Goal: Task Accomplishment & Management: Use online tool/utility

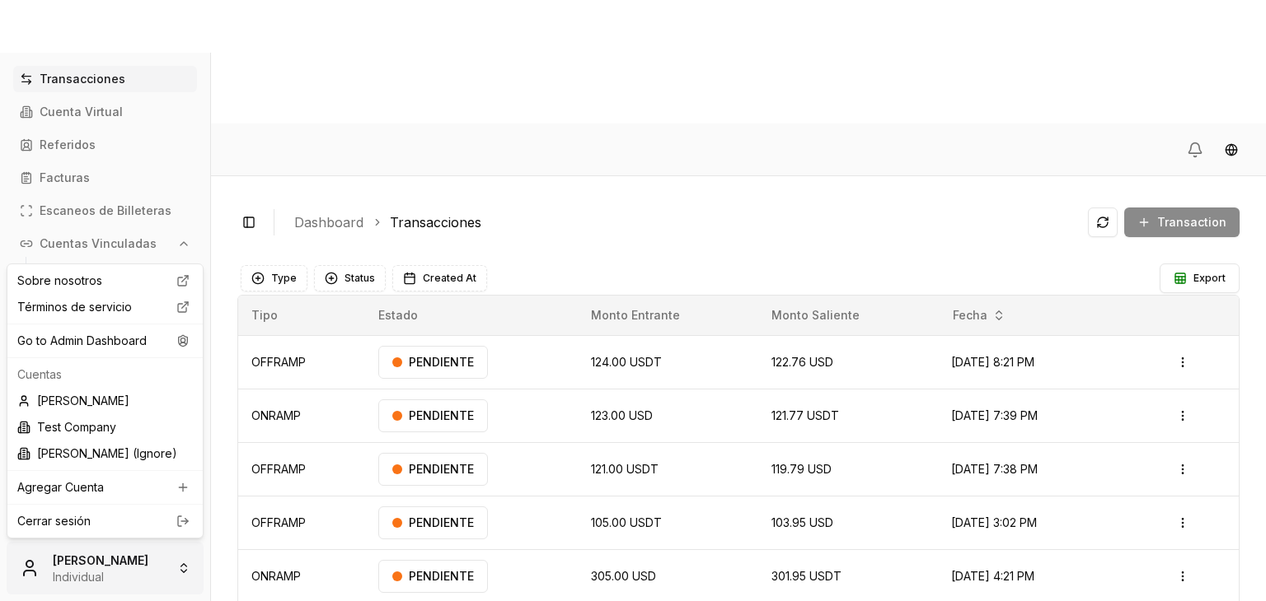
click at [105, 554] on html "Transacciones Cuenta Virtual Referidos Facturas Escaneos de Billeteras Cuentas …" at bounding box center [633, 362] width 1266 height 725
click at [158, 340] on div "Go to Admin Dashboard" at bounding box center [105, 341] width 189 height 26
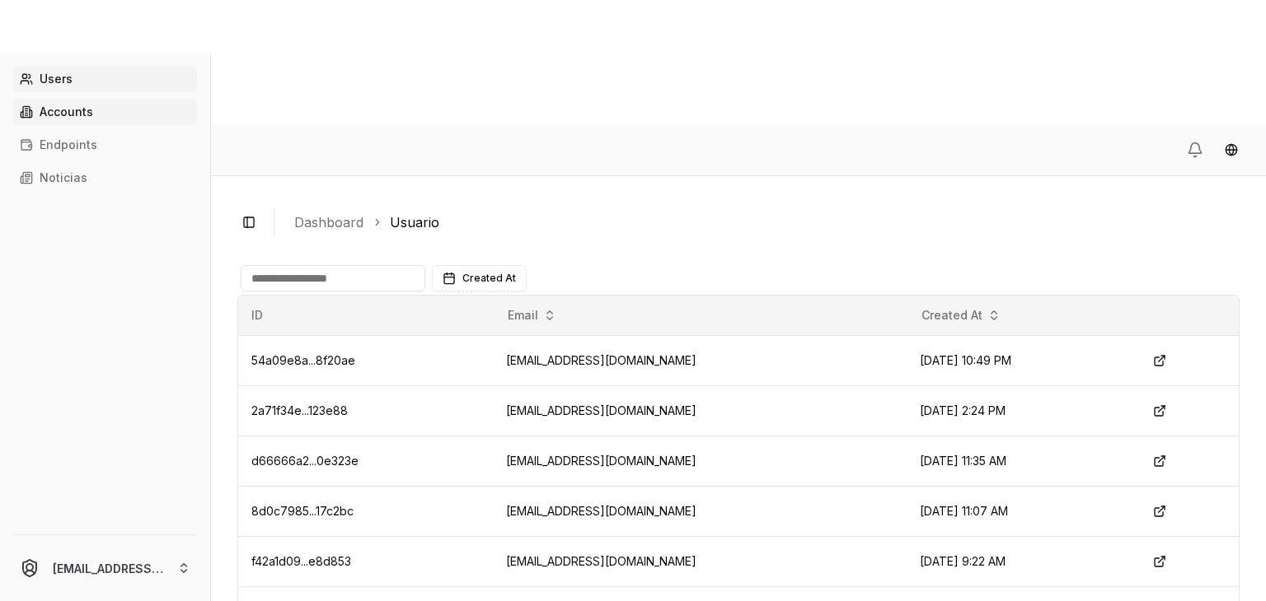
click at [89, 104] on link "Accounts" at bounding box center [105, 112] width 184 height 26
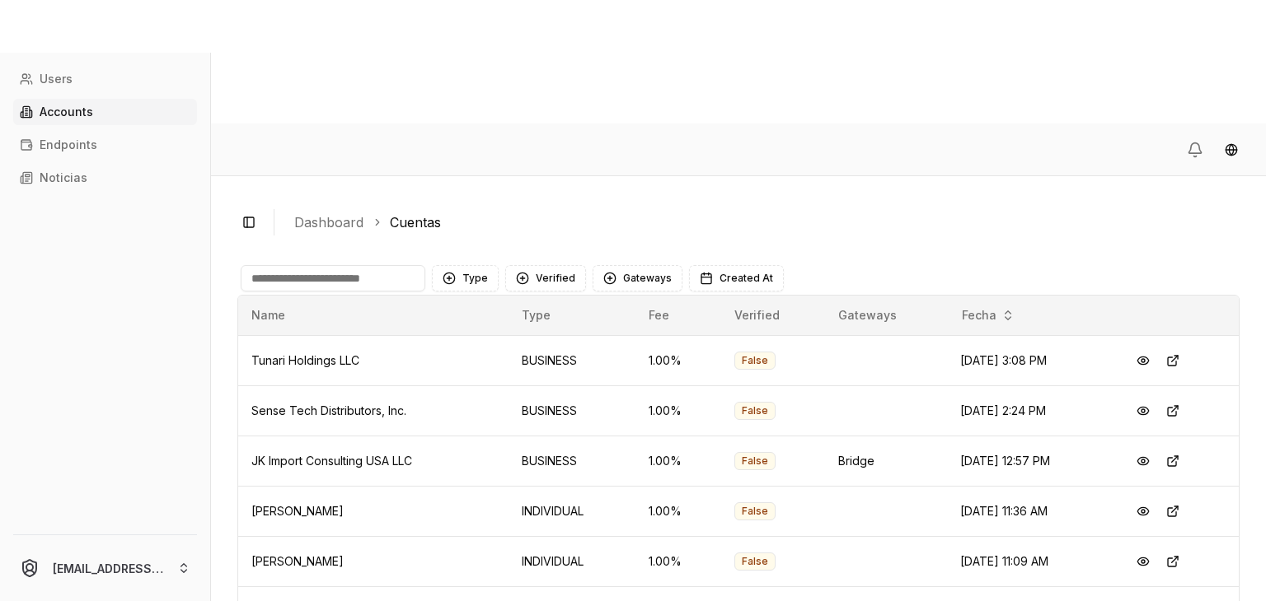
click at [333, 265] on input at bounding box center [333, 278] width 185 height 26
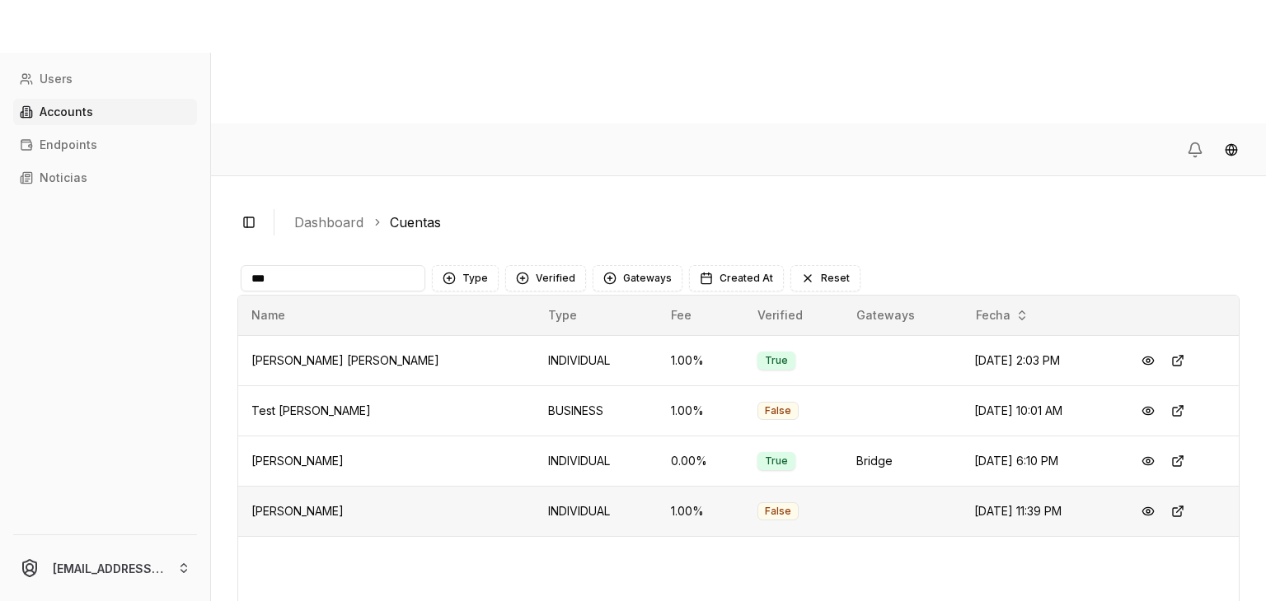
type input "***"
click at [1142, 447] on button at bounding box center [1148, 462] width 30 height 30
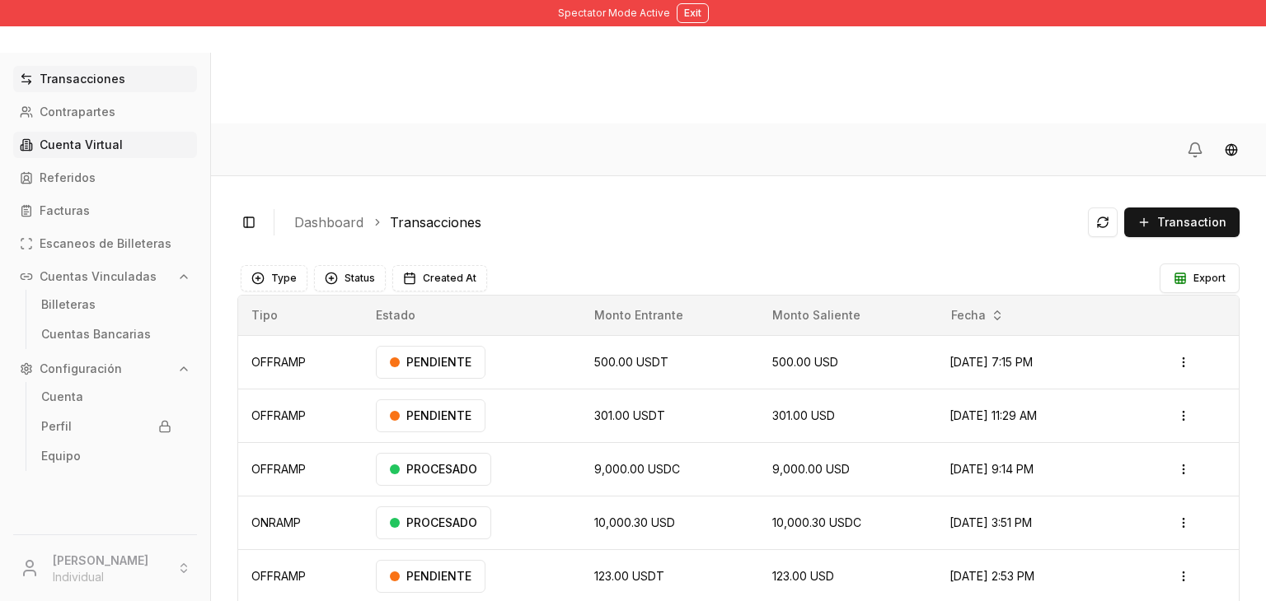
click at [75, 143] on p "Cuenta Virtual" at bounding box center [81, 145] width 83 height 12
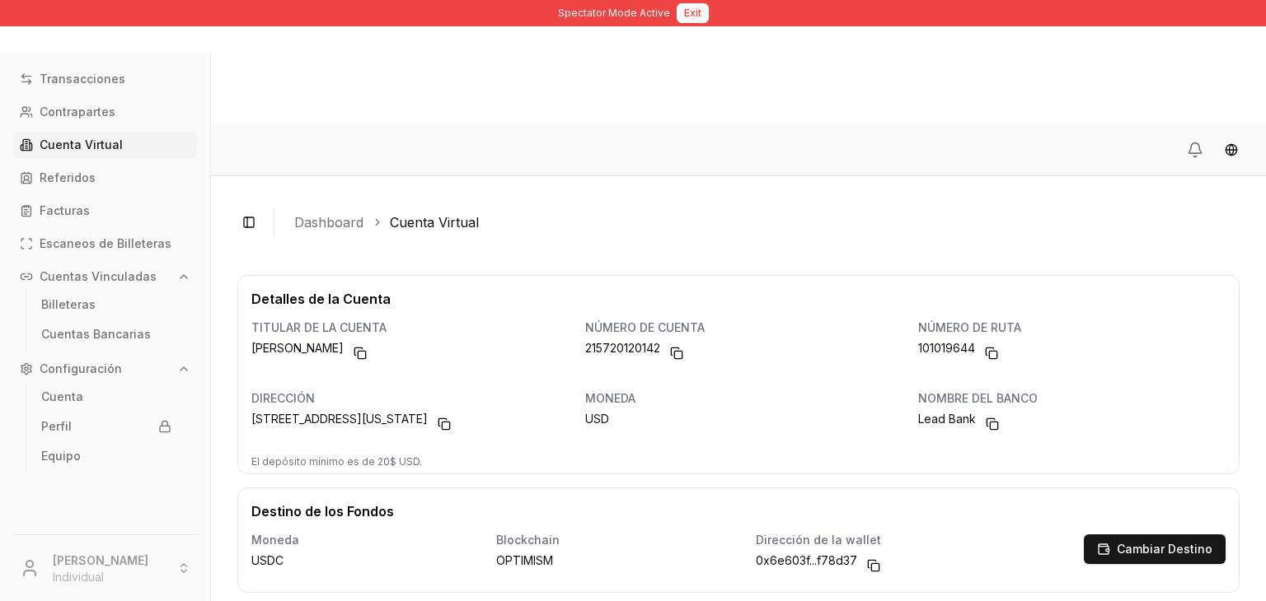
click at [694, 21] on button "Exit" at bounding box center [692, 13] width 32 height 20
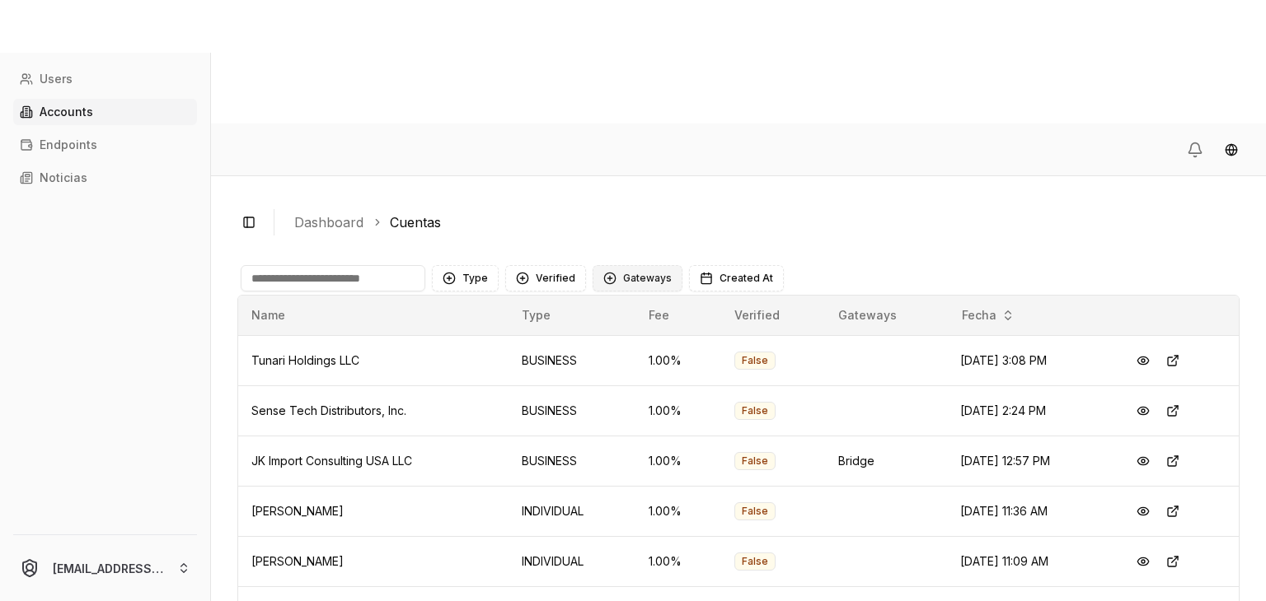
click at [646, 265] on button "Gateways" at bounding box center [637, 278] width 90 height 26
click at [619, 246] on span "Cybrid" at bounding box center [636, 249] width 36 height 16
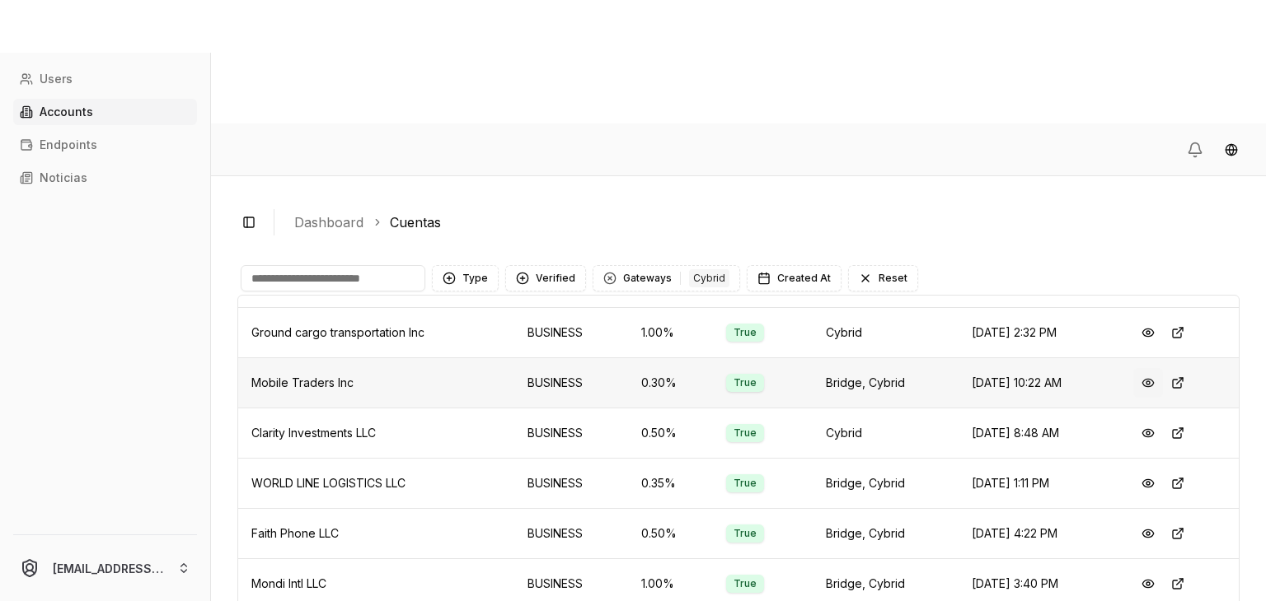
scroll to position [87, 0]
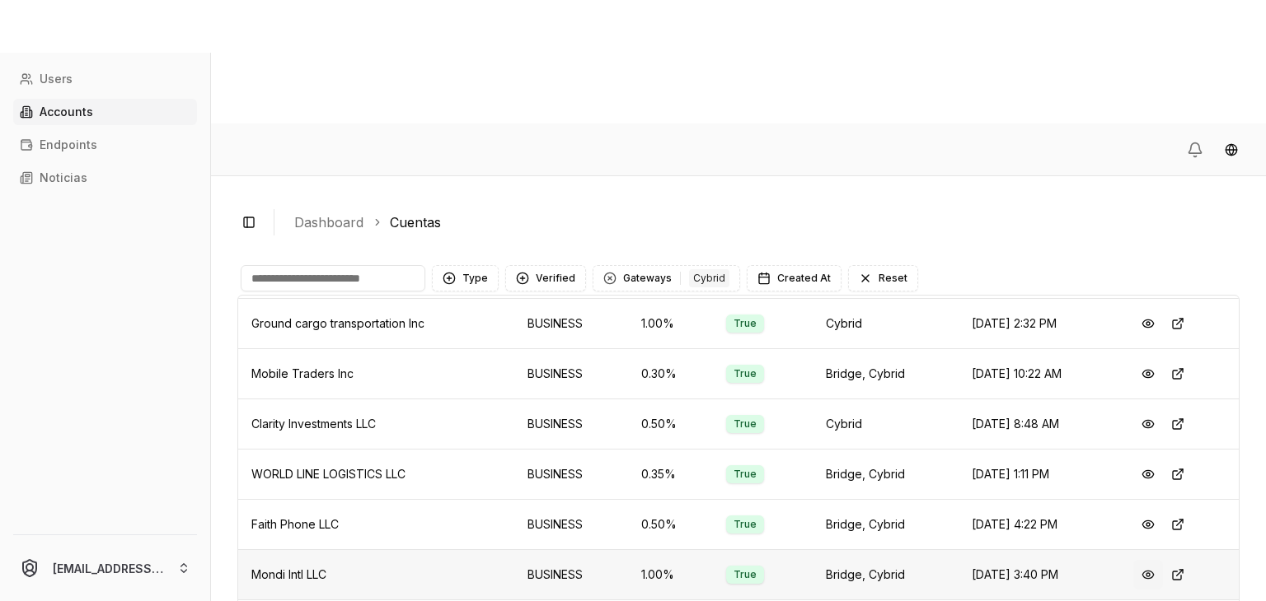
click at [1140, 560] on button at bounding box center [1148, 575] width 30 height 30
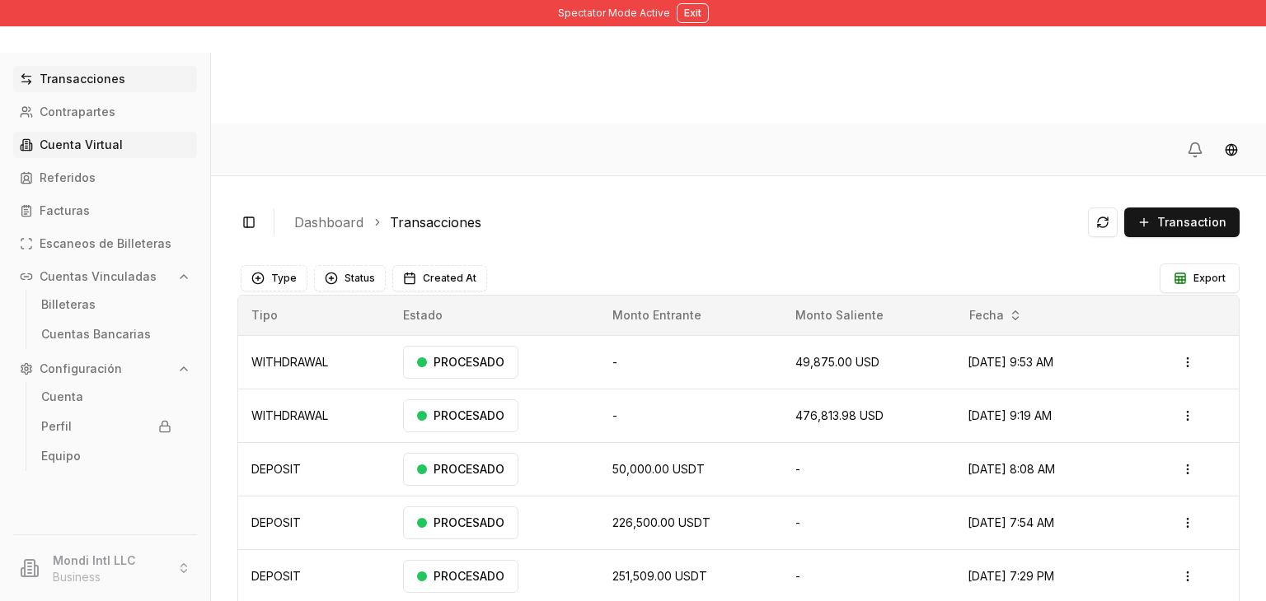
click at [94, 147] on p "Cuenta Virtual" at bounding box center [81, 145] width 83 height 12
click at [116, 139] on p "Cuenta Virtual" at bounding box center [81, 145] width 83 height 12
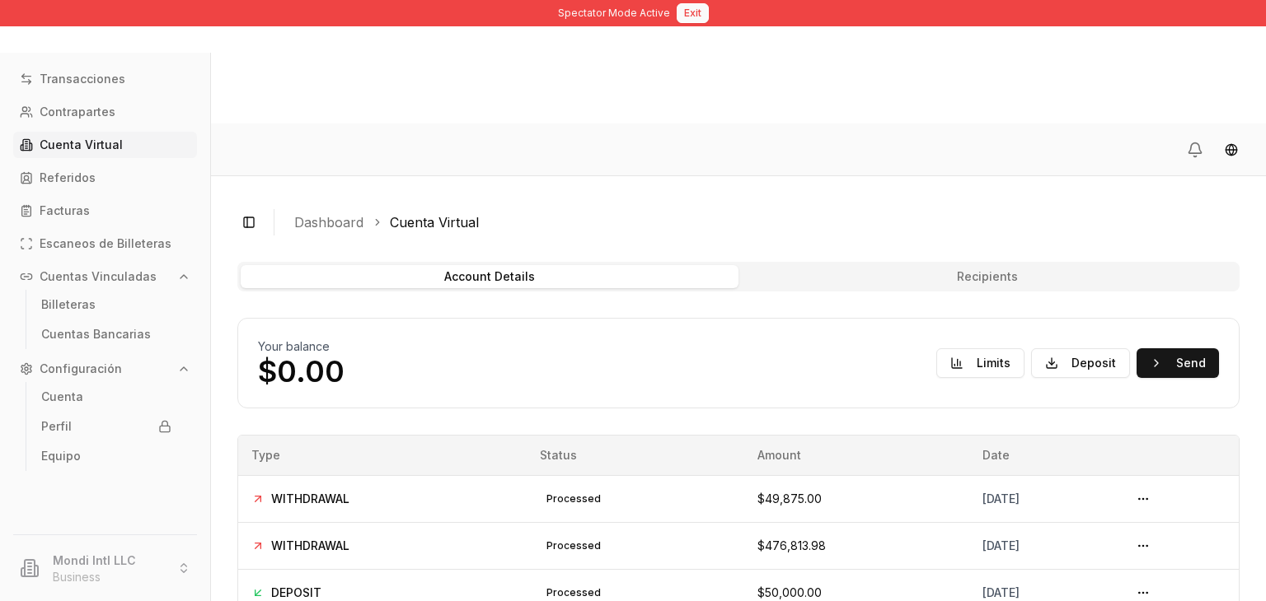
click at [695, 7] on button "Exit" at bounding box center [692, 13] width 32 height 20
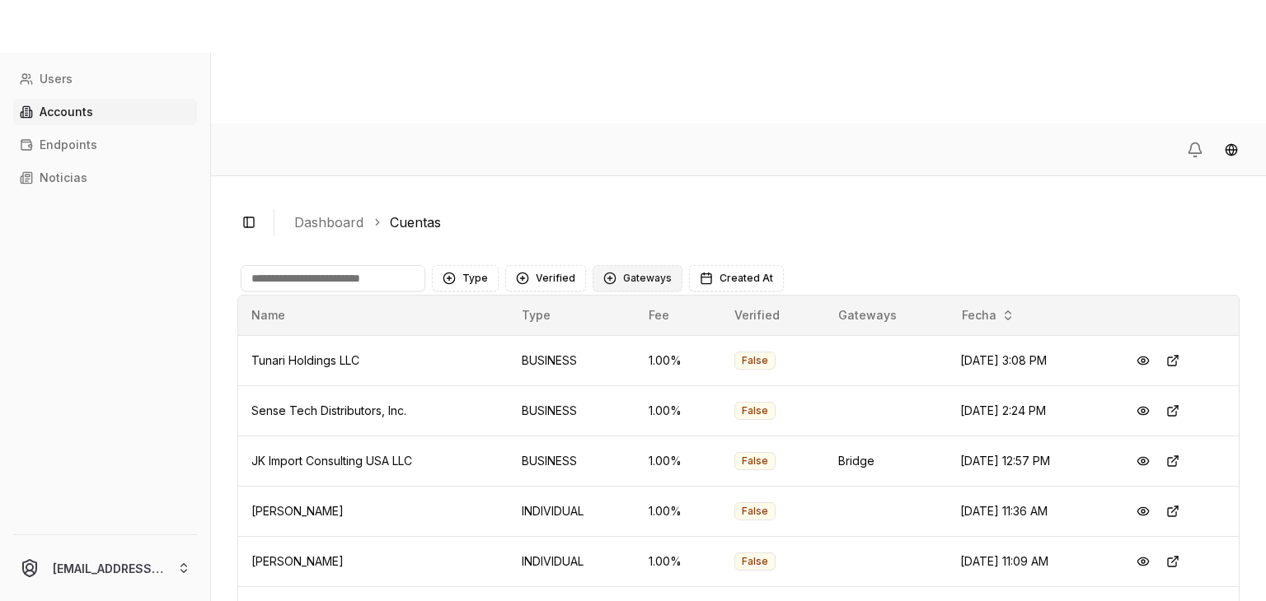
click at [659, 265] on button "Gateways" at bounding box center [637, 278] width 90 height 26
click at [606, 248] on div "Suggestions" at bounding box center [604, 248] width 13 height 13
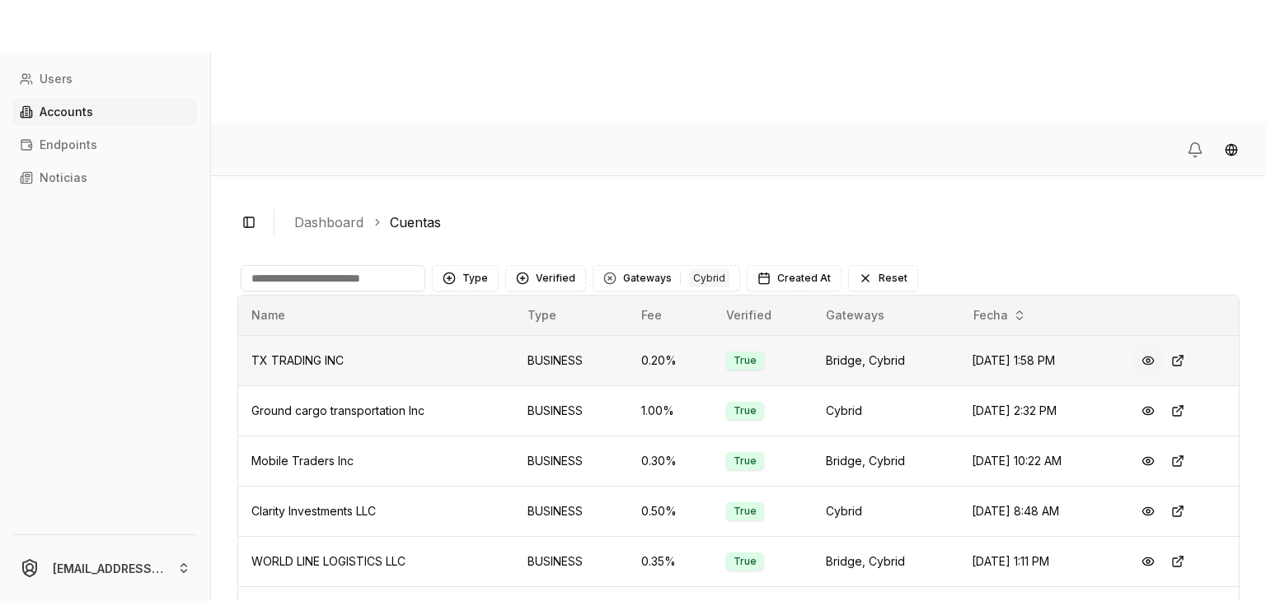
click at [1150, 346] on button at bounding box center [1148, 361] width 30 height 30
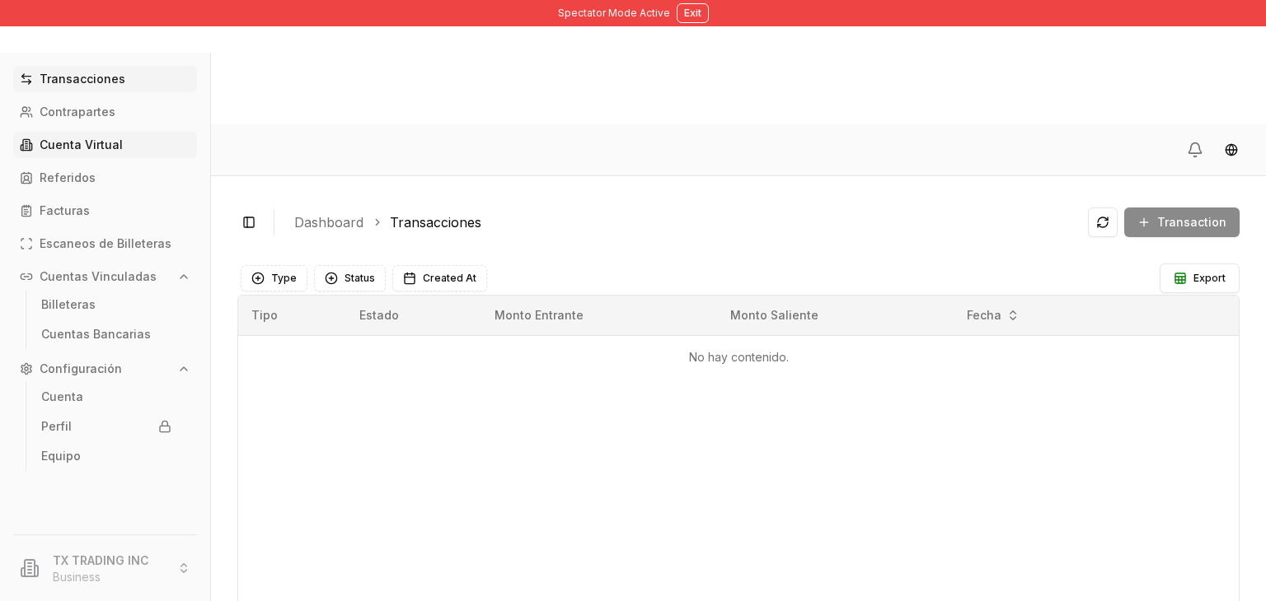
click at [143, 141] on link "Cuenta Virtual" at bounding box center [105, 145] width 184 height 26
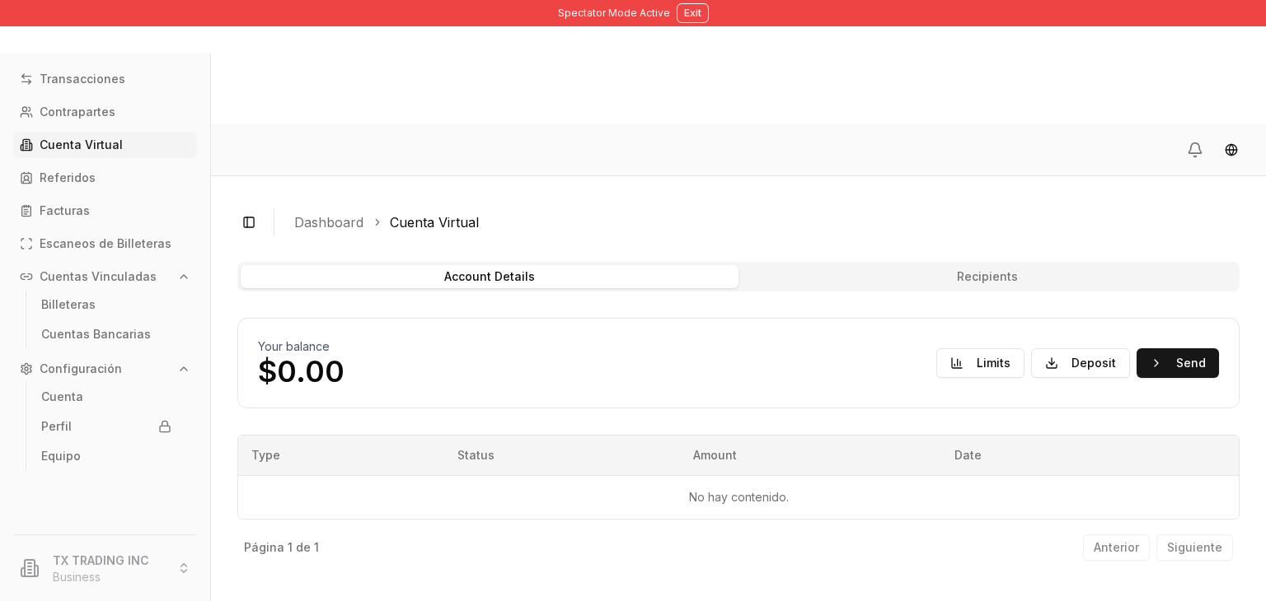
click at [101, 139] on p "Cuenta Virtual" at bounding box center [81, 145] width 83 height 12
click at [688, 20] on button "Exit" at bounding box center [692, 13] width 32 height 20
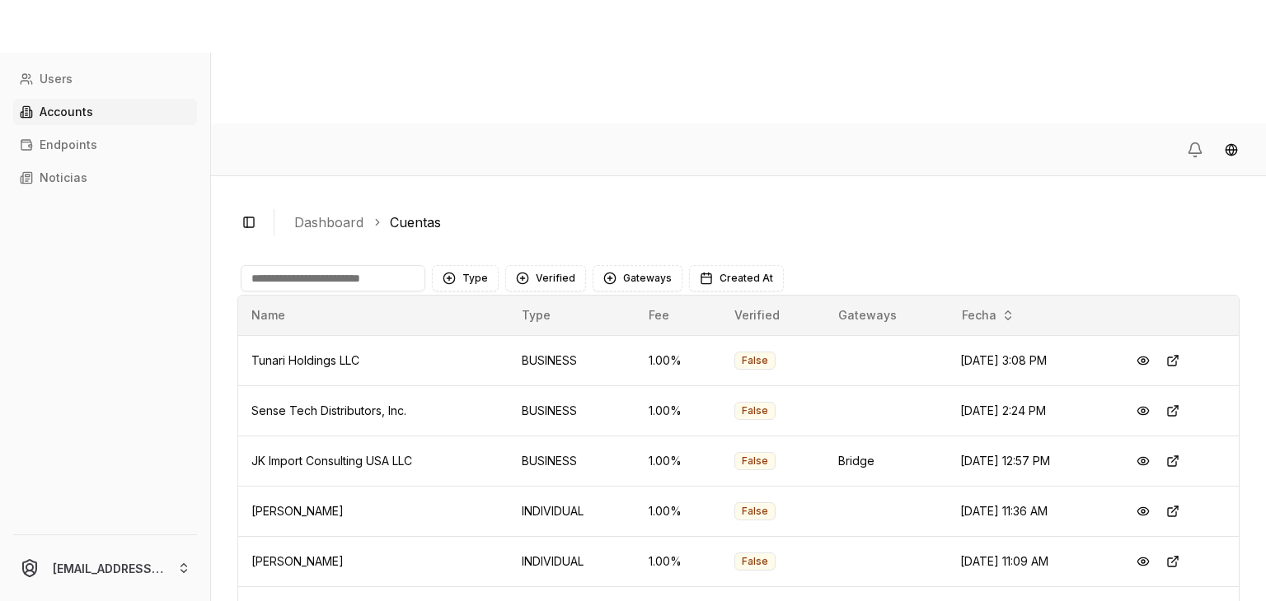
click at [341, 265] on input at bounding box center [333, 278] width 185 height 26
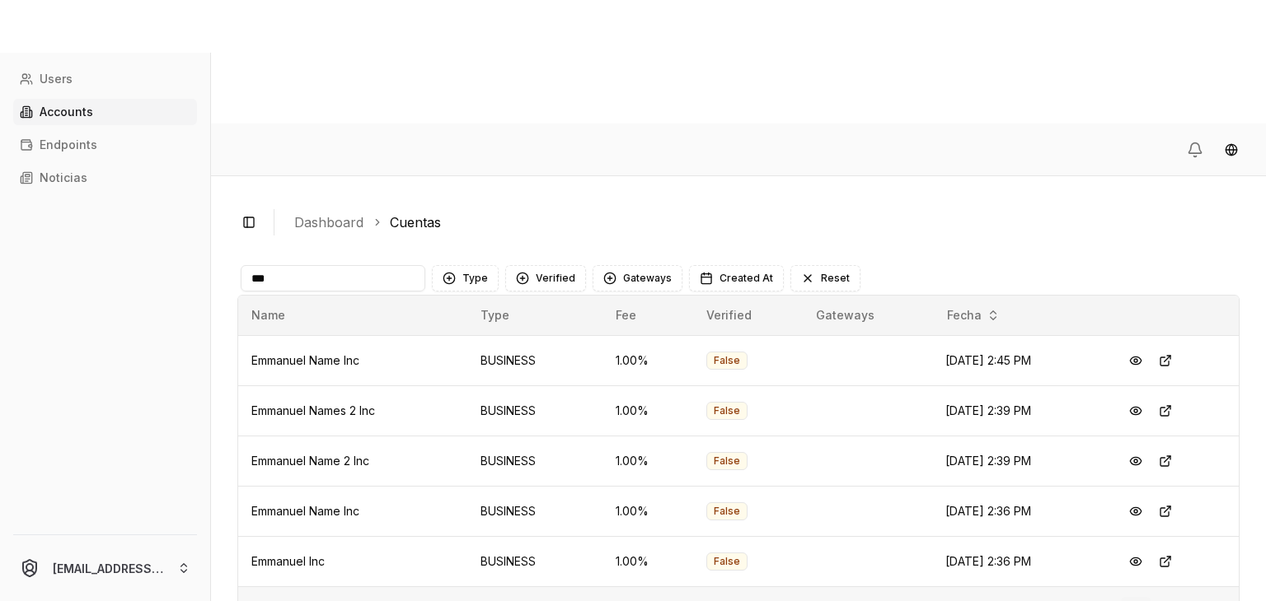
type input "***"
click at [1144, 597] on button at bounding box center [1136, 612] width 30 height 30
click at [1141, 597] on button at bounding box center [1136, 612] width 30 height 30
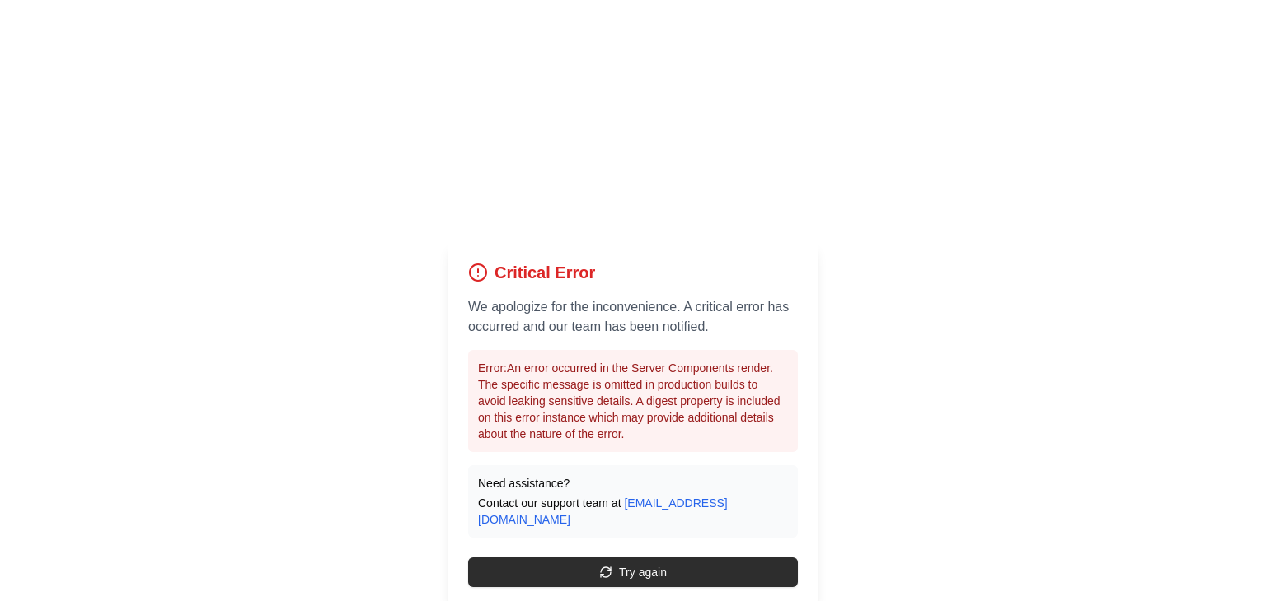
click at [537, 558] on button "Try again" at bounding box center [633, 573] width 330 height 30
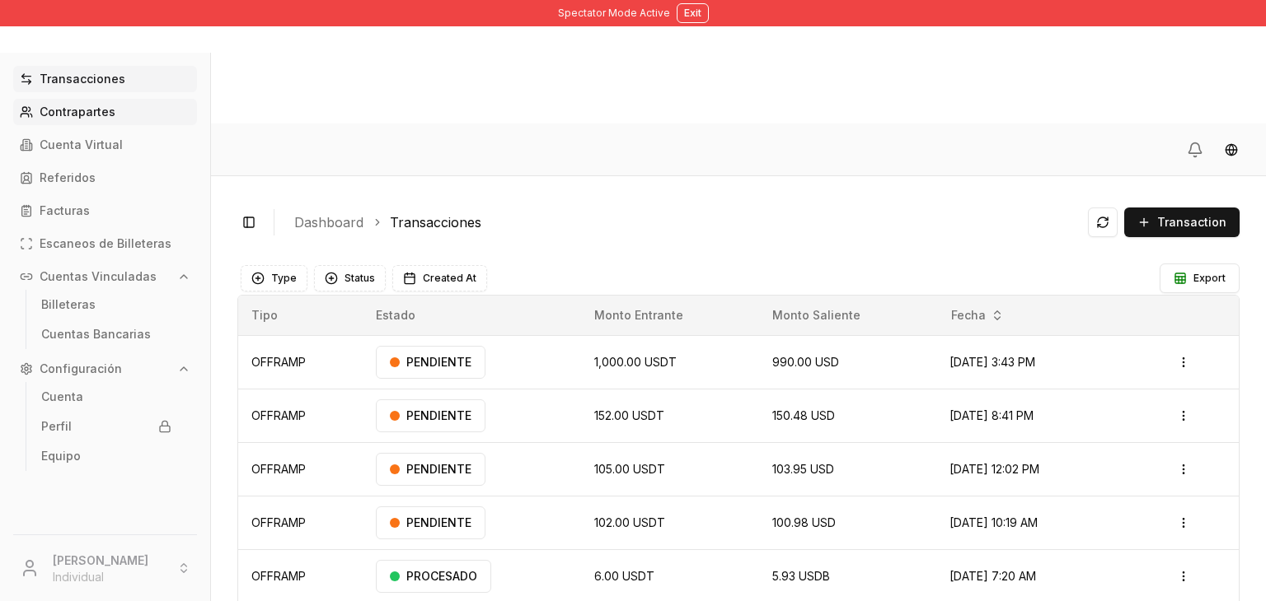
click at [82, 113] on p "Contrapartes" at bounding box center [78, 112] width 76 height 12
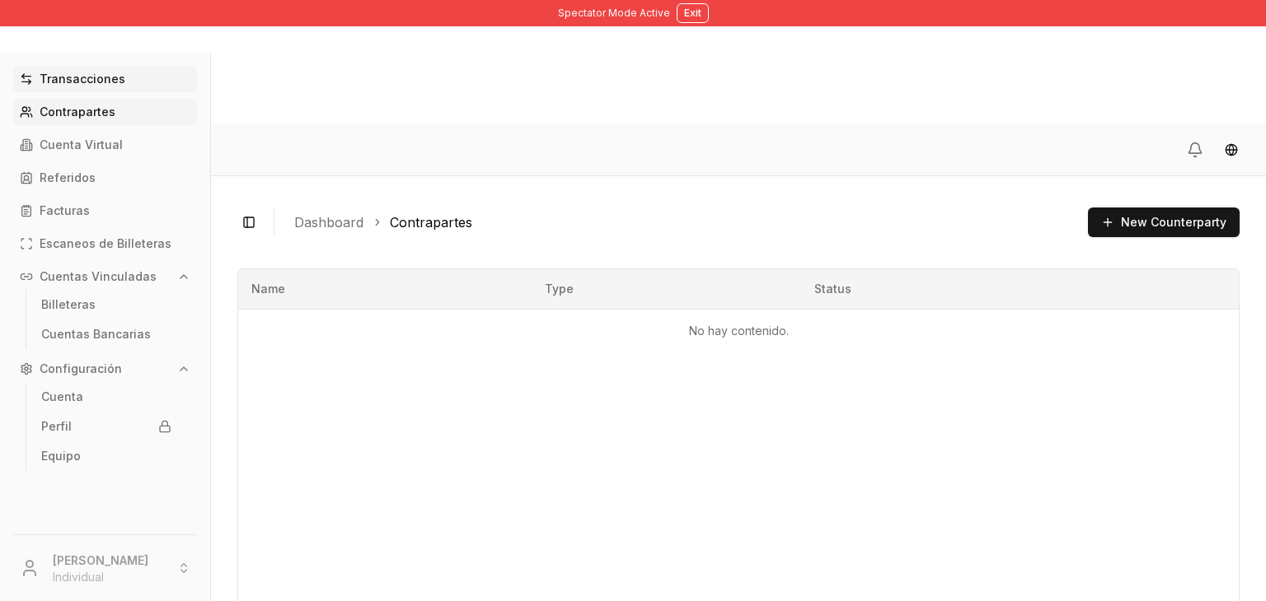
click at [122, 68] on link "Transacciones" at bounding box center [105, 79] width 184 height 26
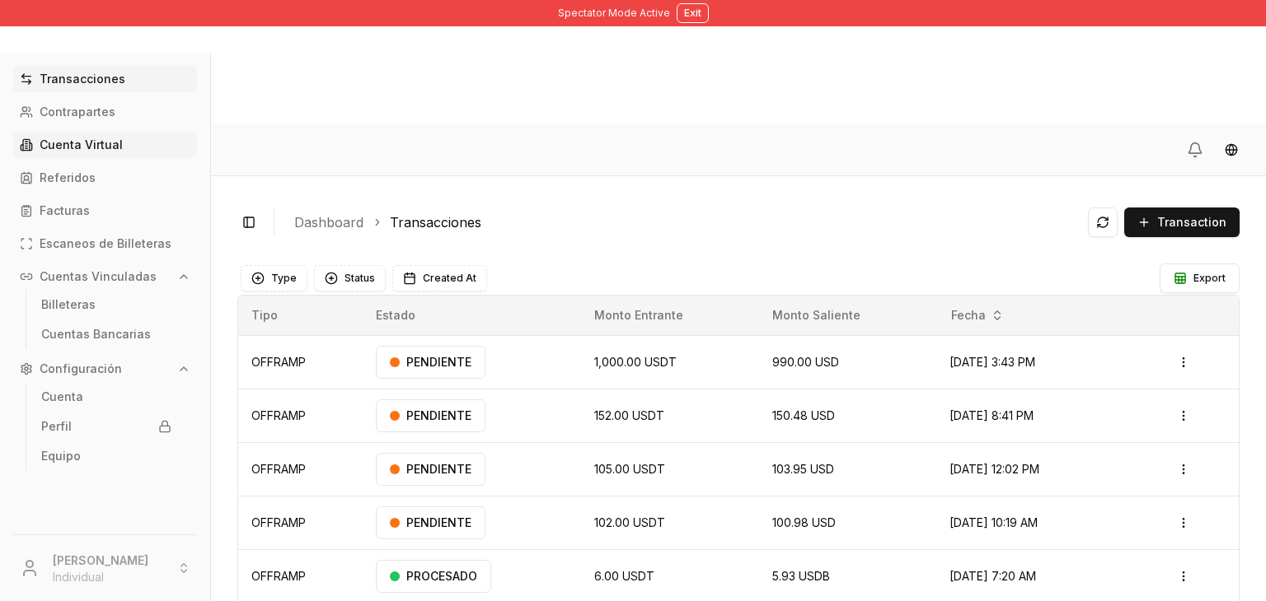
click at [112, 133] on link "Cuenta Virtual" at bounding box center [105, 145] width 184 height 26
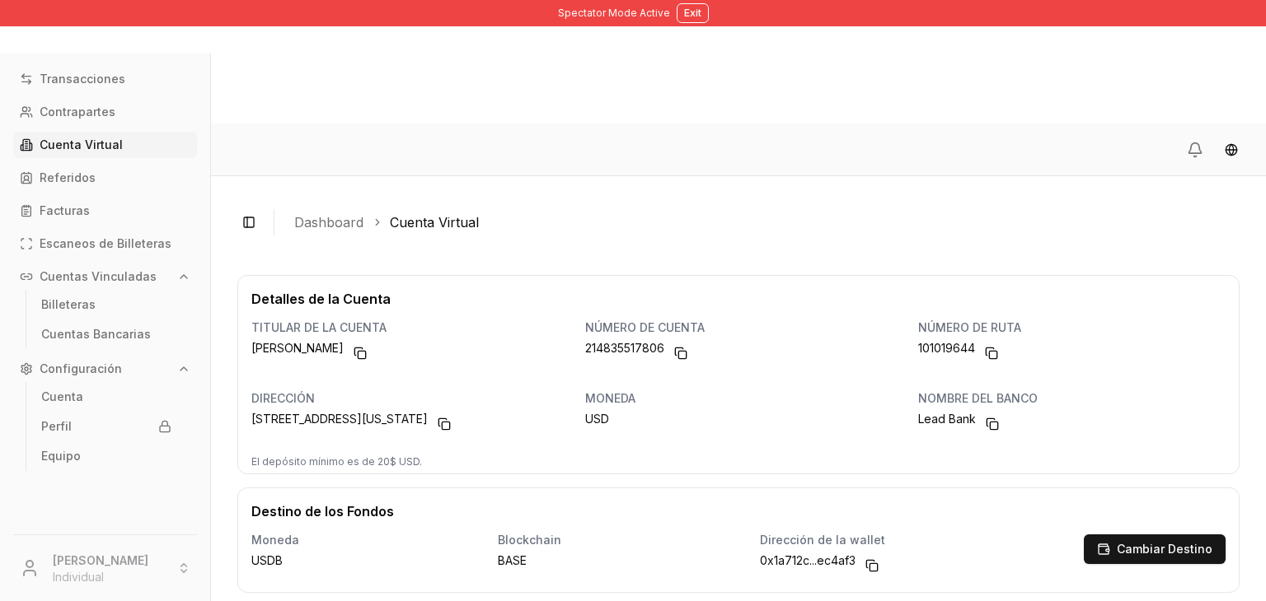
scroll to position [112, 0]
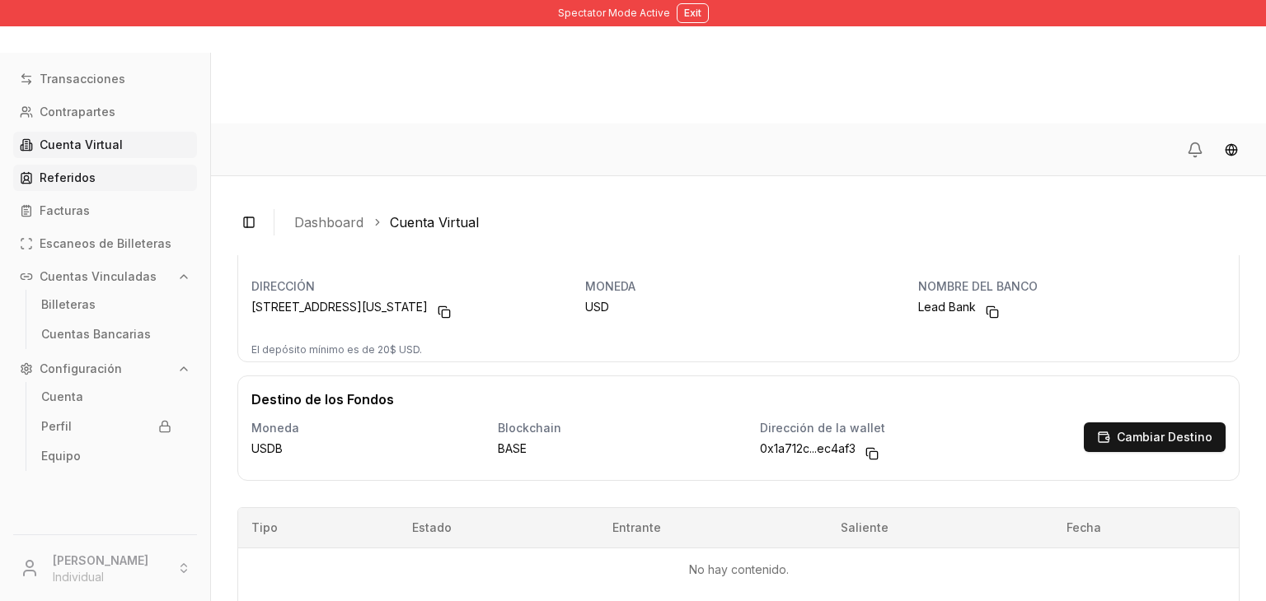
click at [70, 169] on link "Referidos" at bounding box center [105, 178] width 184 height 26
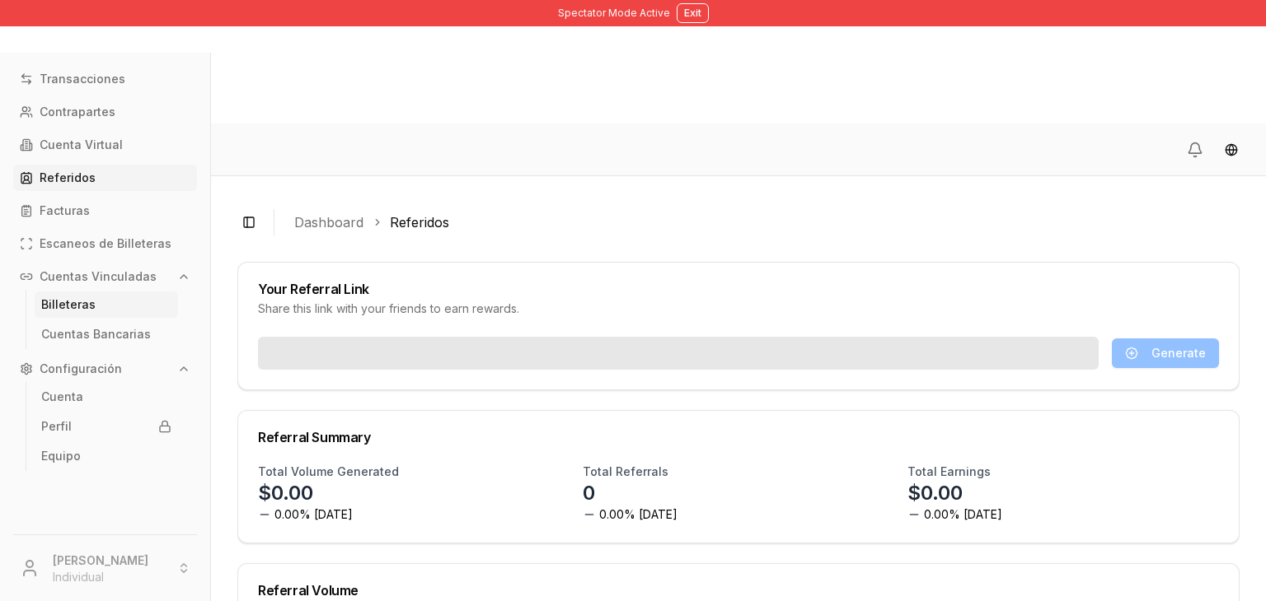
click at [126, 304] on link "Billeteras" at bounding box center [106, 305] width 143 height 26
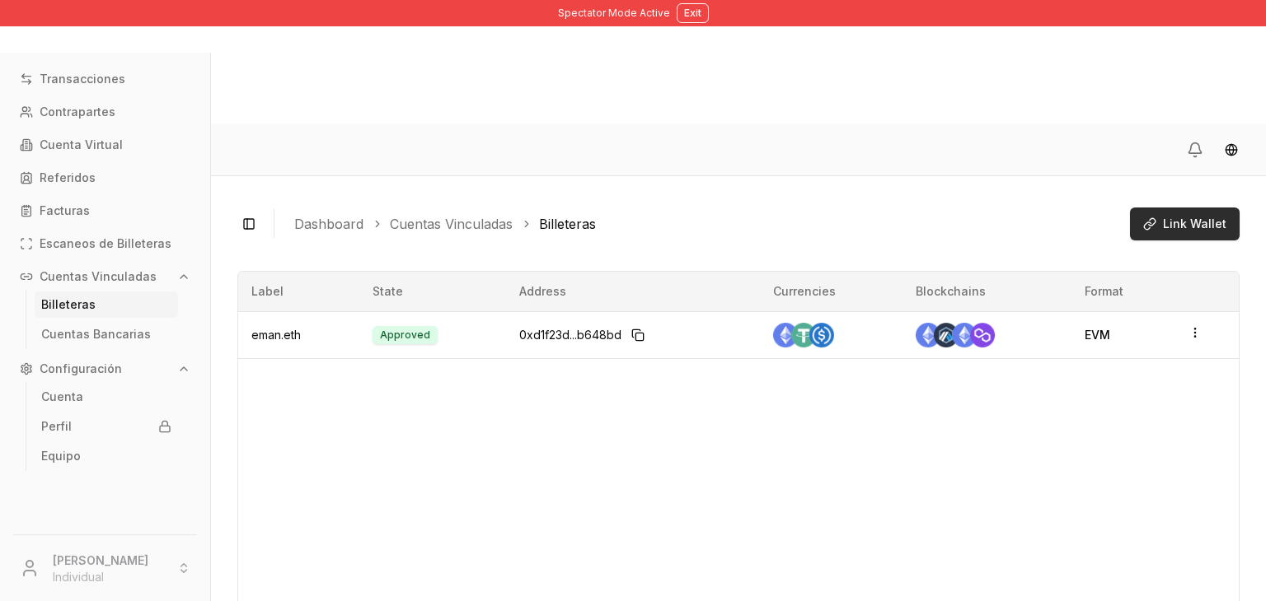
click at [1174, 216] on span "Link Wallet" at bounding box center [1194, 224] width 63 height 16
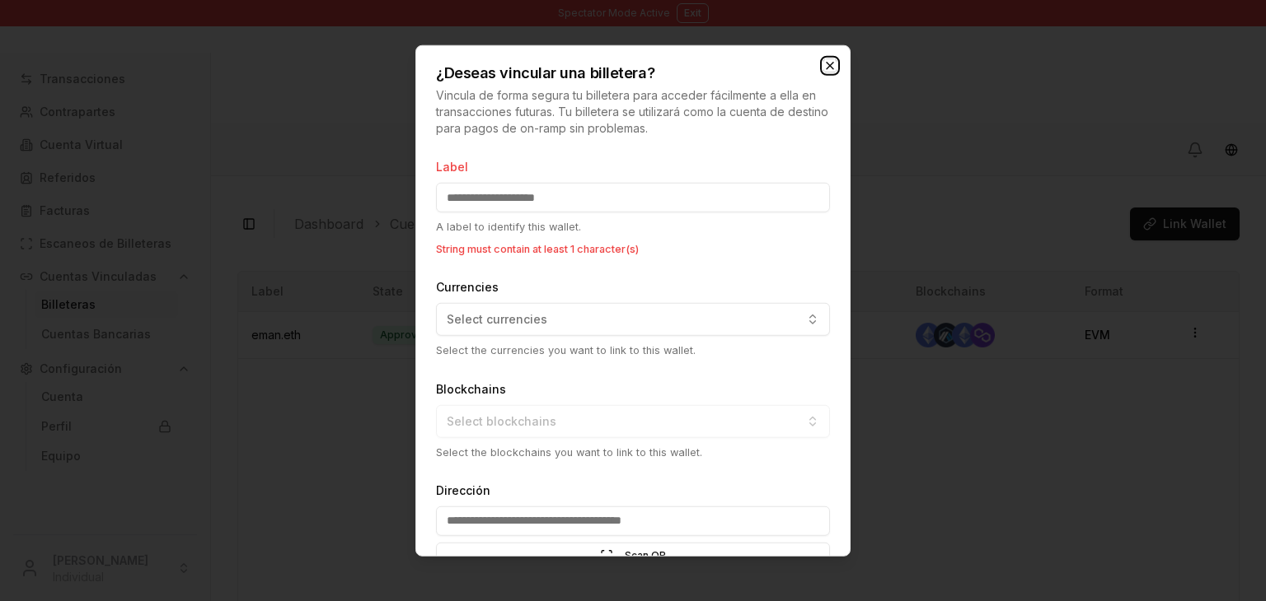
click at [824, 63] on icon "button" at bounding box center [829, 65] width 13 height 13
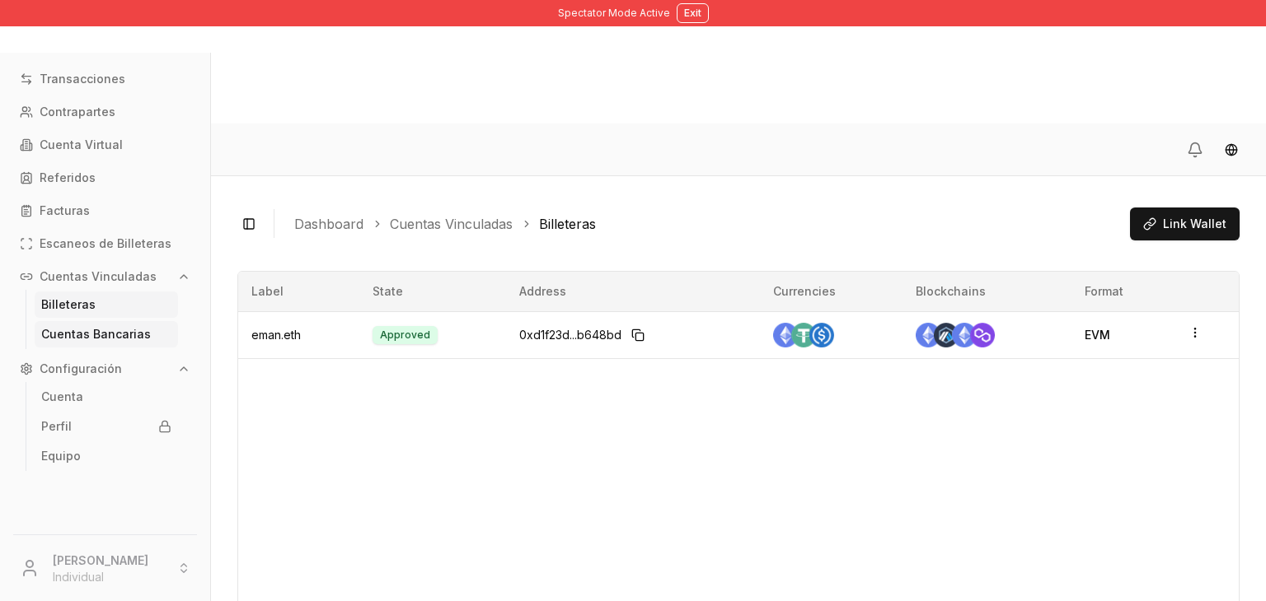
click at [124, 341] on link "Cuentas Bancarias" at bounding box center [106, 334] width 143 height 26
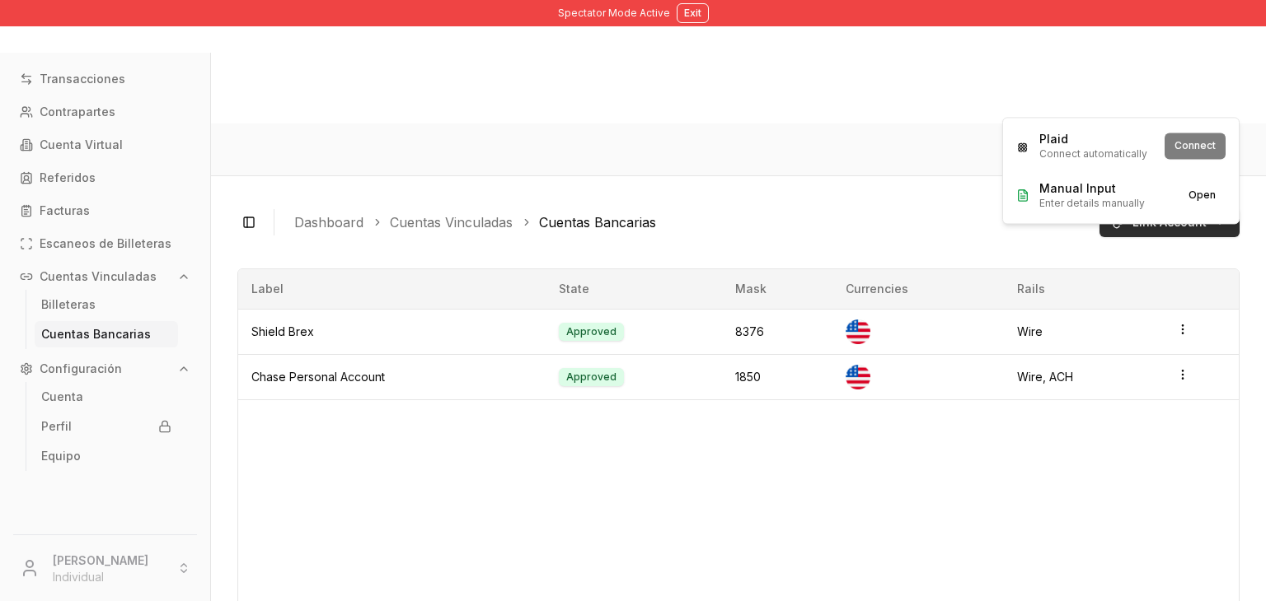
click at [1214, 105] on html "Spectator Mode Active Exit Transacciones Contrapartes Cuenta Virtual Referidos …" at bounding box center [633, 362] width 1266 height 725
click at [1125, 205] on span "Enter details manually" at bounding box center [1091, 203] width 105 height 13
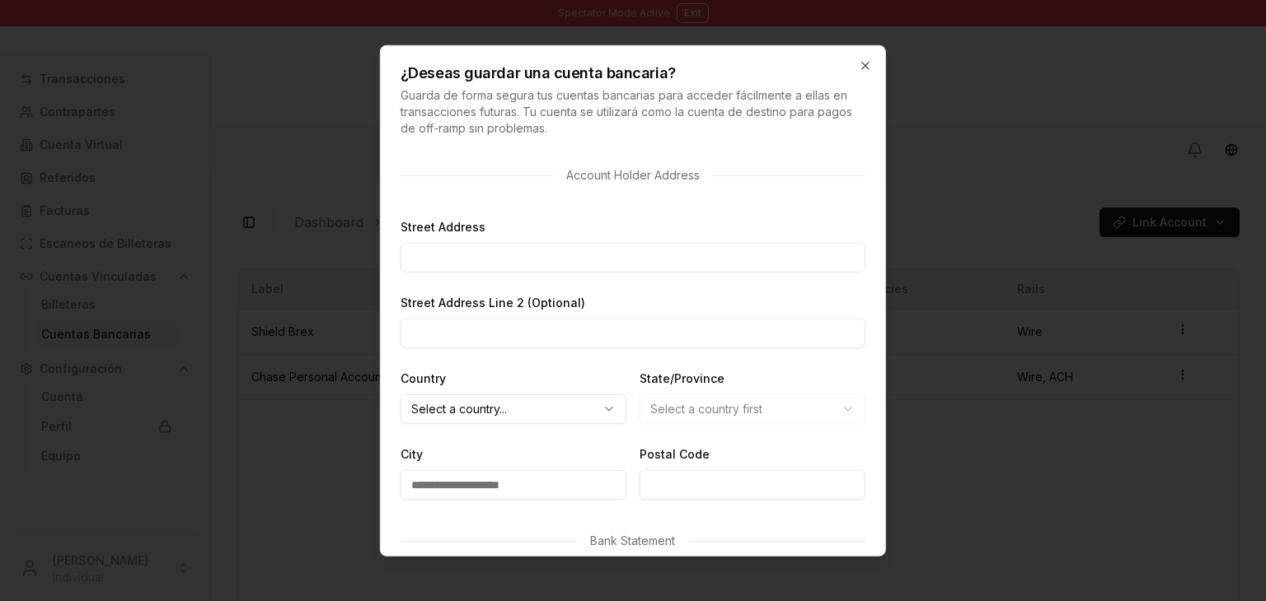
scroll to position [674, 0]
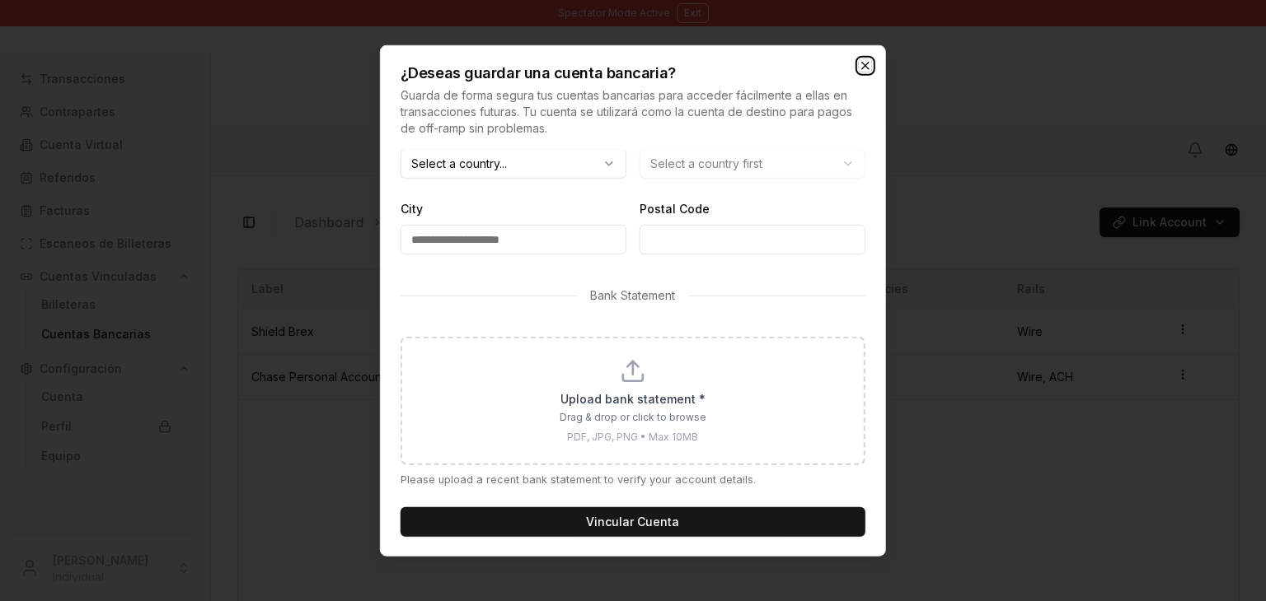
click at [867, 67] on icon "button" at bounding box center [865, 66] width 7 height 7
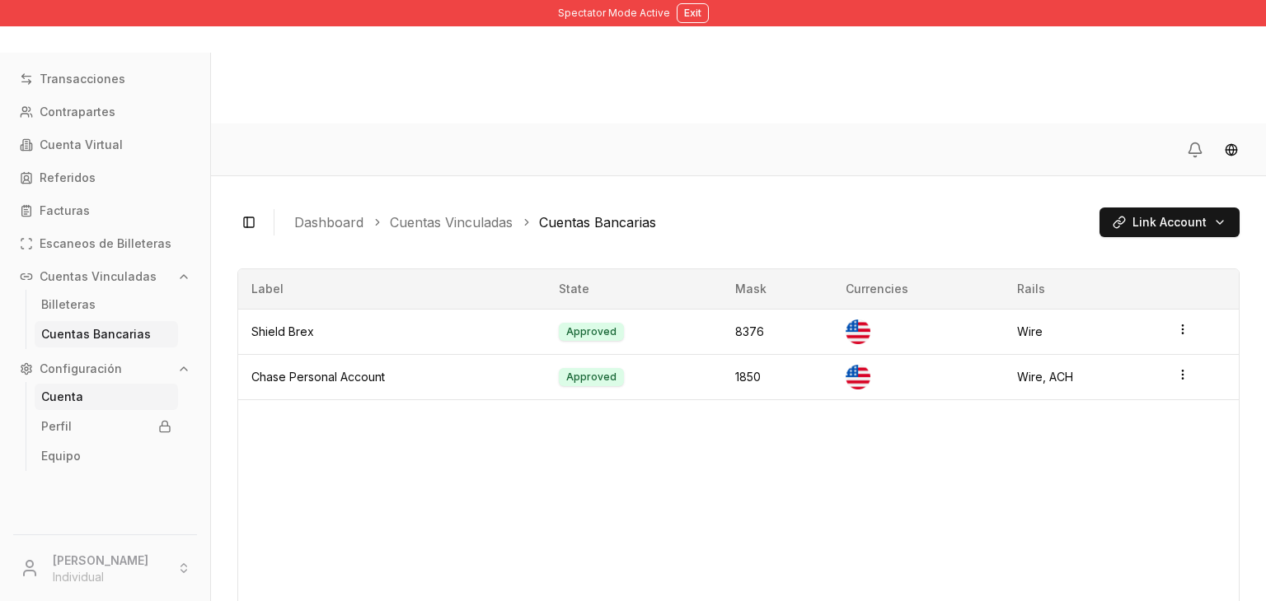
click at [101, 396] on link "Cuenta" at bounding box center [106, 397] width 143 height 26
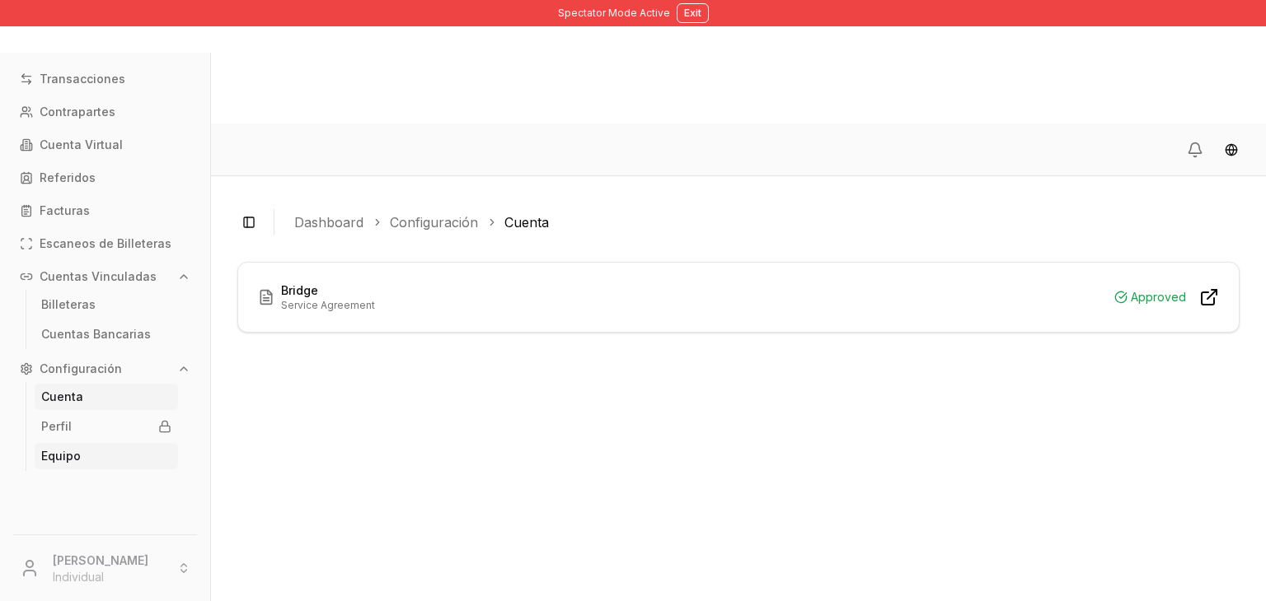
click at [86, 467] on link "Equipo" at bounding box center [106, 456] width 143 height 26
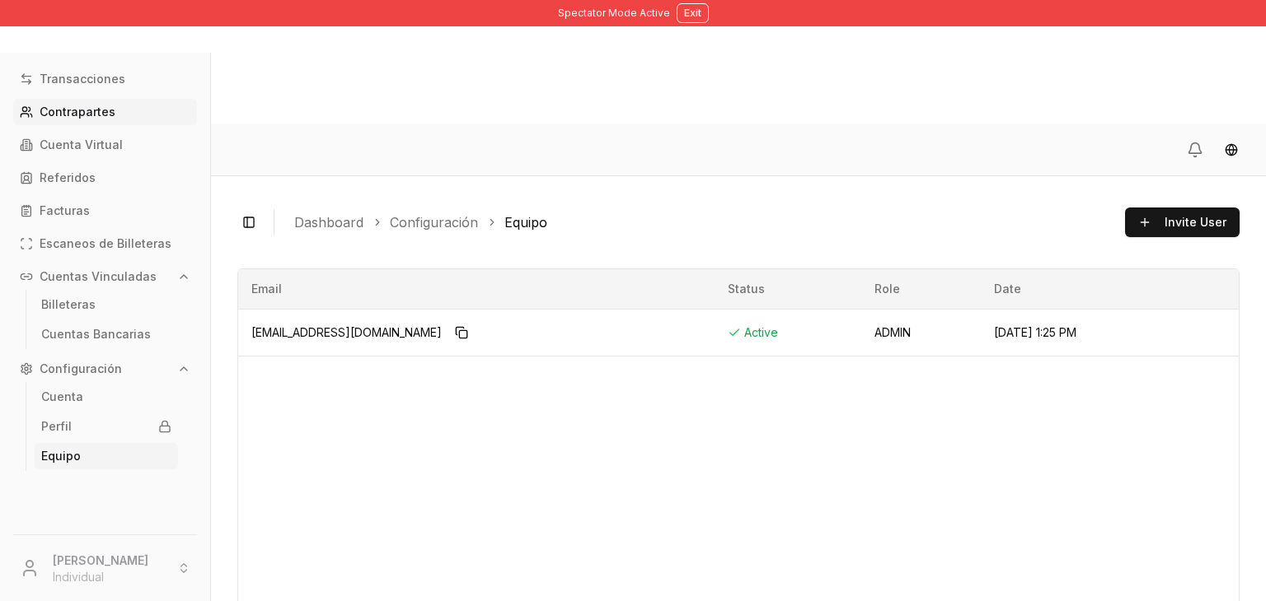
click at [110, 110] on p "Contrapartes" at bounding box center [78, 112] width 76 height 12
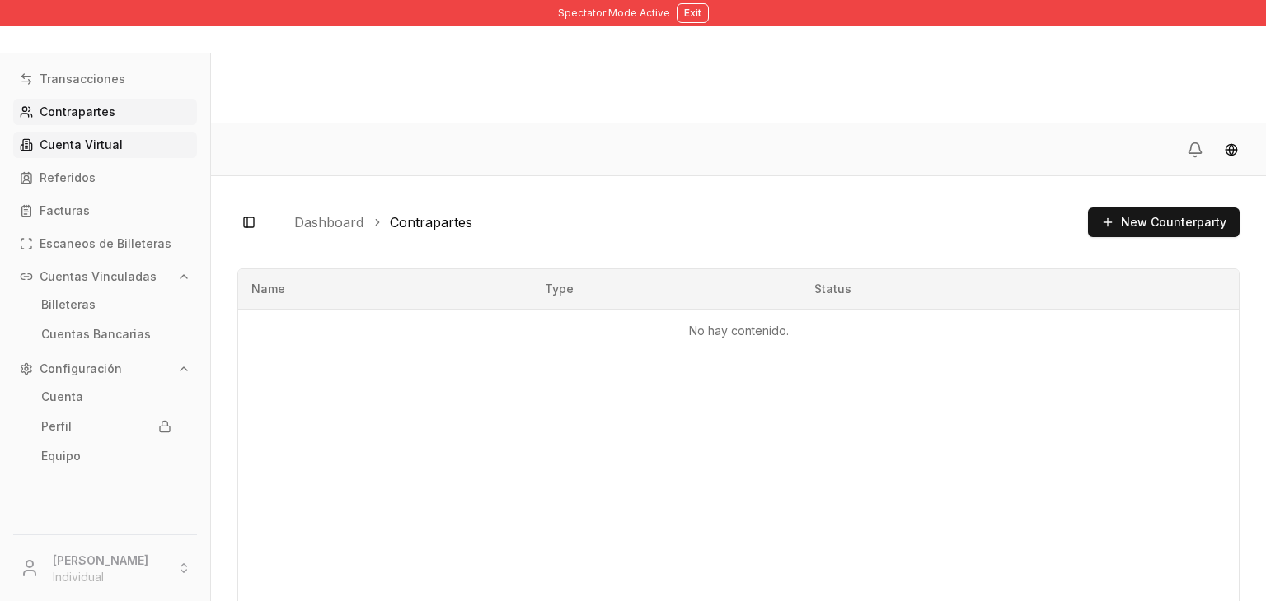
click at [108, 139] on p "Cuenta Virtual" at bounding box center [81, 145] width 83 height 12
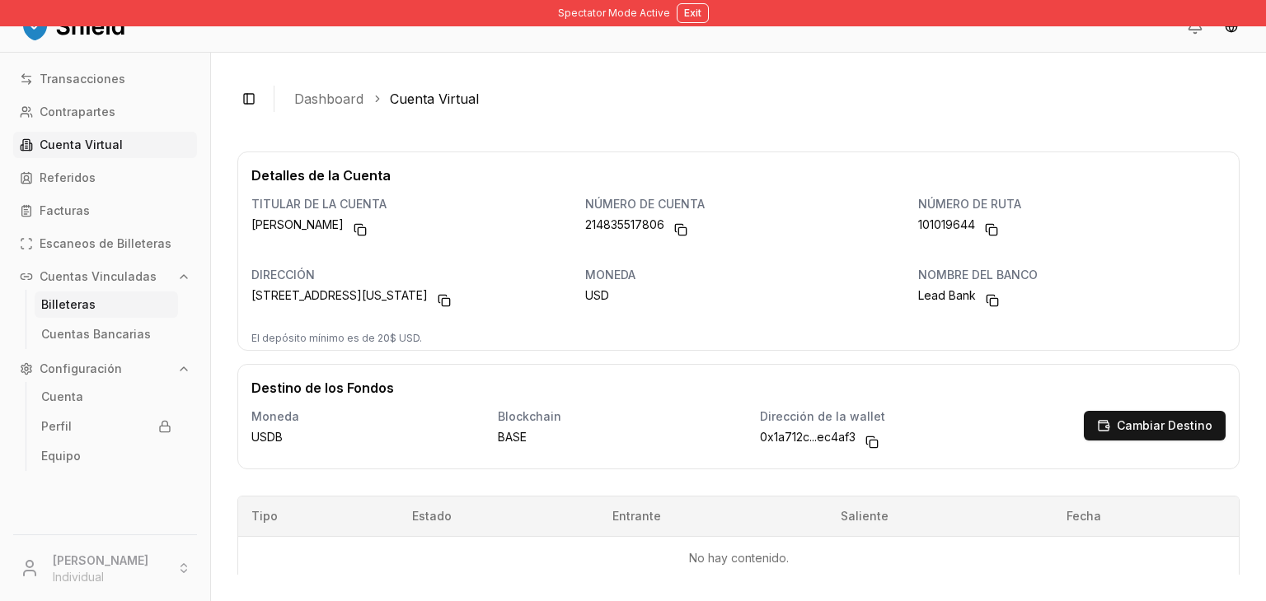
click at [80, 301] on p "Billeteras" at bounding box center [68, 305] width 54 height 12
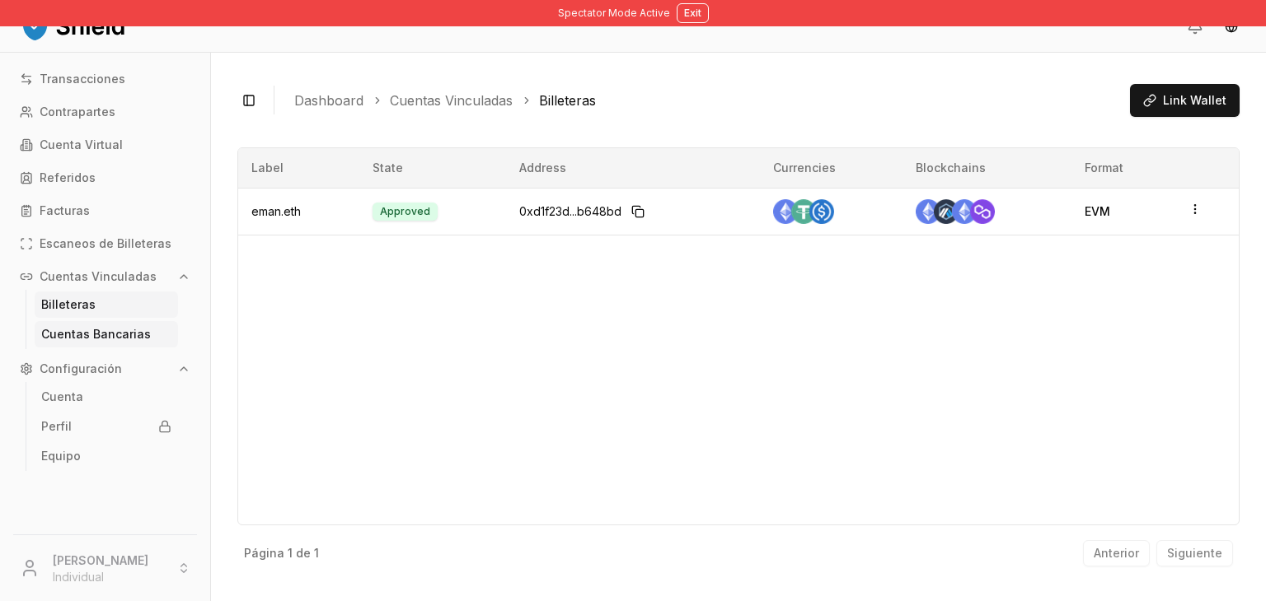
click at [83, 336] on p "Cuentas Bancarias" at bounding box center [96, 335] width 110 height 12
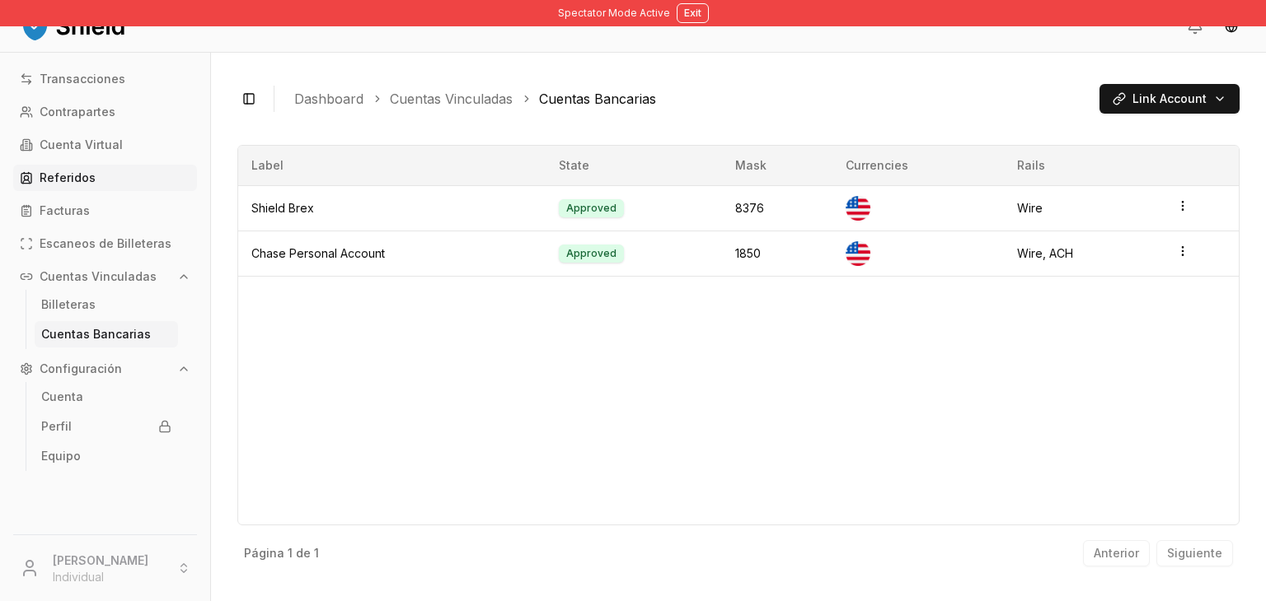
click at [88, 175] on p "Referidos" at bounding box center [68, 178] width 56 height 12
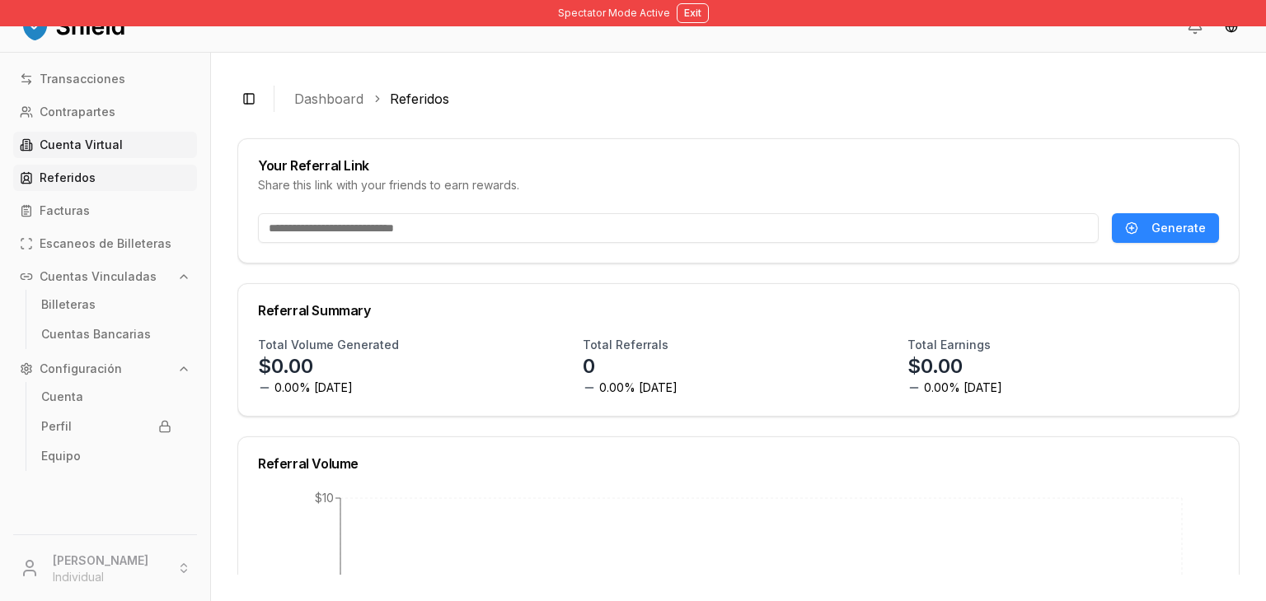
click at [102, 146] on p "Cuenta Virtual" at bounding box center [81, 145] width 83 height 12
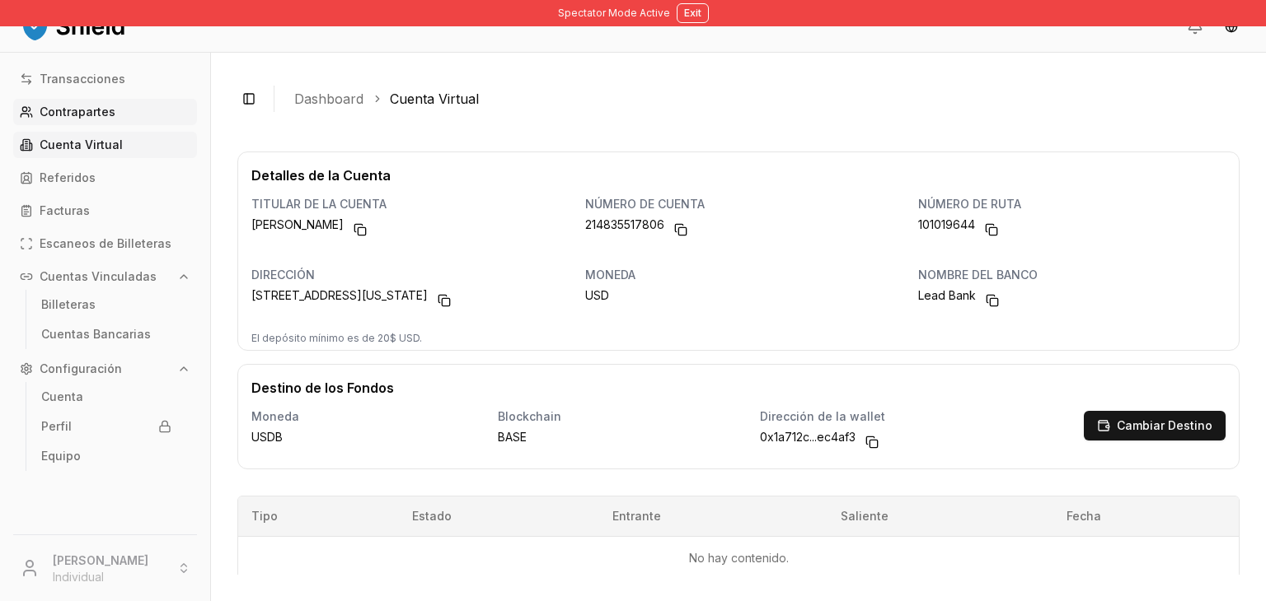
click at [115, 114] on link "Contrapartes" at bounding box center [105, 112] width 184 height 26
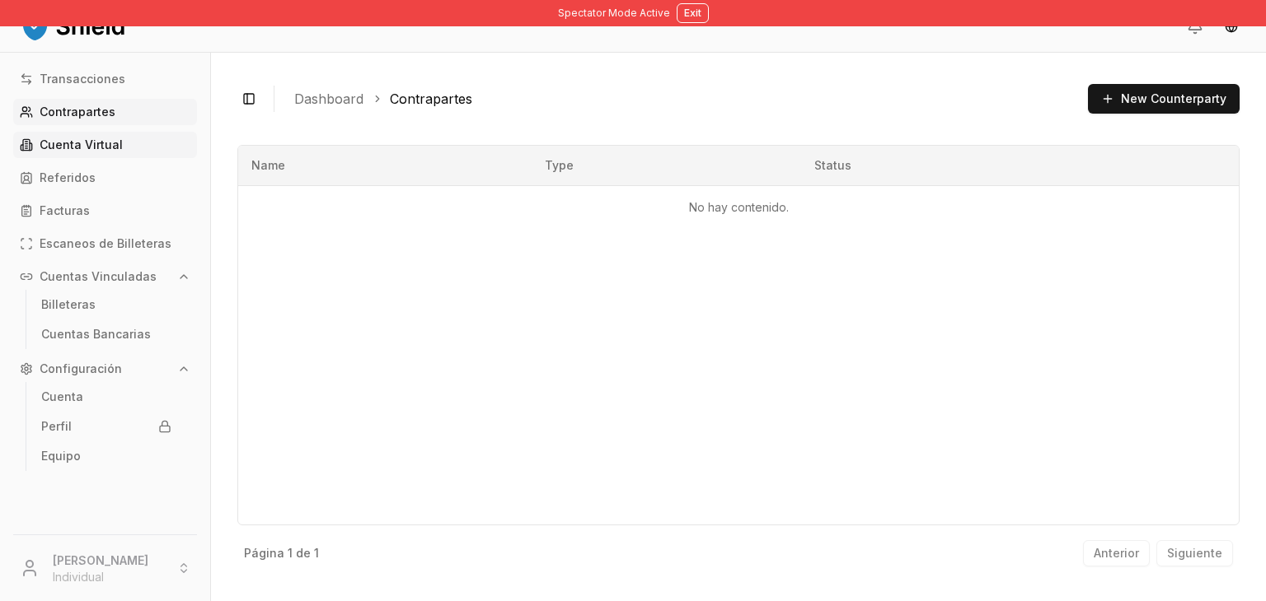
click at [106, 144] on p "Cuenta Virtual" at bounding box center [81, 145] width 83 height 12
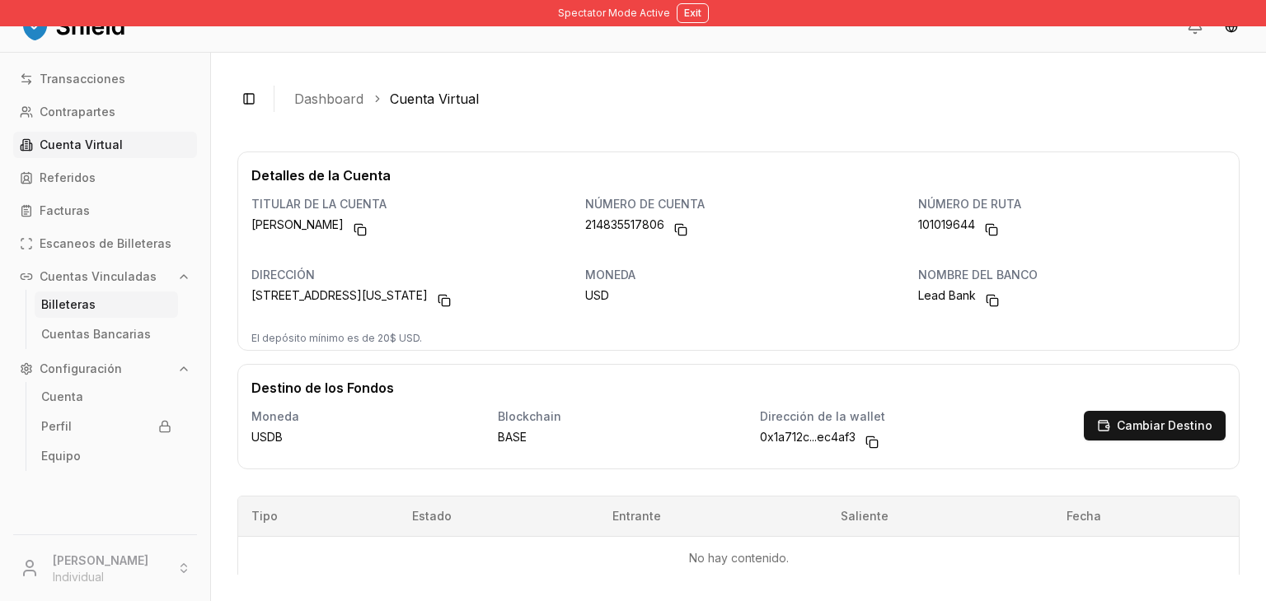
click at [89, 300] on p "Billeteras" at bounding box center [68, 305] width 54 height 12
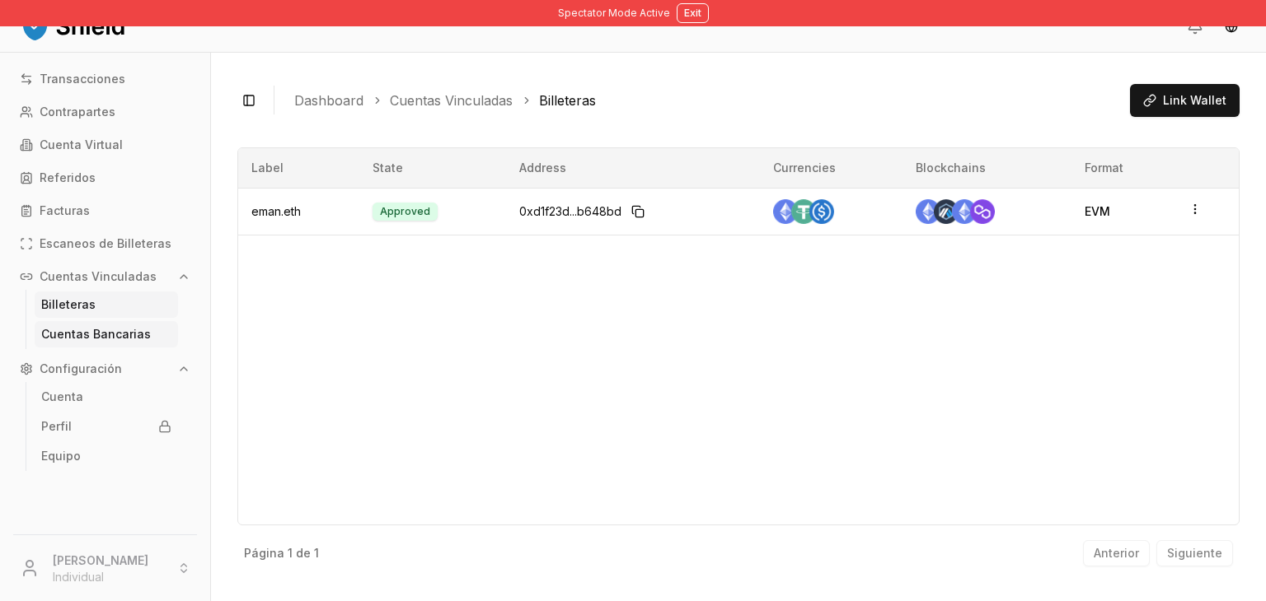
click at [87, 343] on link "Cuentas Bancarias" at bounding box center [106, 334] width 143 height 26
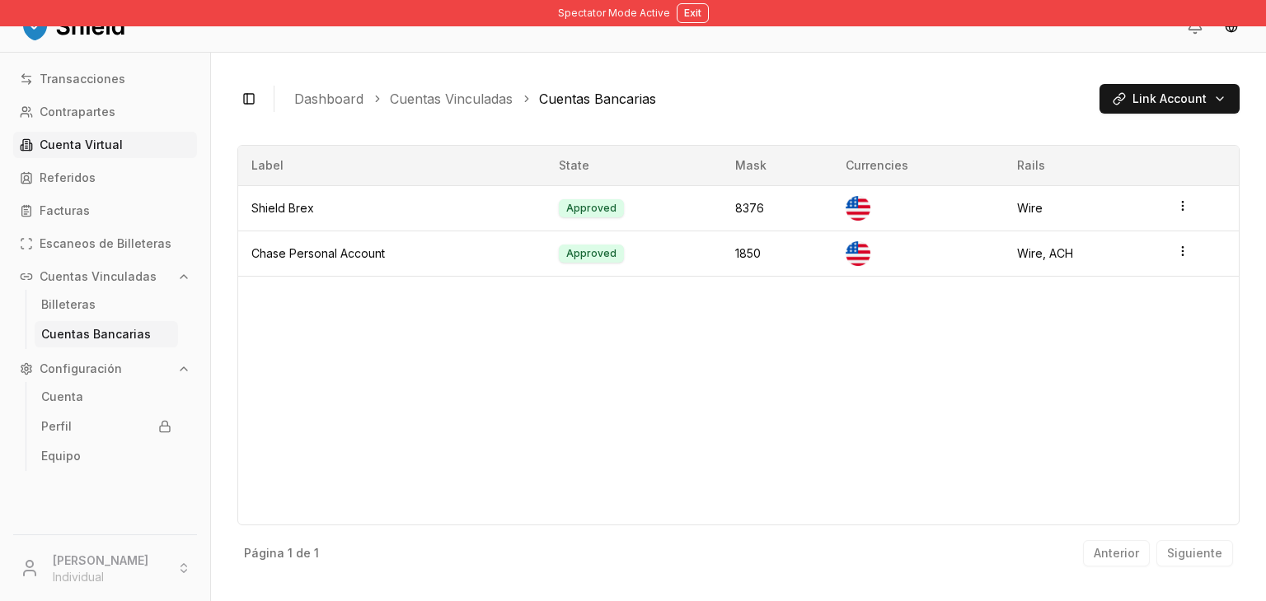
click at [76, 147] on p "Cuenta Virtual" at bounding box center [81, 145] width 83 height 12
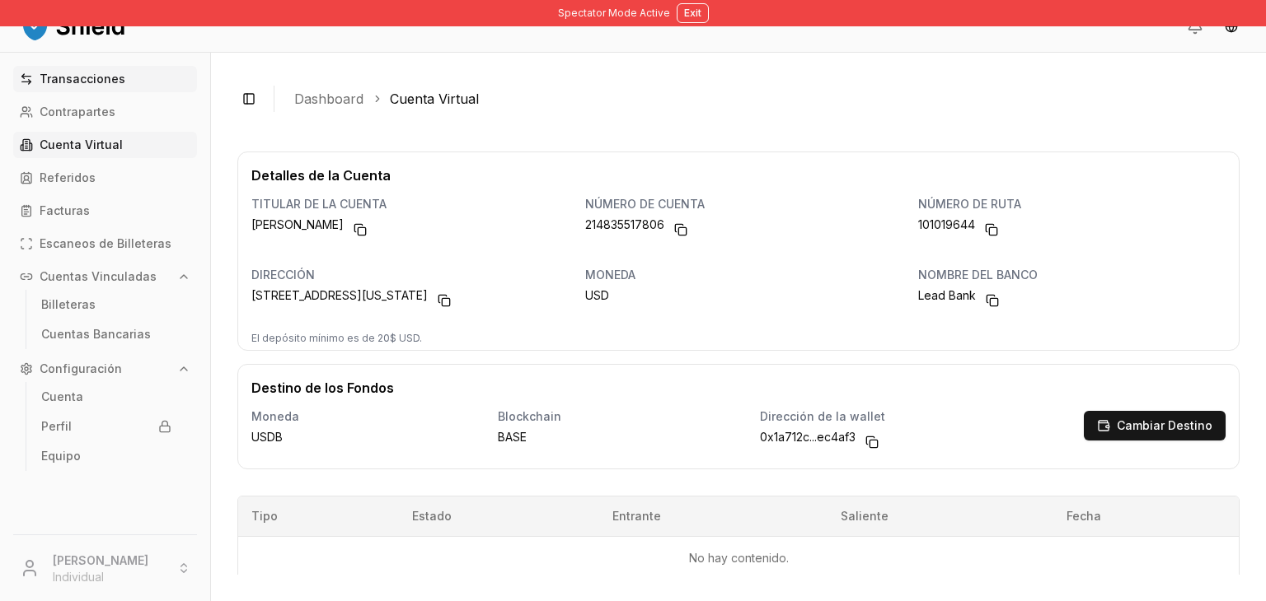
click at [106, 71] on link "Transacciones" at bounding box center [105, 79] width 184 height 26
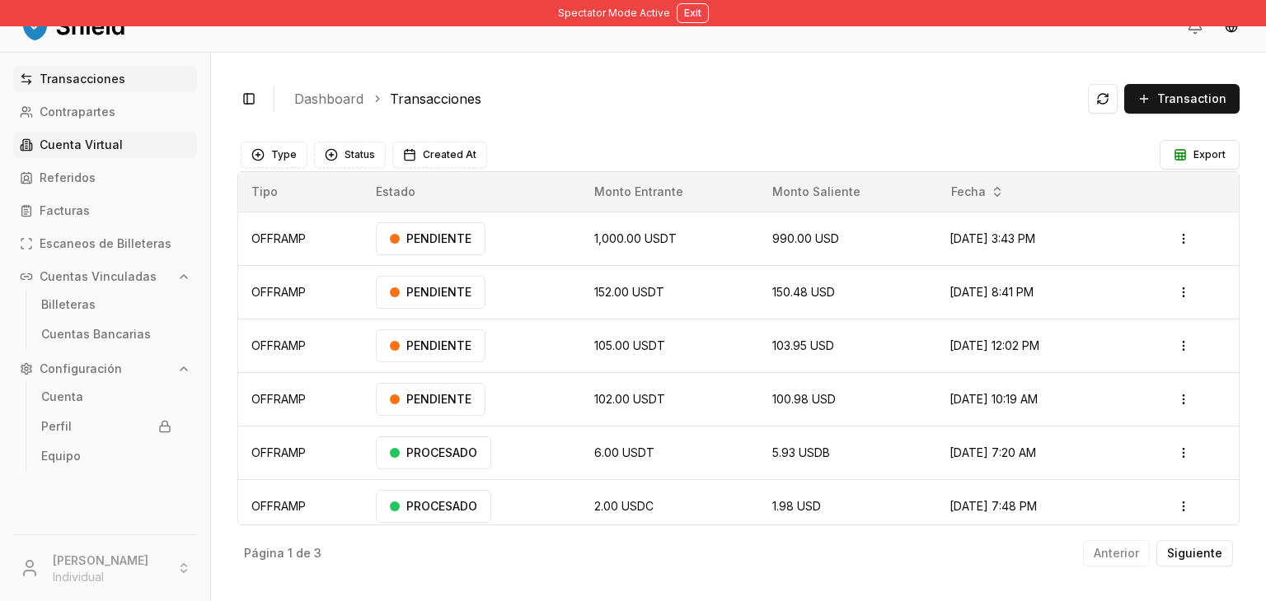
click at [80, 136] on link "Cuenta Virtual" at bounding box center [105, 145] width 184 height 26
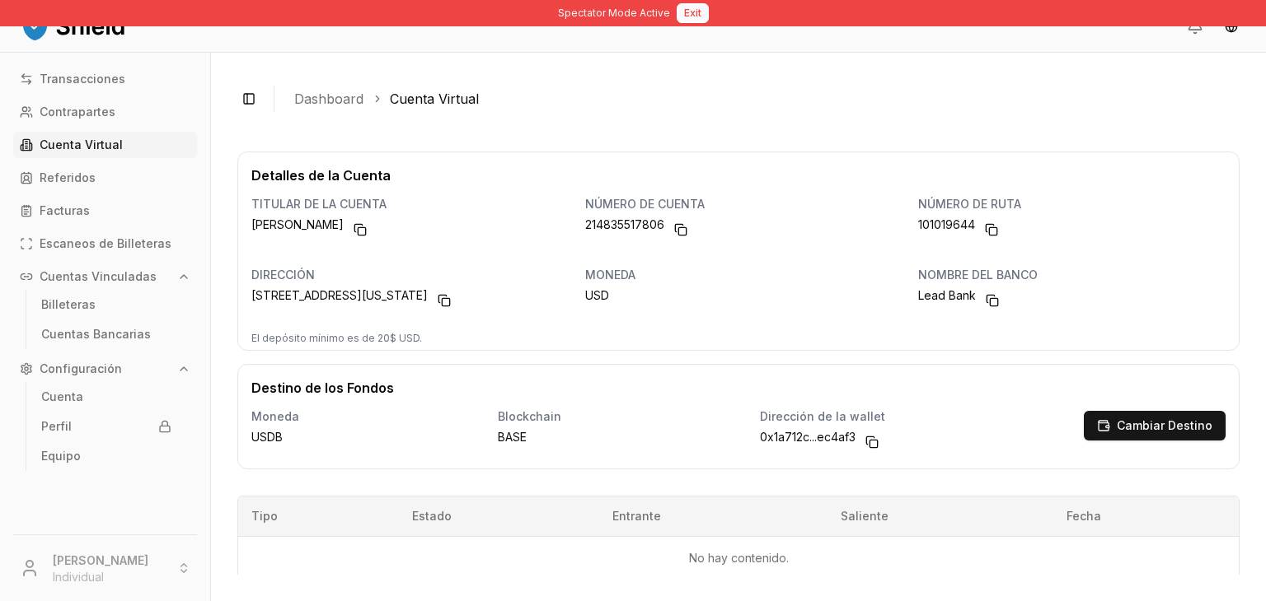
click at [676, 21] on button "Exit" at bounding box center [692, 13] width 32 height 20
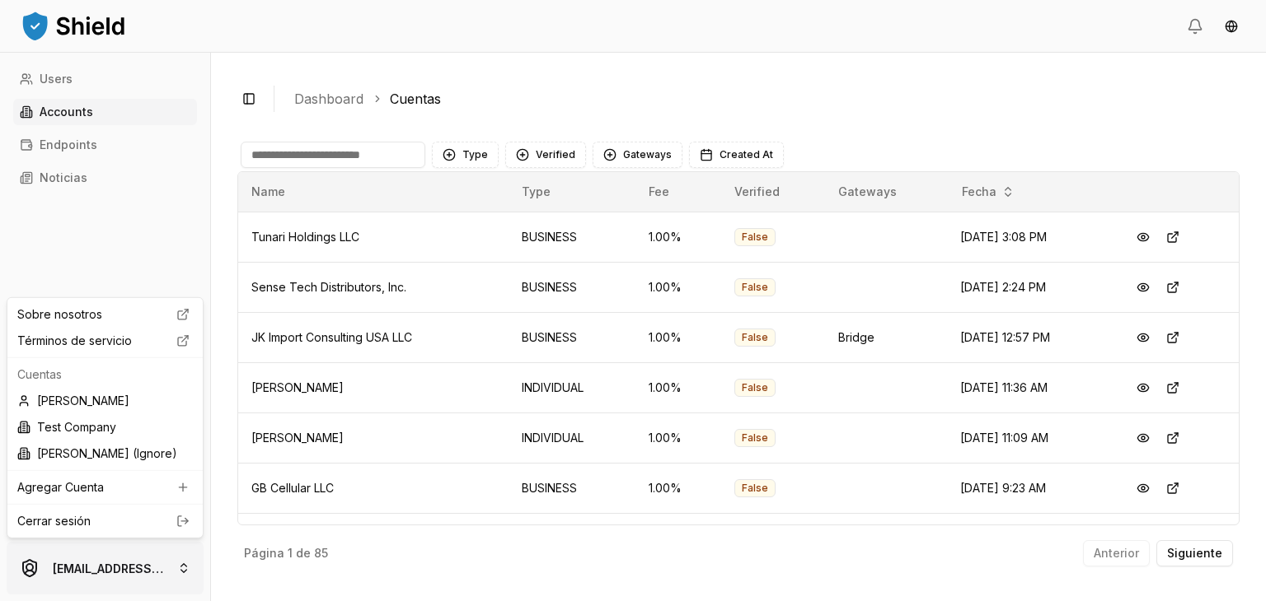
click at [148, 576] on html "Users Accounts Endpoints Noticias brandonalcocertest@gmail.com Toggle Sidebar D…" at bounding box center [633, 362] width 1266 height 725
click at [124, 397] on div "Brandon Alcocer" at bounding box center [105, 401] width 189 height 26
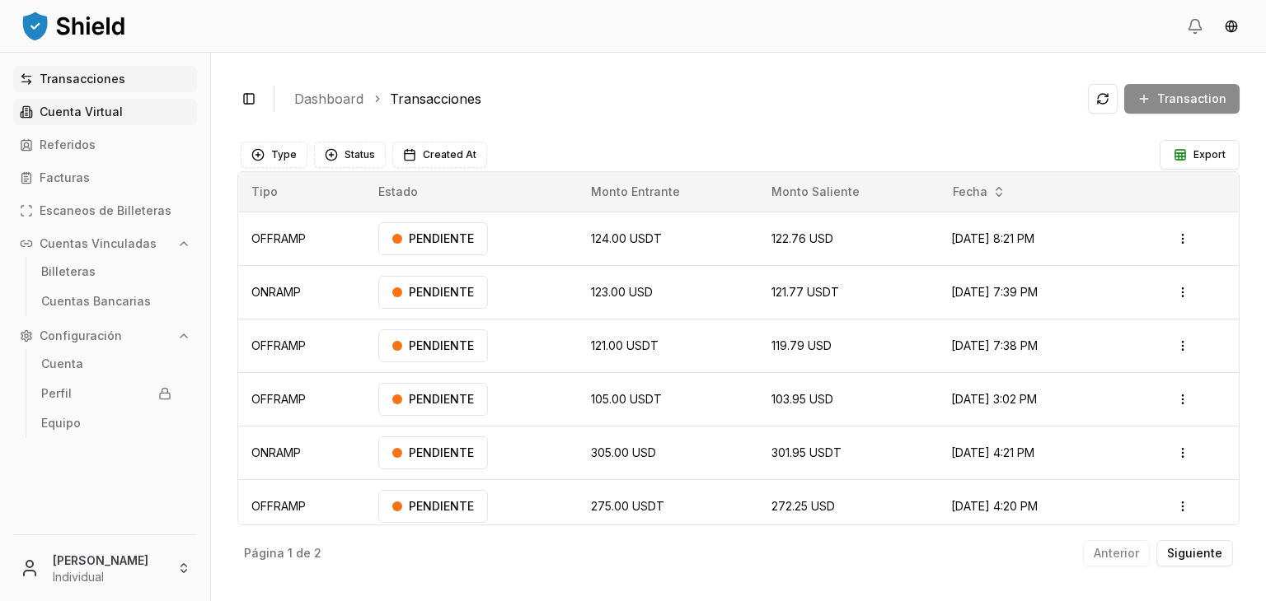
click at [84, 108] on p "Cuenta Virtual" at bounding box center [81, 112] width 83 height 12
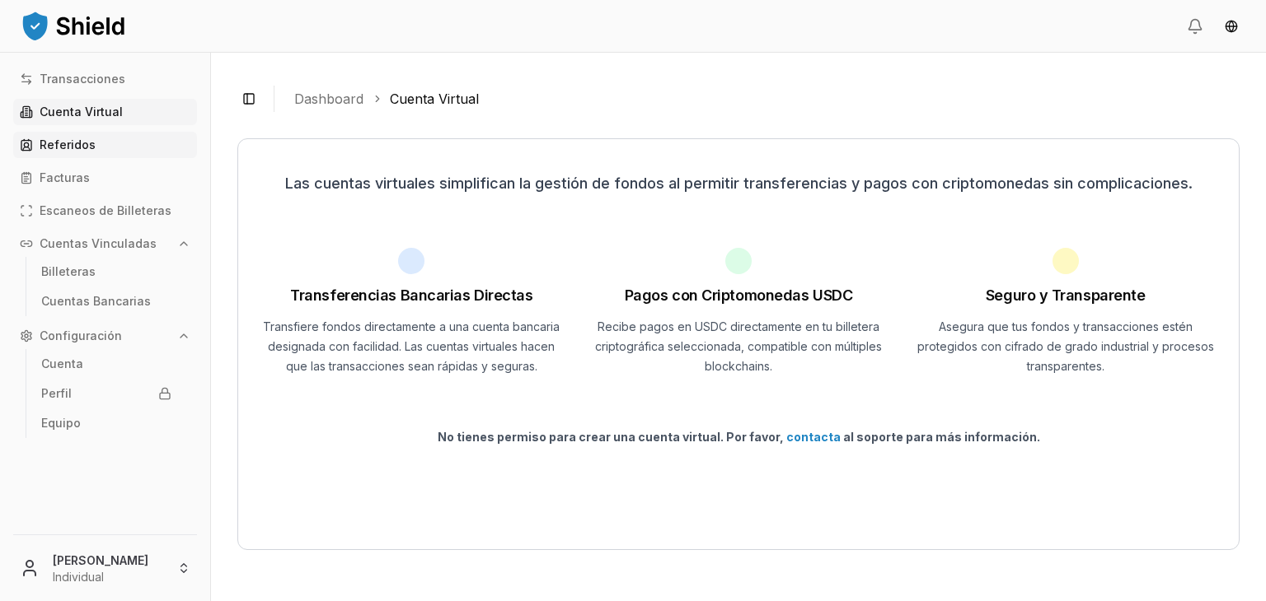
click at [77, 143] on p "Referidos" at bounding box center [68, 145] width 56 height 12
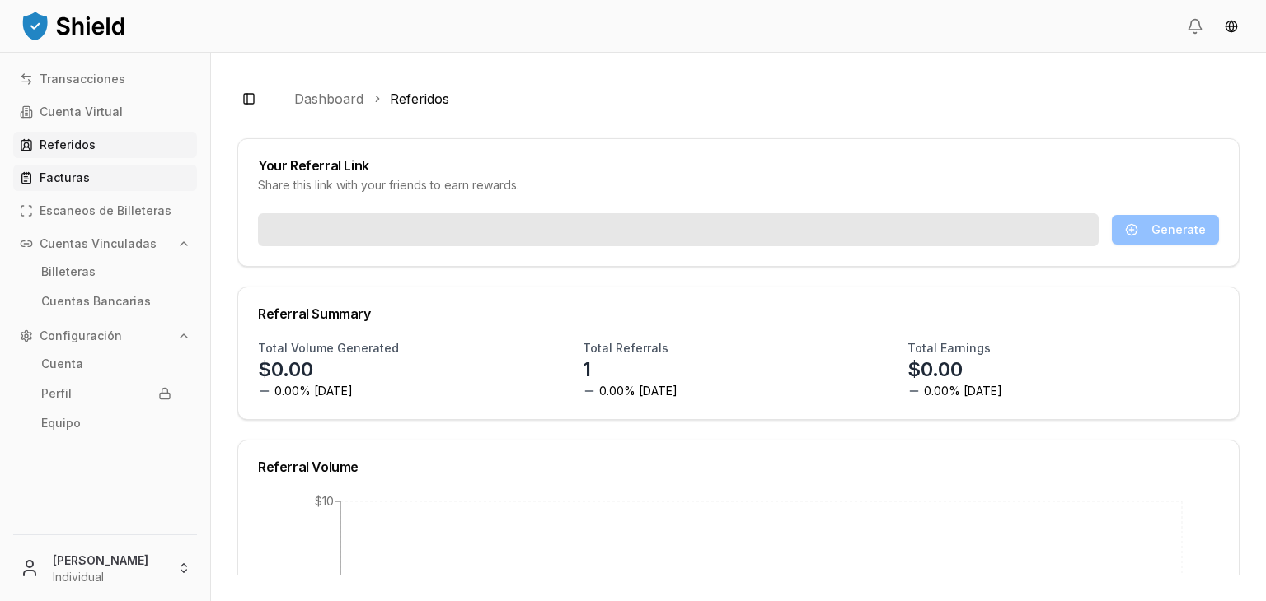
click at [69, 168] on link "Facturas" at bounding box center [105, 178] width 184 height 26
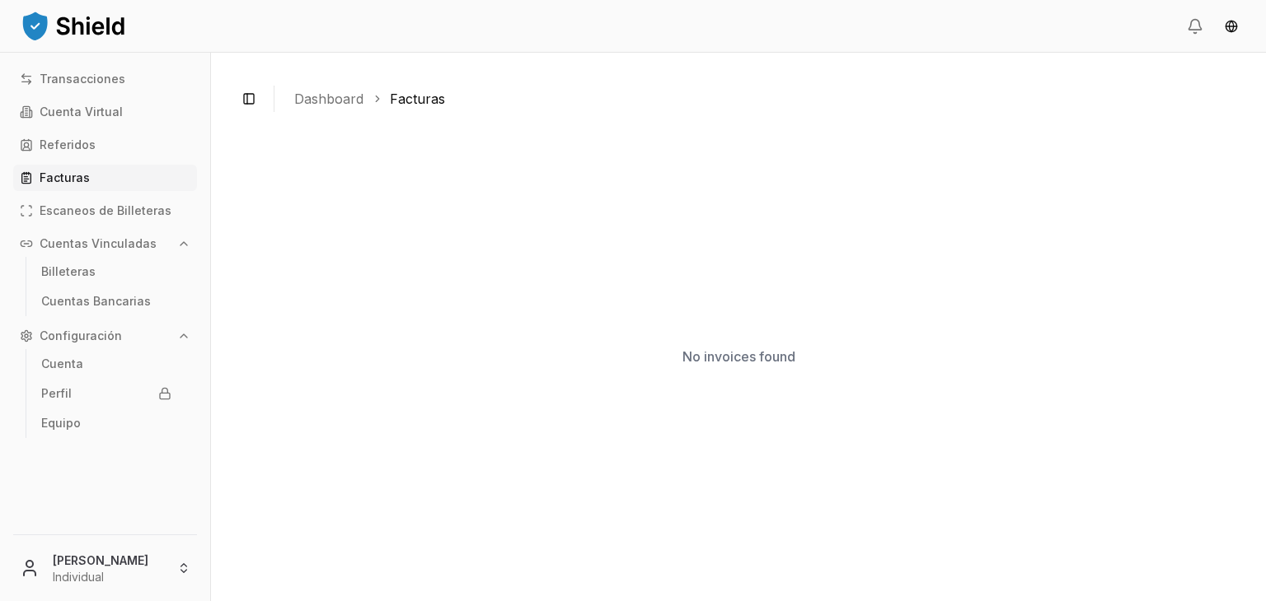
click at [74, 191] on div "Transacciones Cuenta Virtual Referidos Facturas Escaneos de Billeteras Cuentas …" at bounding box center [105, 290] width 210 height 449
click at [74, 205] on p "Escaneos de Billeteras" at bounding box center [106, 211] width 132 height 12
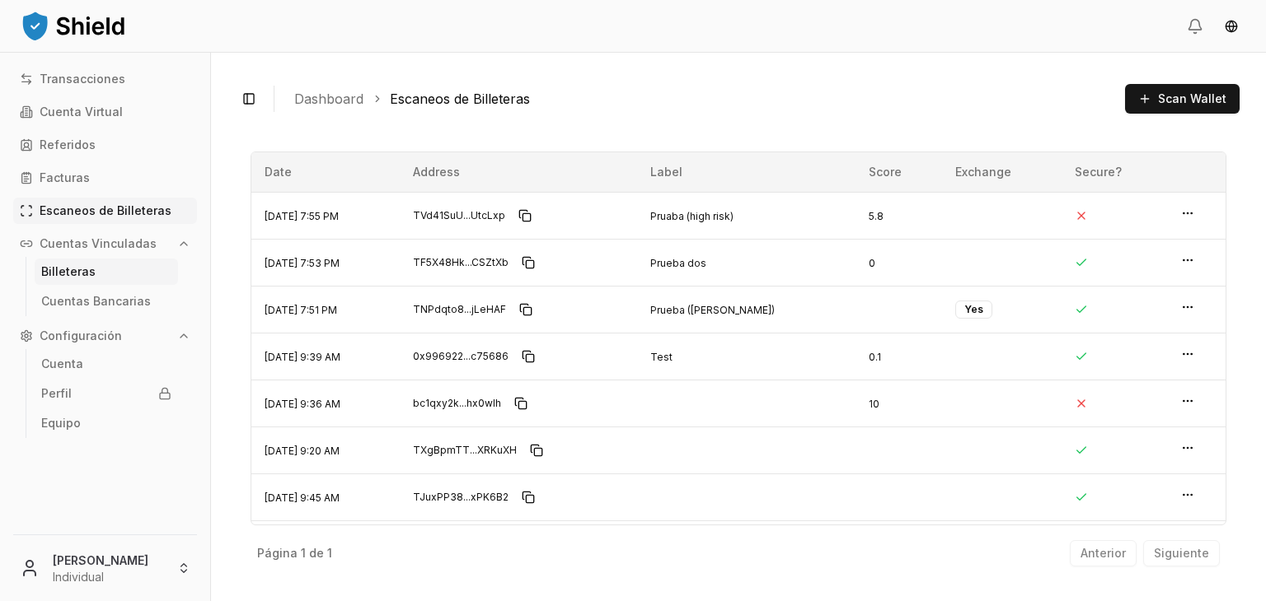
click at [73, 280] on link "Billeteras" at bounding box center [106, 272] width 143 height 26
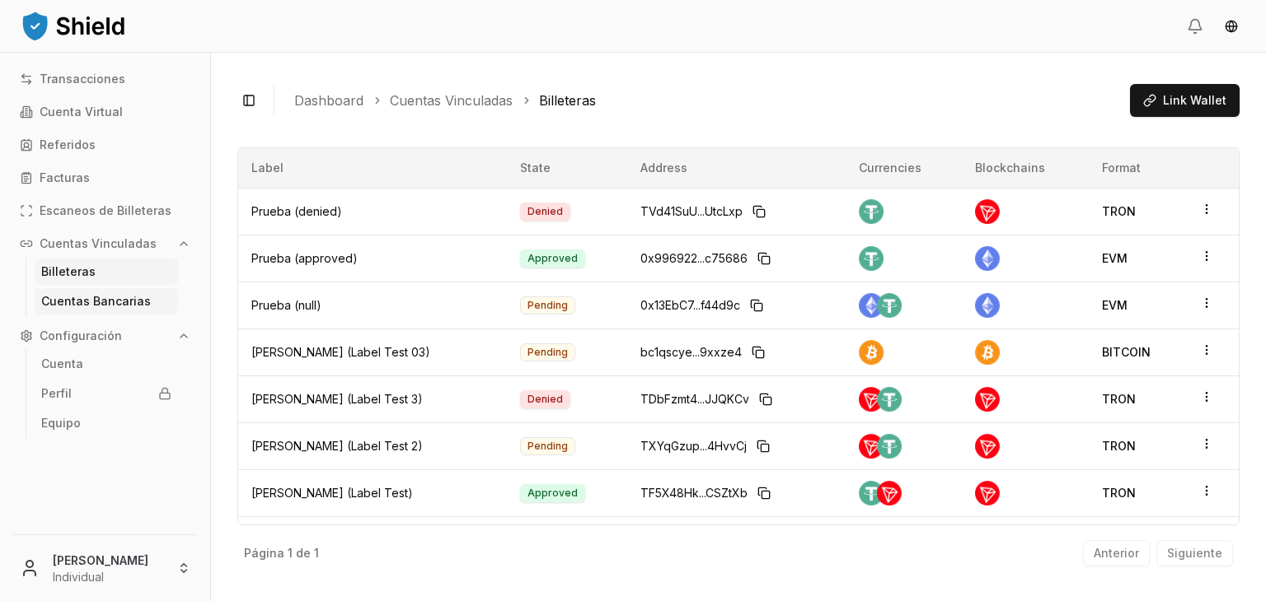
click at [73, 296] on p "Cuentas Bancarias" at bounding box center [96, 302] width 110 height 12
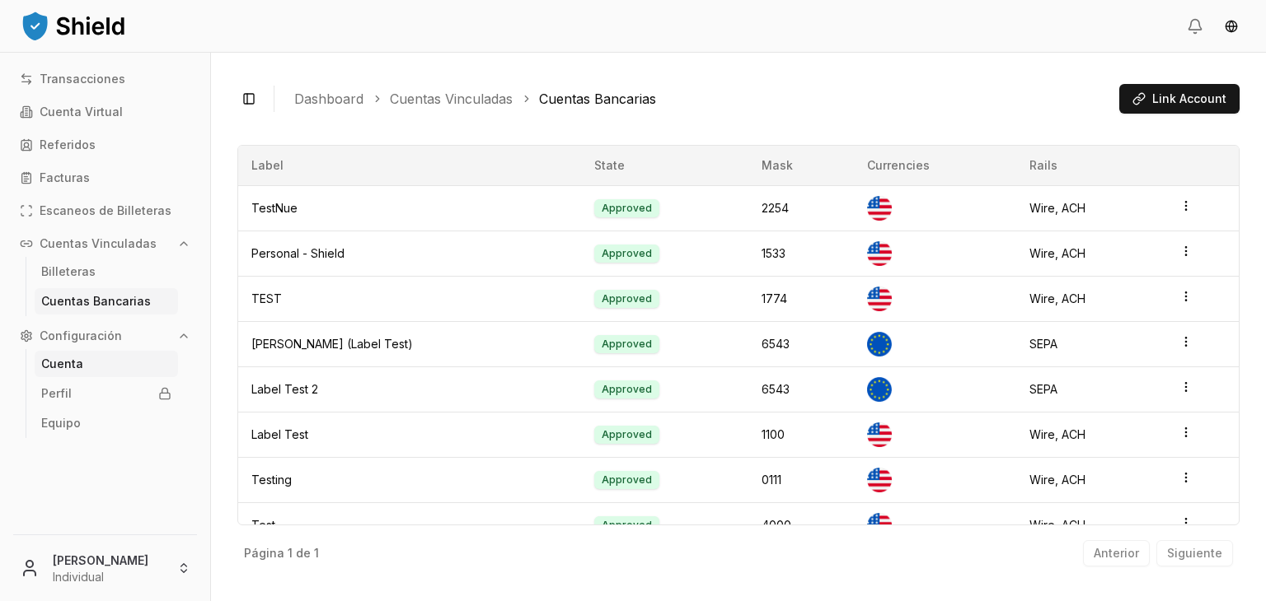
click at [68, 356] on link "Cuenta" at bounding box center [106, 364] width 143 height 26
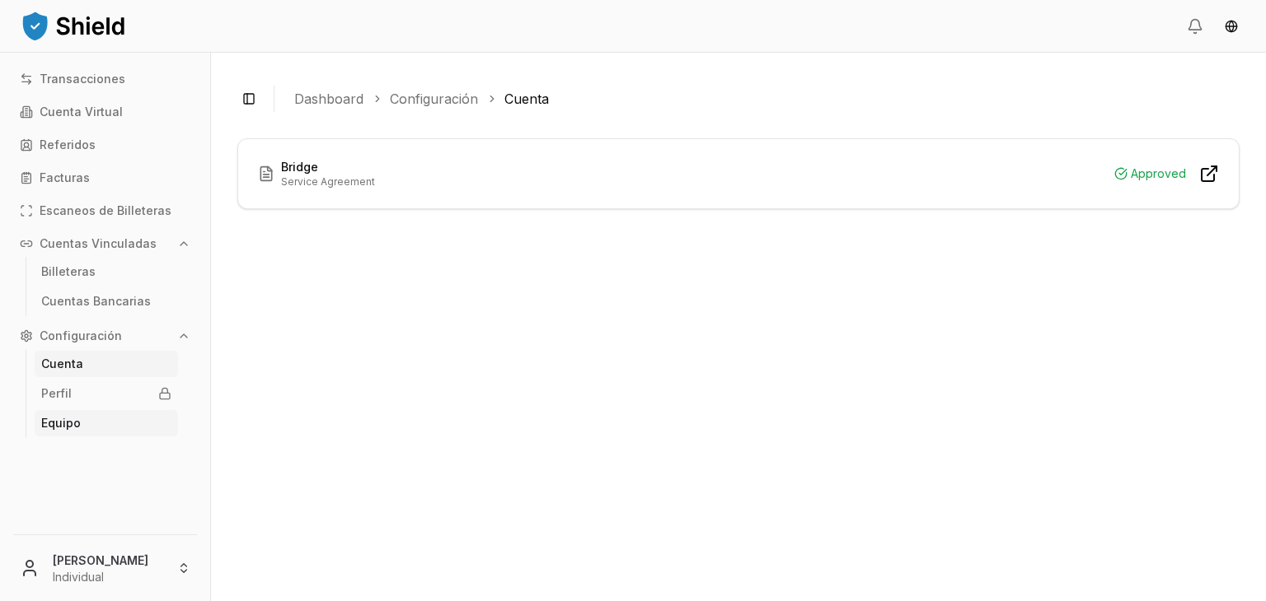
click at [63, 415] on link "Equipo" at bounding box center [106, 423] width 143 height 26
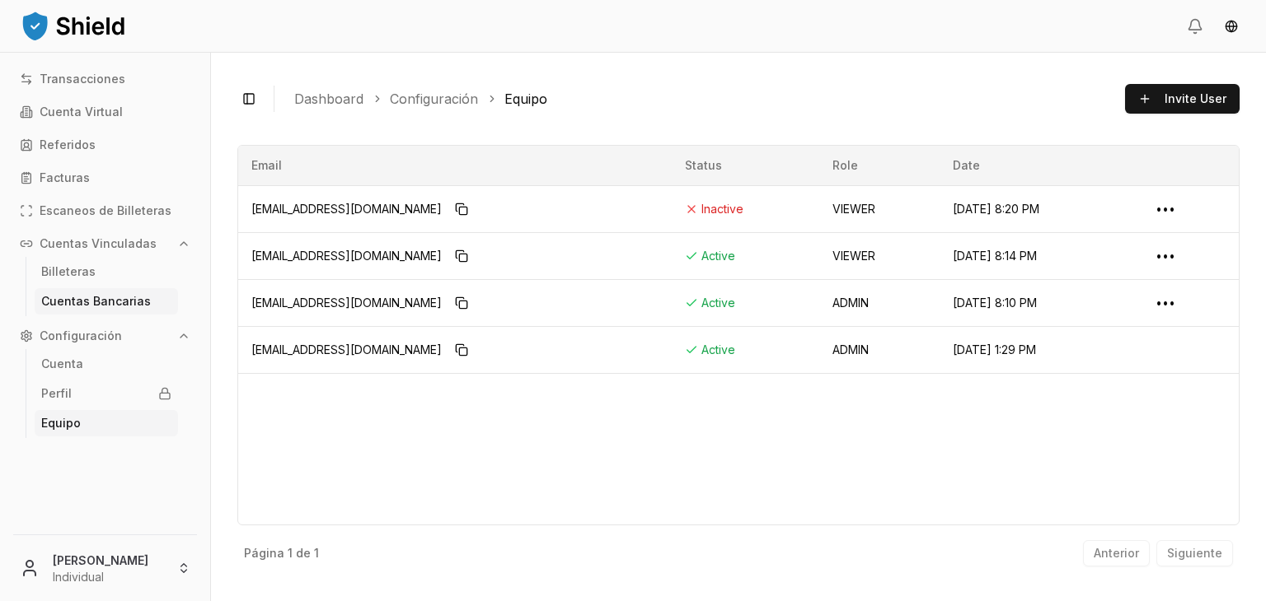
click at [91, 296] on p "Cuentas Bancarias" at bounding box center [96, 302] width 110 height 12
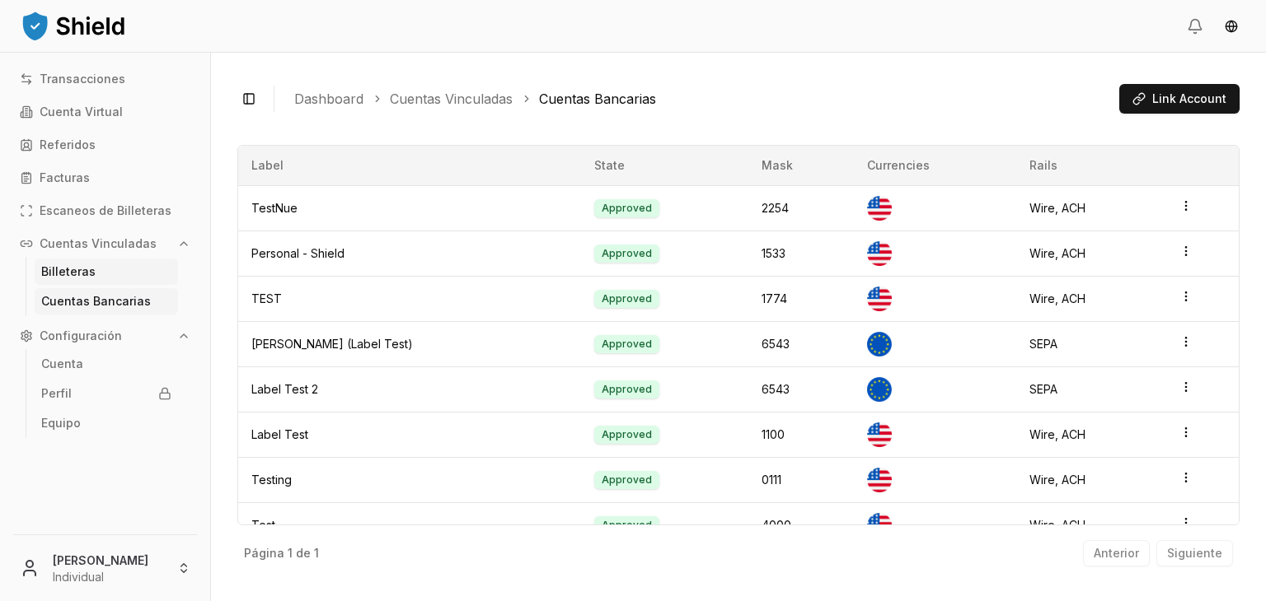
click at [69, 274] on p "Billeteras" at bounding box center [68, 272] width 54 height 12
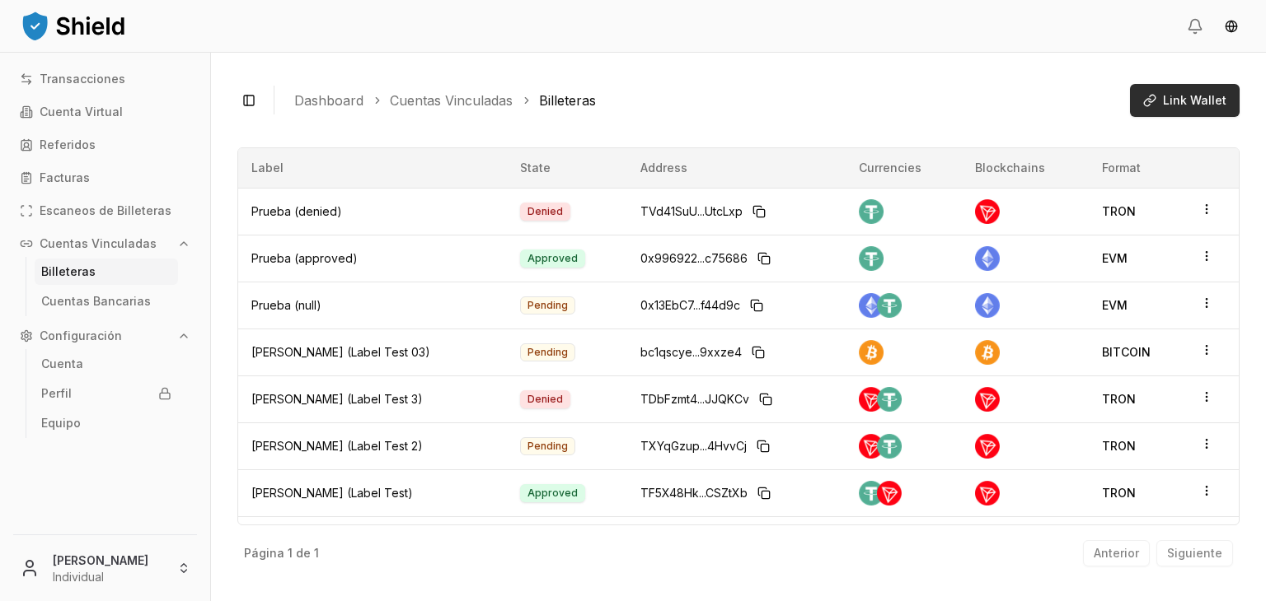
click at [1218, 100] on span "Link Wallet" at bounding box center [1194, 100] width 63 height 16
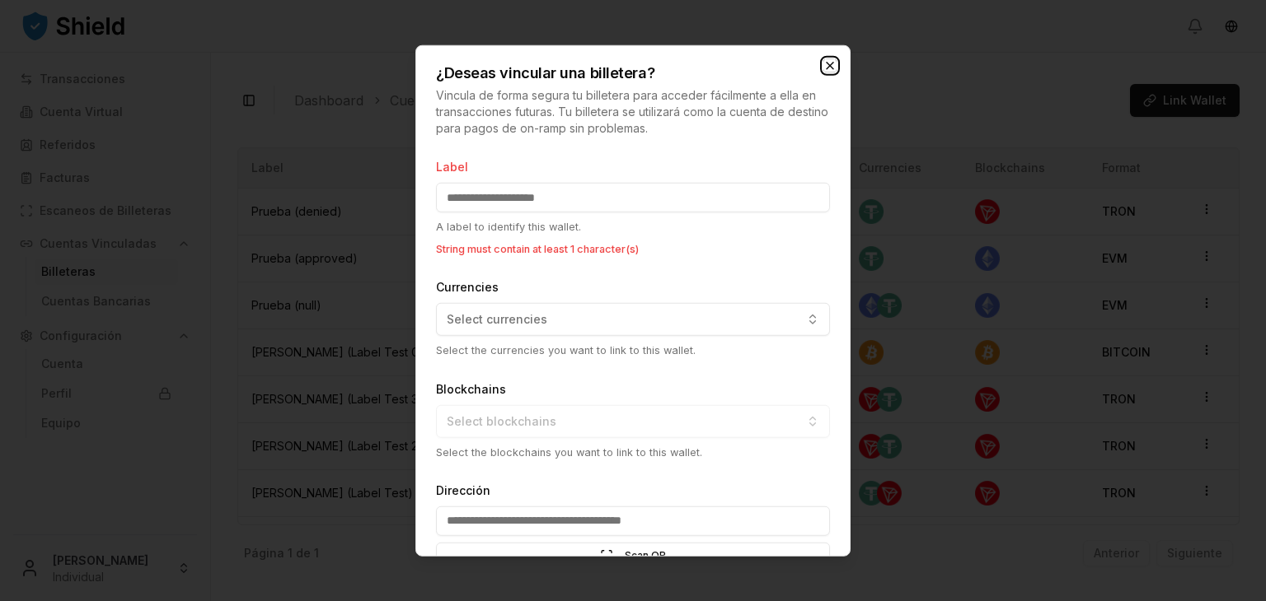
click at [833, 64] on icon "button" at bounding box center [829, 65] width 13 height 13
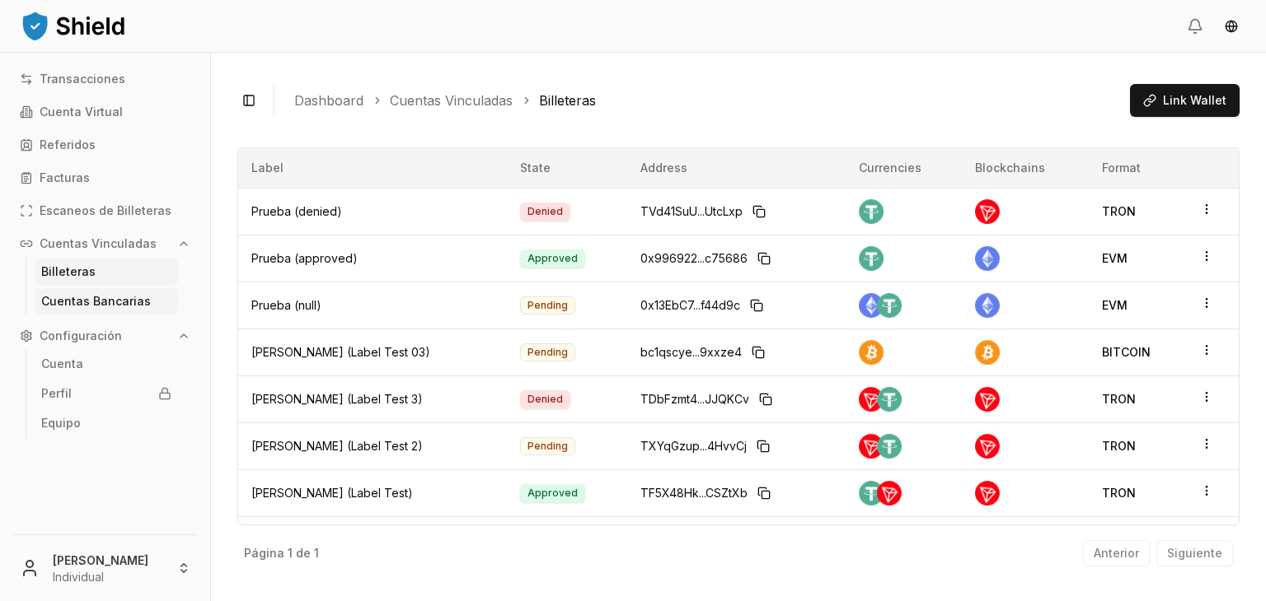
click at [161, 289] on link "Cuentas Bancarias" at bounding box center [106, 301] width 143 height 26
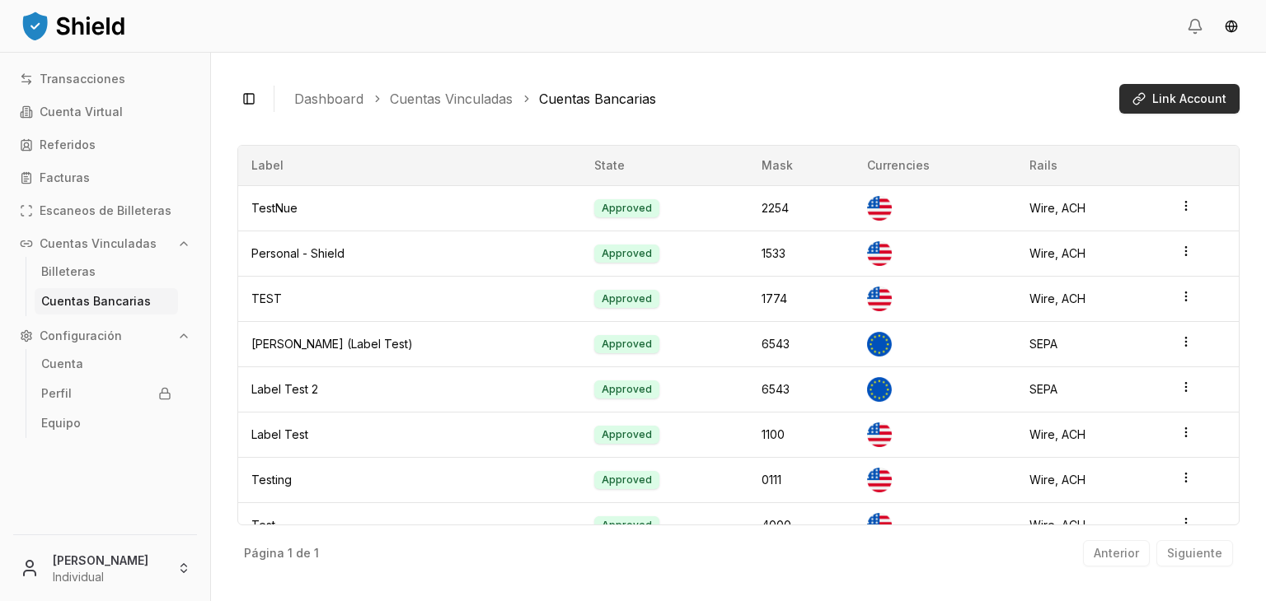
click at [1210, 101] on span "Link Account" at bounding box center [1189, 99] width 74 height 16
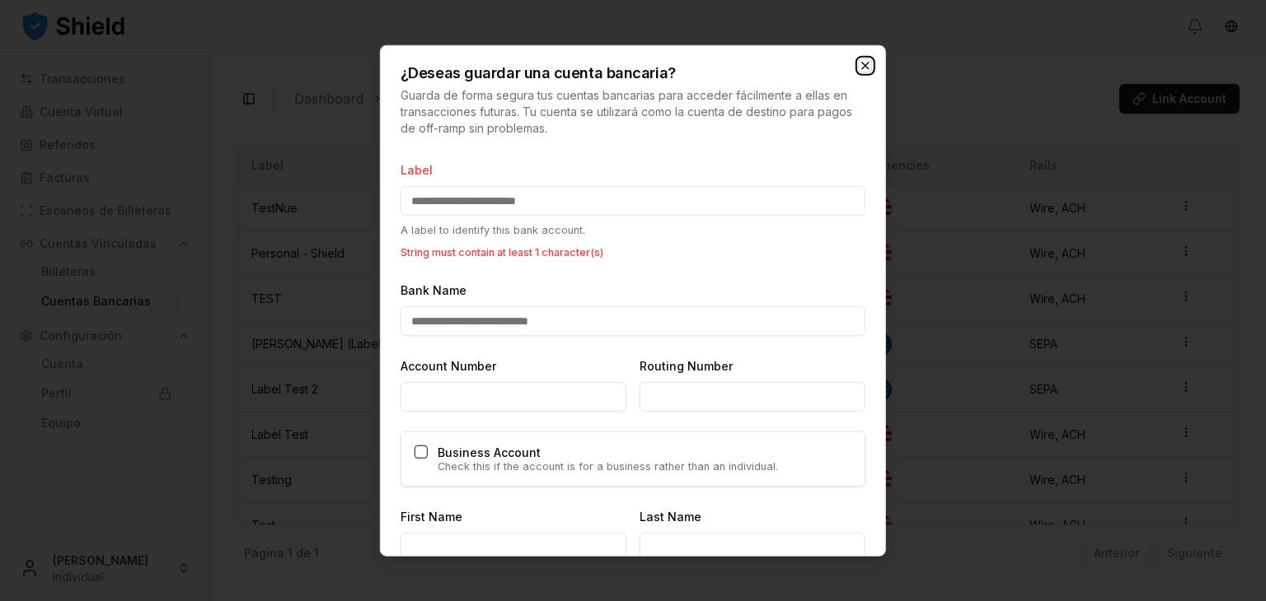
click at [865, 70] on icon "button" at bounding box center [865, 65] width 13 height 13
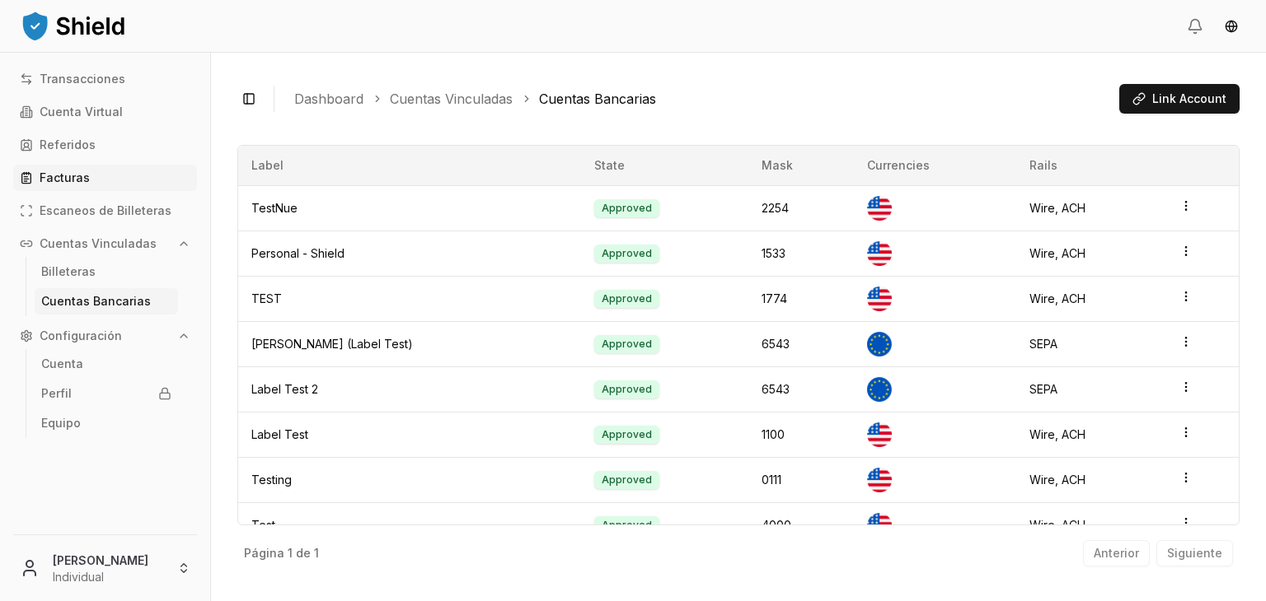
click at [69, 169] on link "Facturas" at bounding box center [105, 178] width 184 height 26
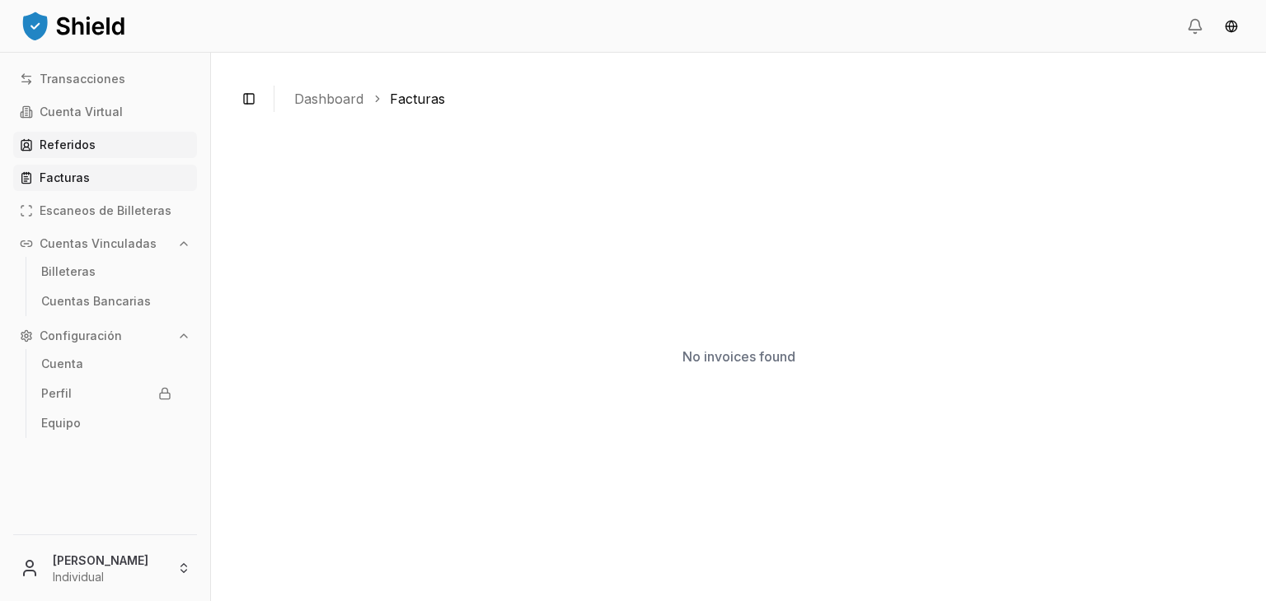
click at [69, 141] on p "Referidos" at bounding box center [68, 145] width 56 height 12
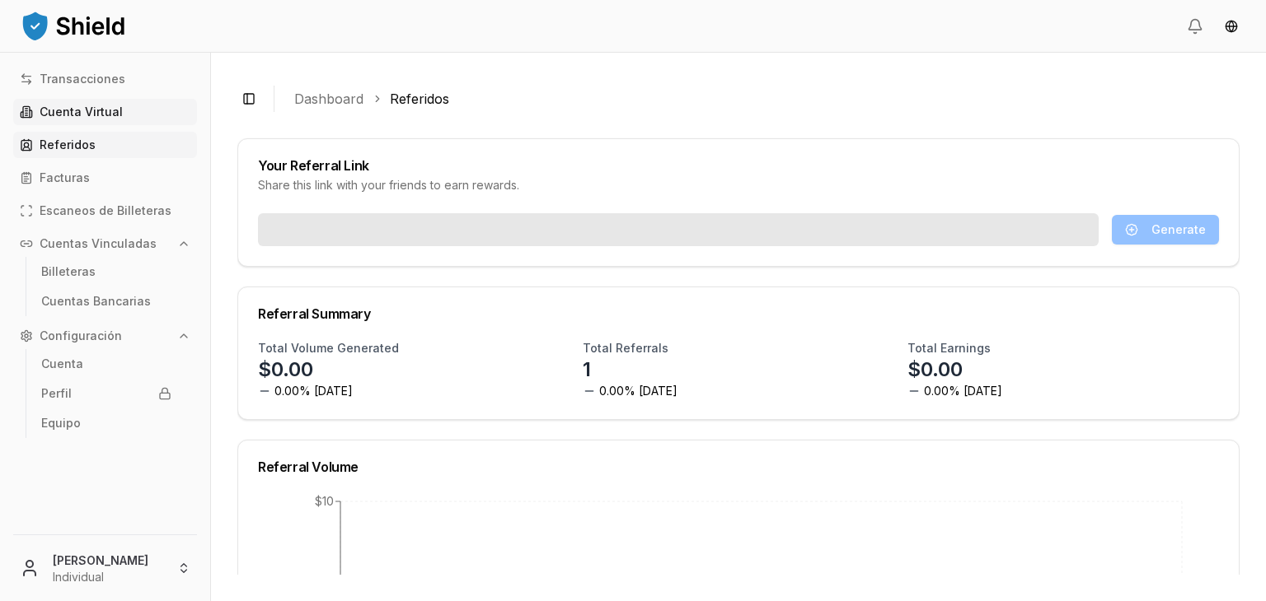
click at [77, 115] on p "Cuenta Virtual" at bounding box center [81, 112] width 83 height 12
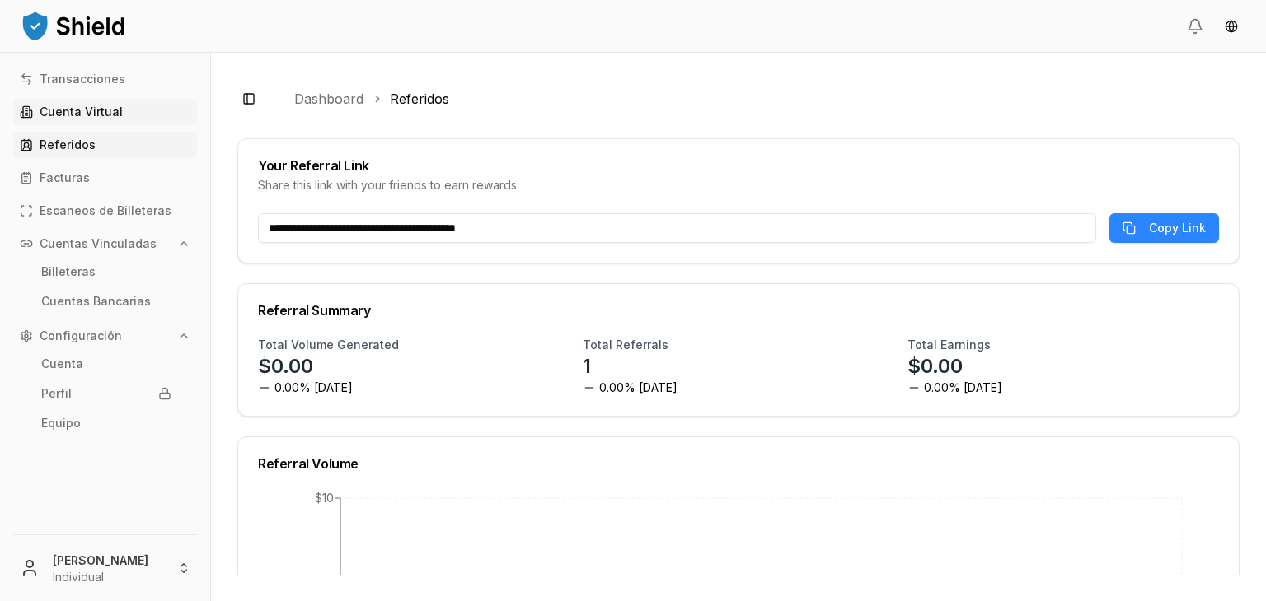
click at [77, 115] on p "Cuenta Virtual" at bounding box center [81, 112] width 83 height 12
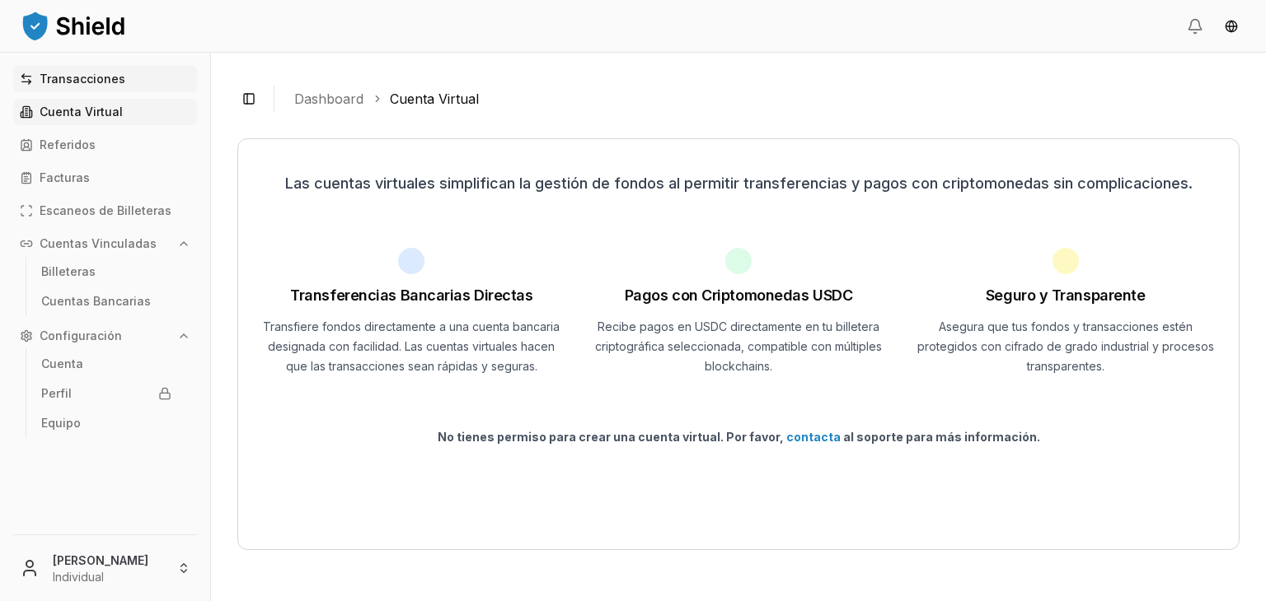
click at [101, 73] on p "Transacciones" at bounding box center [83, 79] width 86 height 12
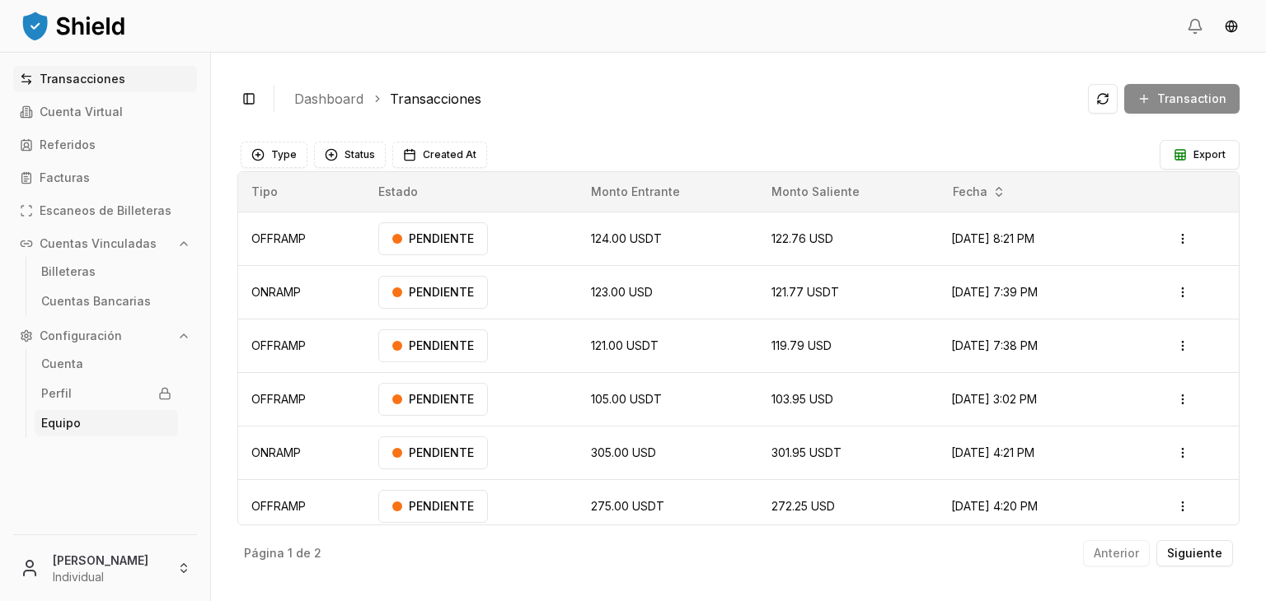
click at [68, 421] on p "Equipo" at bounding box center [61, 424] width 40 height 12
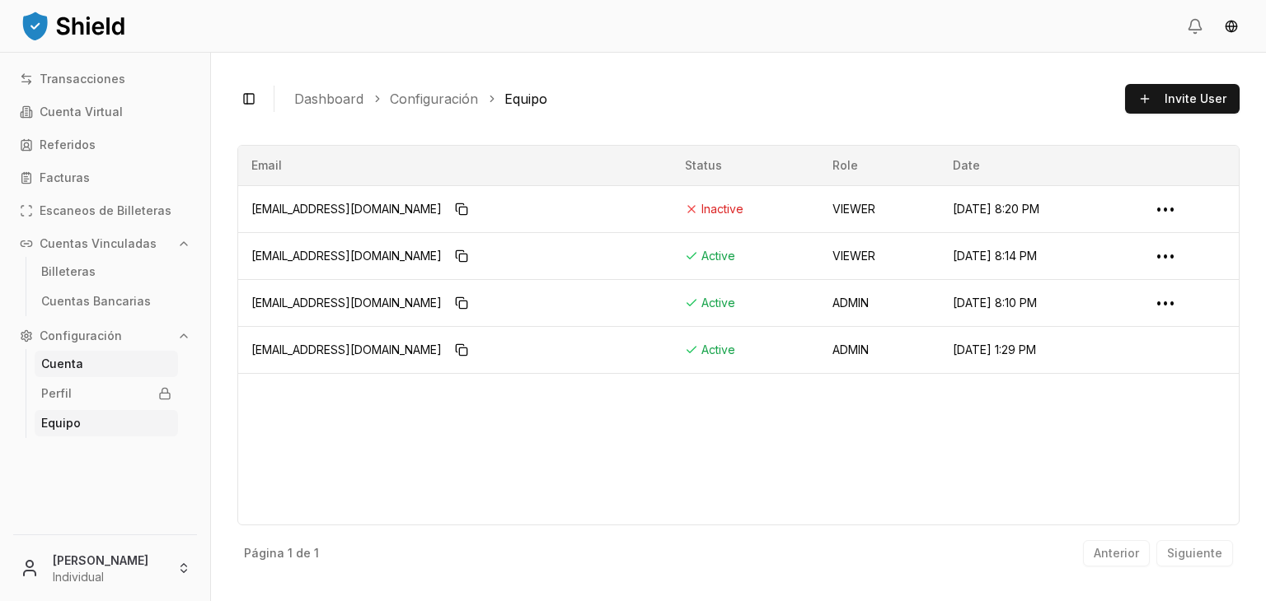
click at [110, 355] on link "Cuenta" at bounding box center [106, 364] width 143 height 26
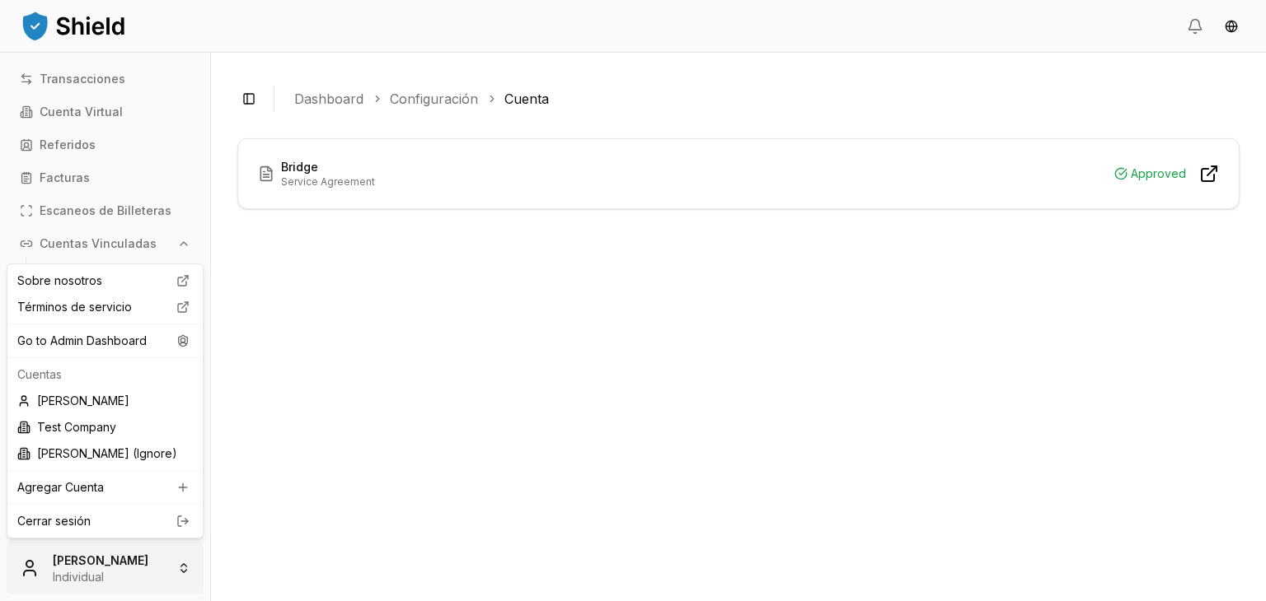
click at [138, 571] on html "Transacciones Cuenta Virtual Referidos Facturas Escaneos de Billeteras Cuentas …" at bounding box center [633, 362] width 1266 height 725
click at [136, 347] on div "Go to Admin Dashboard" at bounding box center [105, 341] width 189 height 26
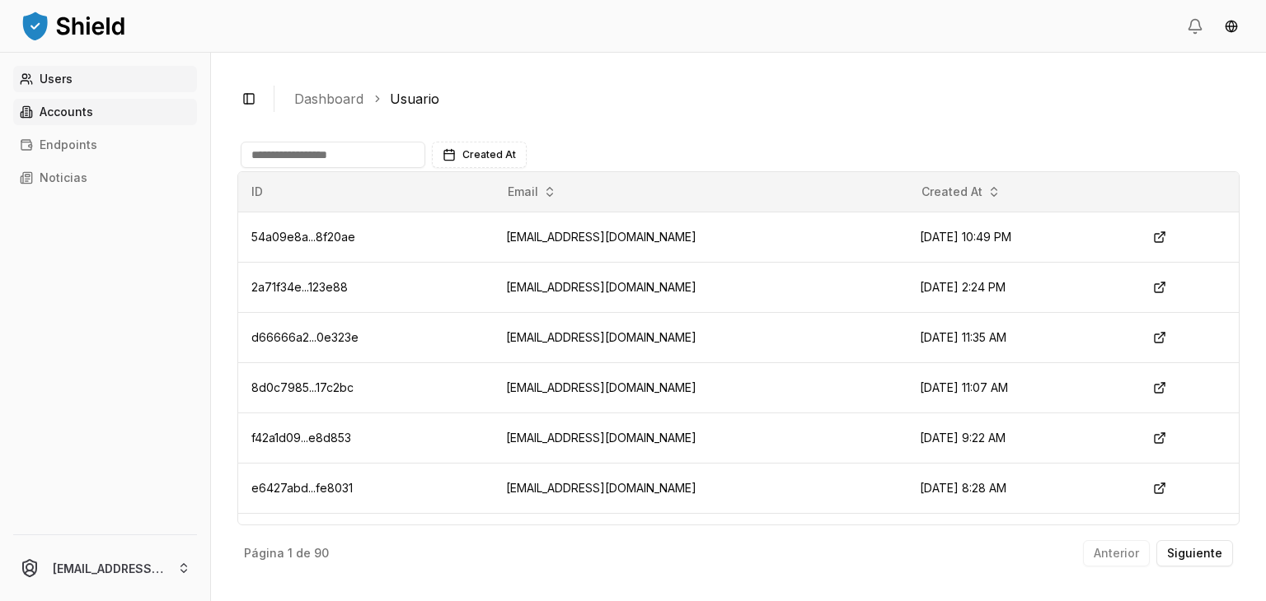
click at [99, 119] on link "Accounts" at bounding box center [105, 112] width 184 height 26
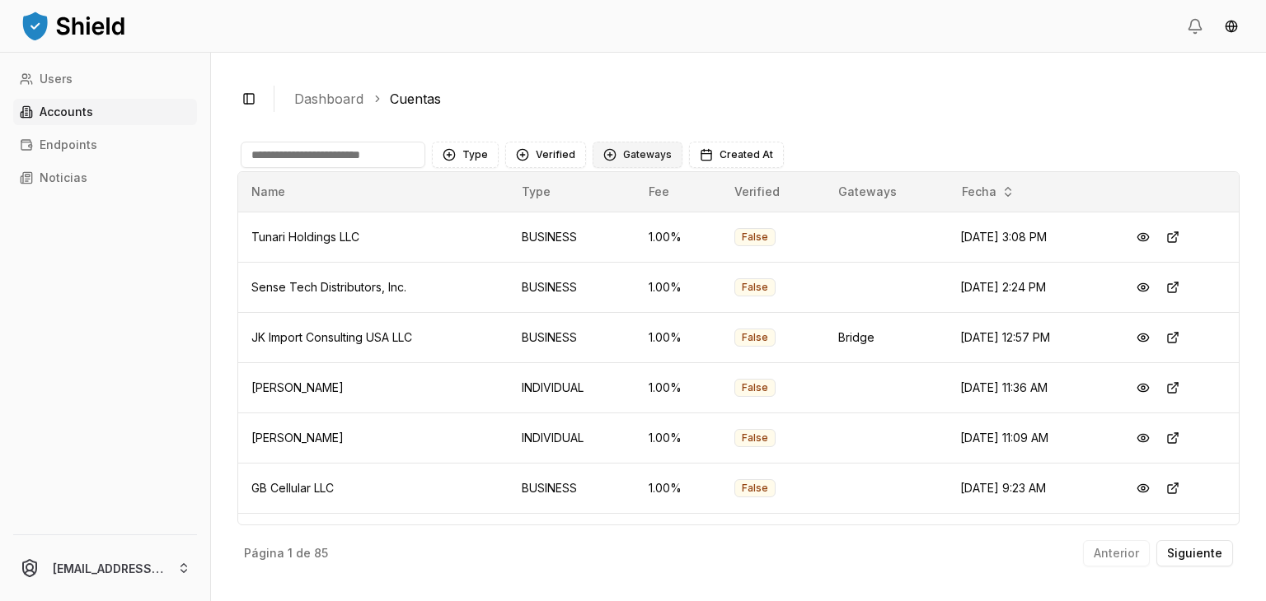
click at [606, 156] on button "Gateways" at bounding box center [637, 155] width 90 height 26
click at [603, 247] on div "Suggestions" at bounding box center [604, 248] width 13 height 13
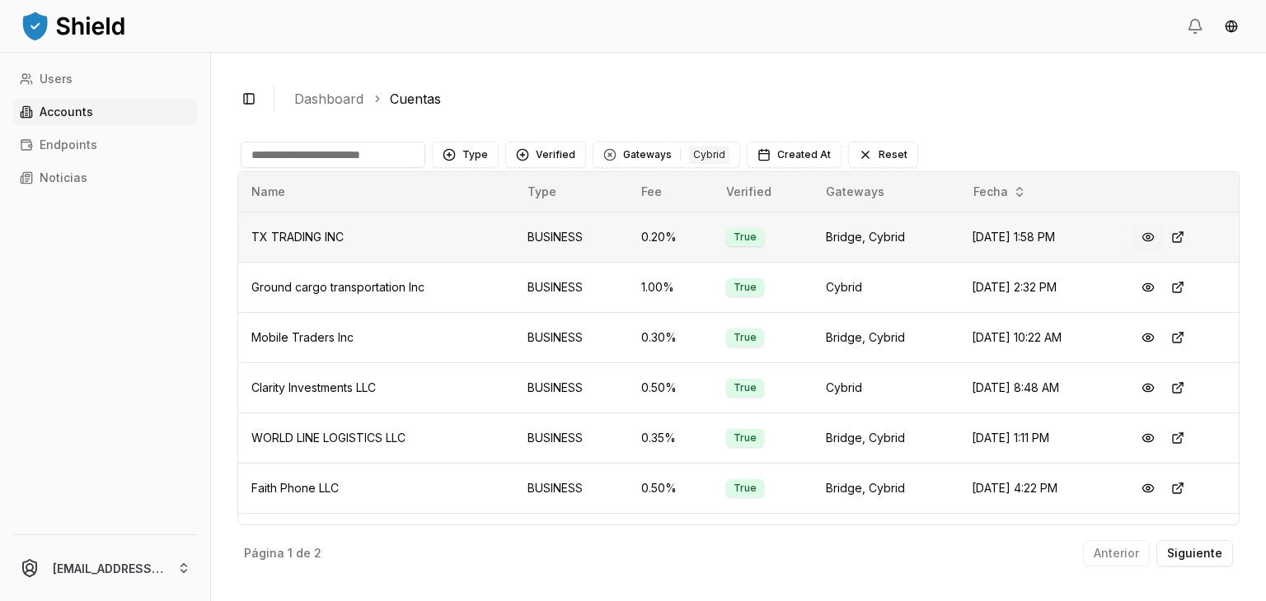
click at [1139, 241] on button at bounding box center [1148, 237] width 30 height 30
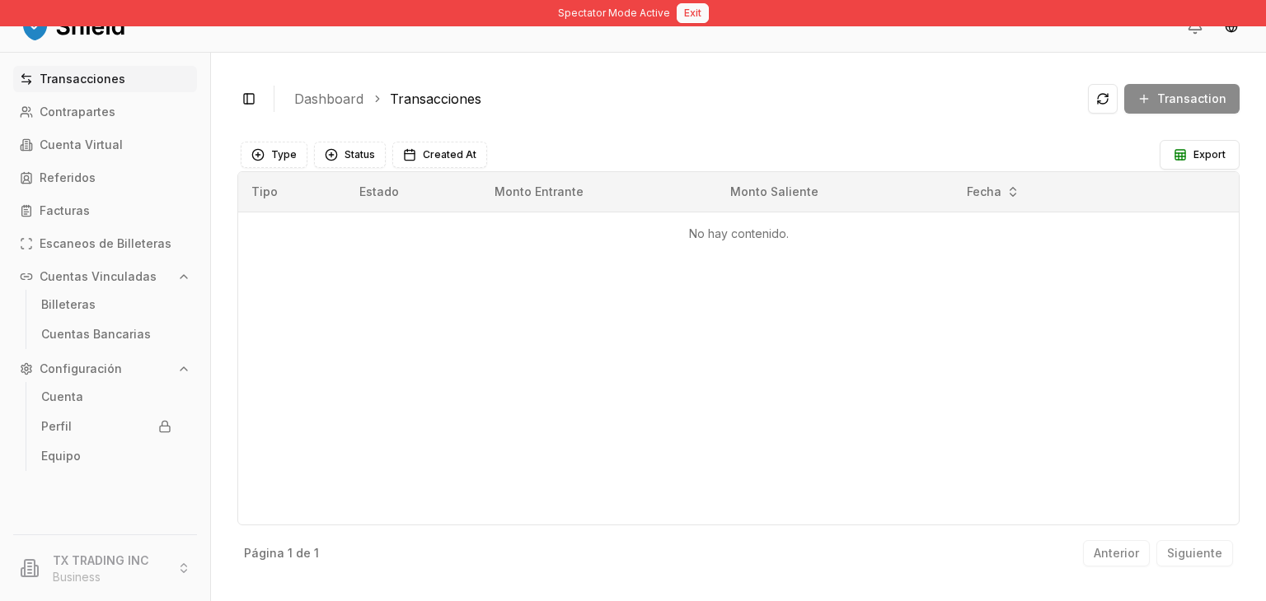
click at [685, 7] on button "Exit" at bounding box center [692, 13] width 32 height 20
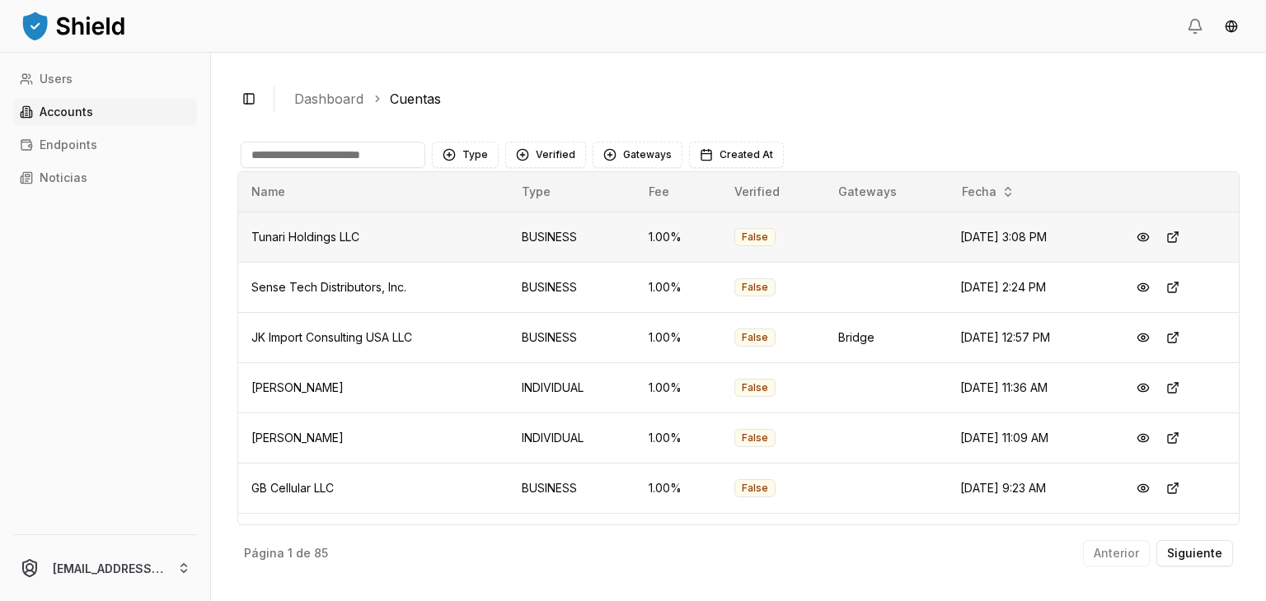
drag, startPoint x: 843, startPoint y: 100, endPoint x: 1025, endPoint y: 255, distance: 239.1
click at [1025, 255] on div "Type Verified Gateways Created At Name Type Fee Verified Gateways Fecha Tunari …" at bounding box center [738, 356] width 1002 height 437
click at [1018, 150] on div "Type Verified Gateways Created At" at bounding box center [738, 155] width 995 height 26
click at [637, 144] on button "Gateways" at bounding box center [637, 155] width 90 height 26
click at [605, 242] on div "Suggestions" at bounding box center [604, 248] width 13 height 13
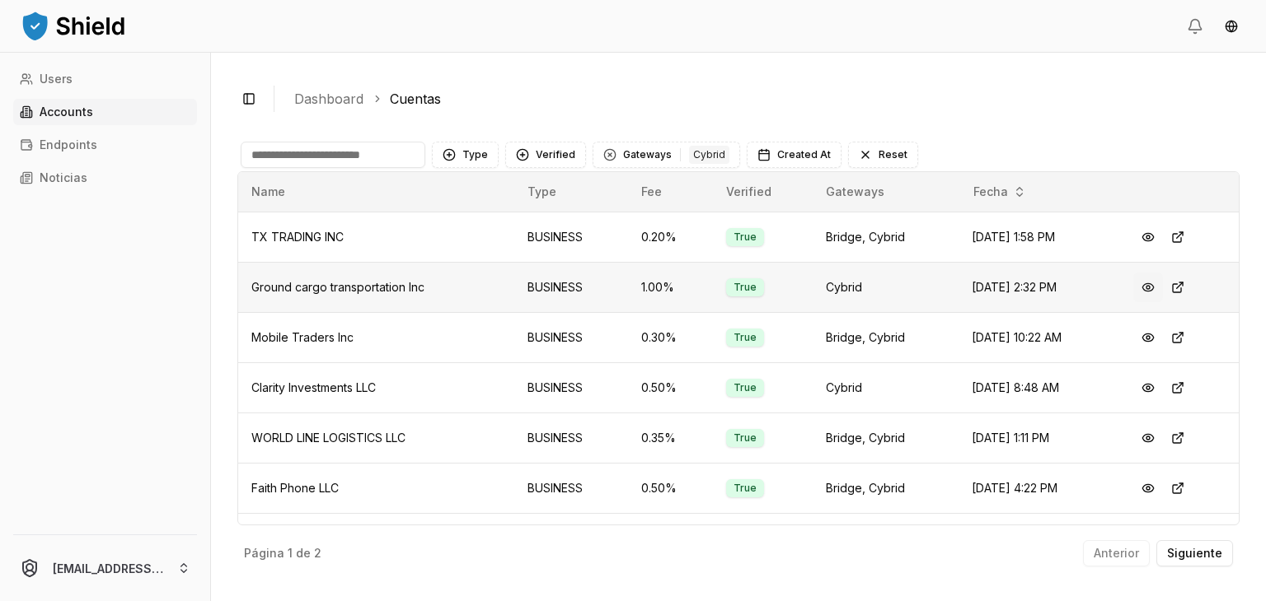
click at [1138, 293] on button at bounding box center [1148, 288] width 30 height 30
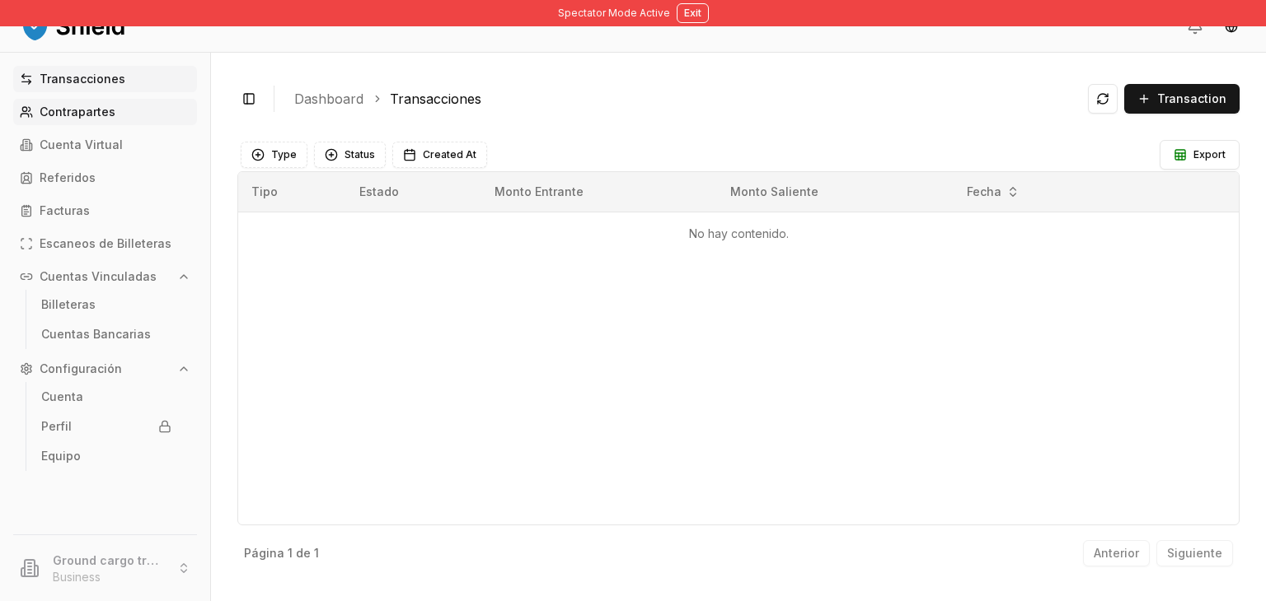
click at [99, 99] on link "Contrapartes" at bounding box center [105, 112] width 184 height 26
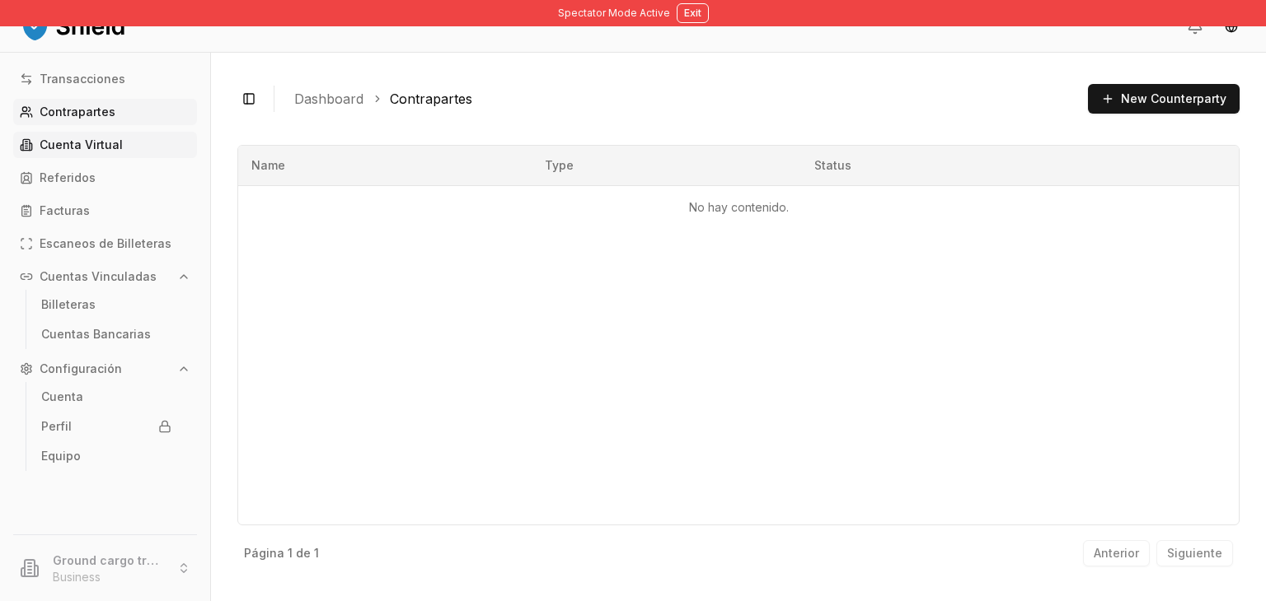
click at [95, 142] on p "Cuenta Virtual" at bounding box center [81, 145] width 83 height 12
click at [682, 19] on button "Exit" at bounding box center [692, 13] width 32 height 20
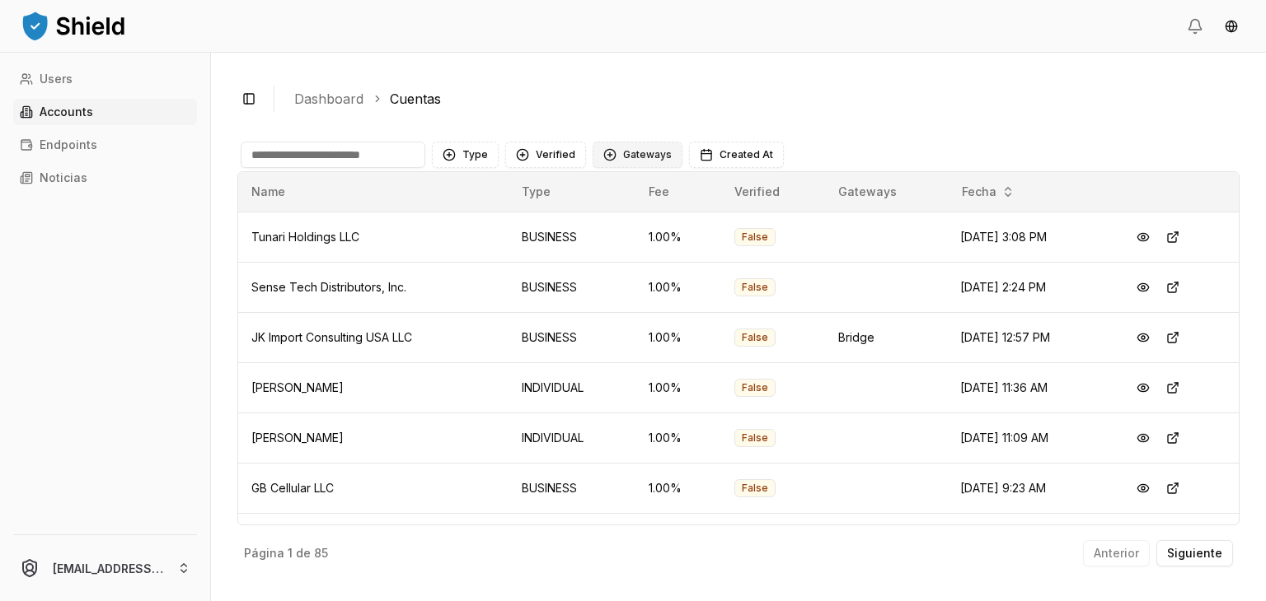
click at [606, 150] on button "Gateways" at bounding box center [637, 155] width 90 height 26
click at [603, 248] on div "Suggestions" at bounding box center [604, 248] width 13 height 13
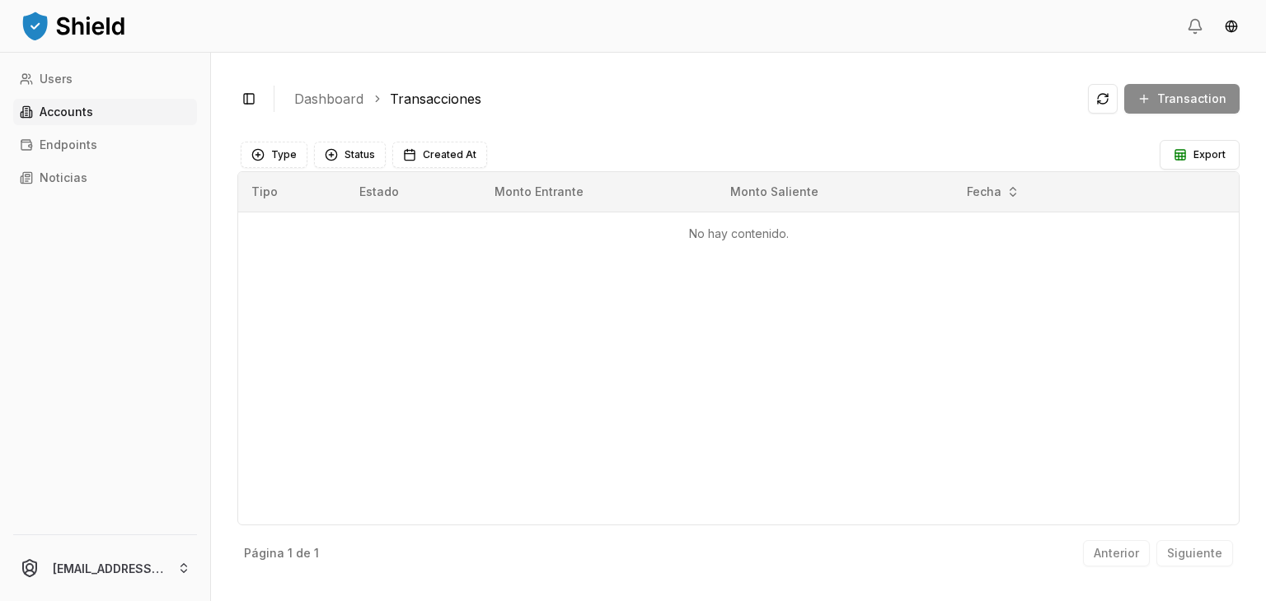
click at [55, 114] on p "Accounts" at bounding box center [67, 112] width 54 height 12
click at [91, 106] on p "Accounts" at bounding box center [67, 112] width 54 height 12
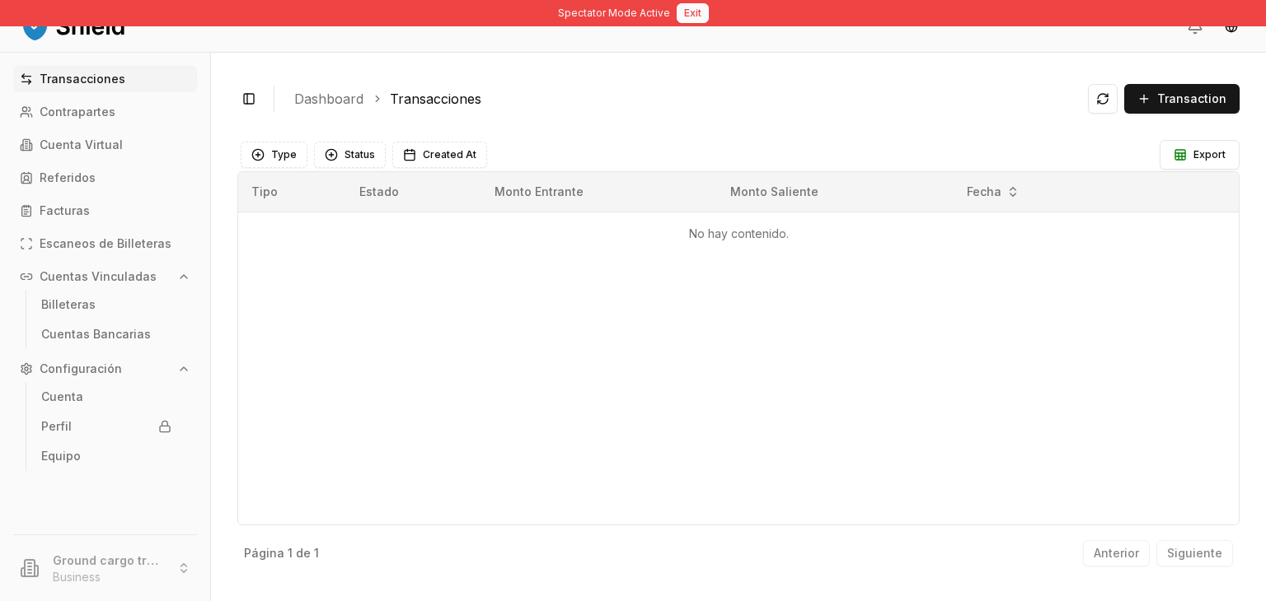
click at [678, 12] on button "Exit" at bounding box center [692, 13] width 32 height 20
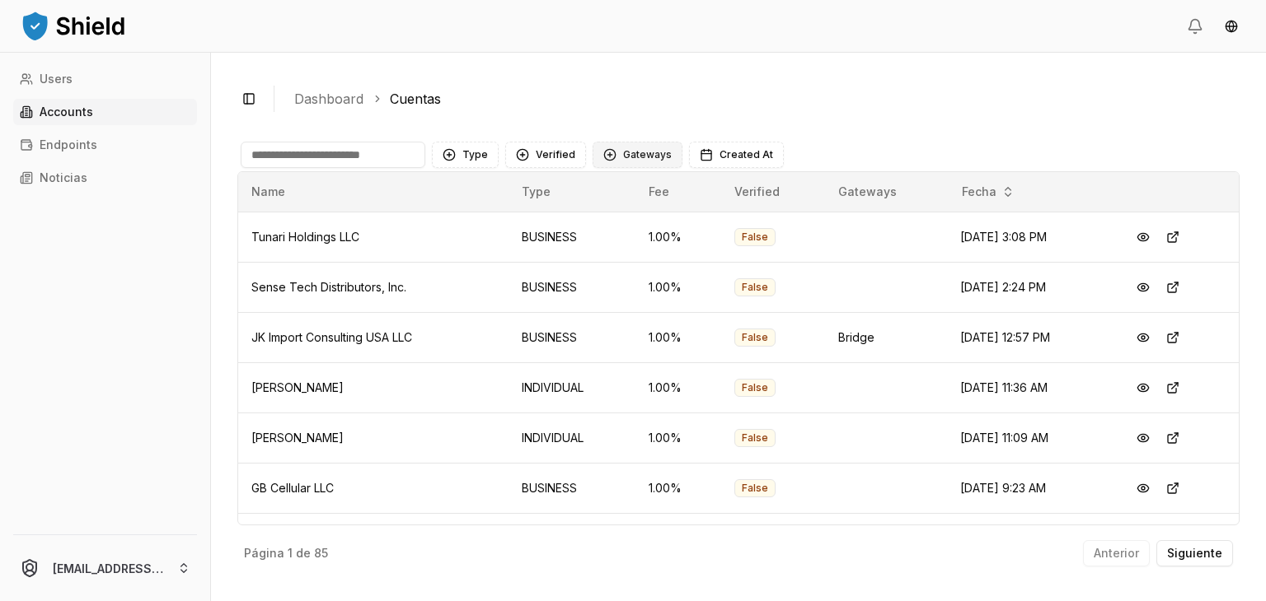
click at [633, 162] on button "Gateways" at bounding box center [637, 155] width 90 height 26
click at [603, 248] on div "Suggestions" at bounding box center [604, 248] width 13 height 13
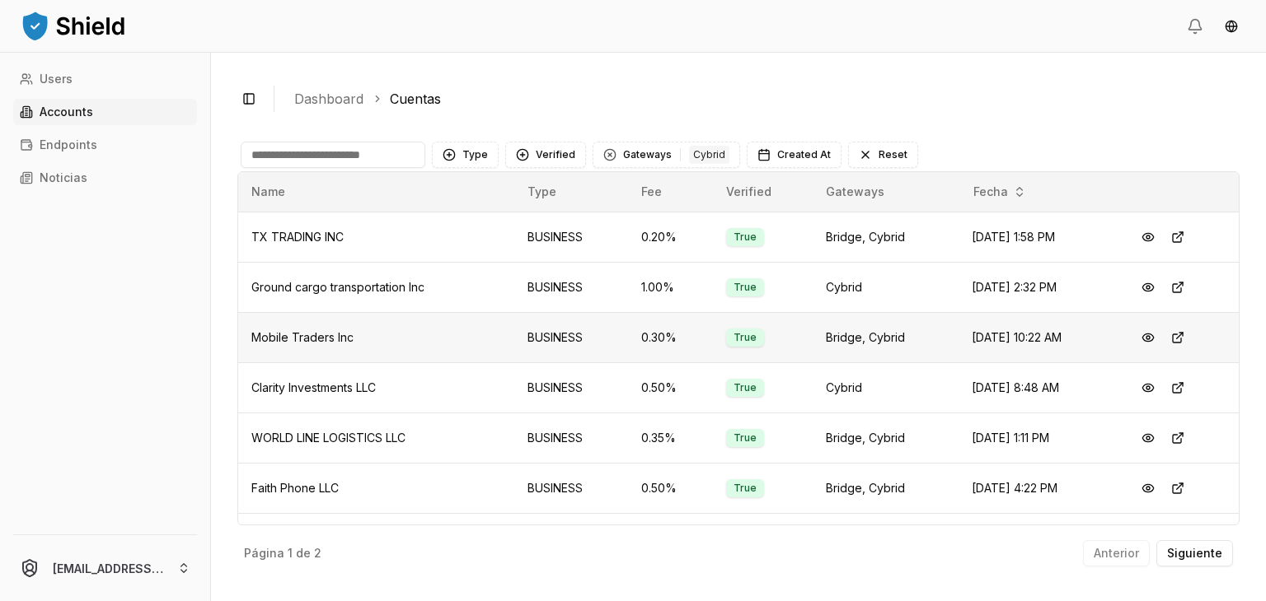
scroll to position [87, 0]
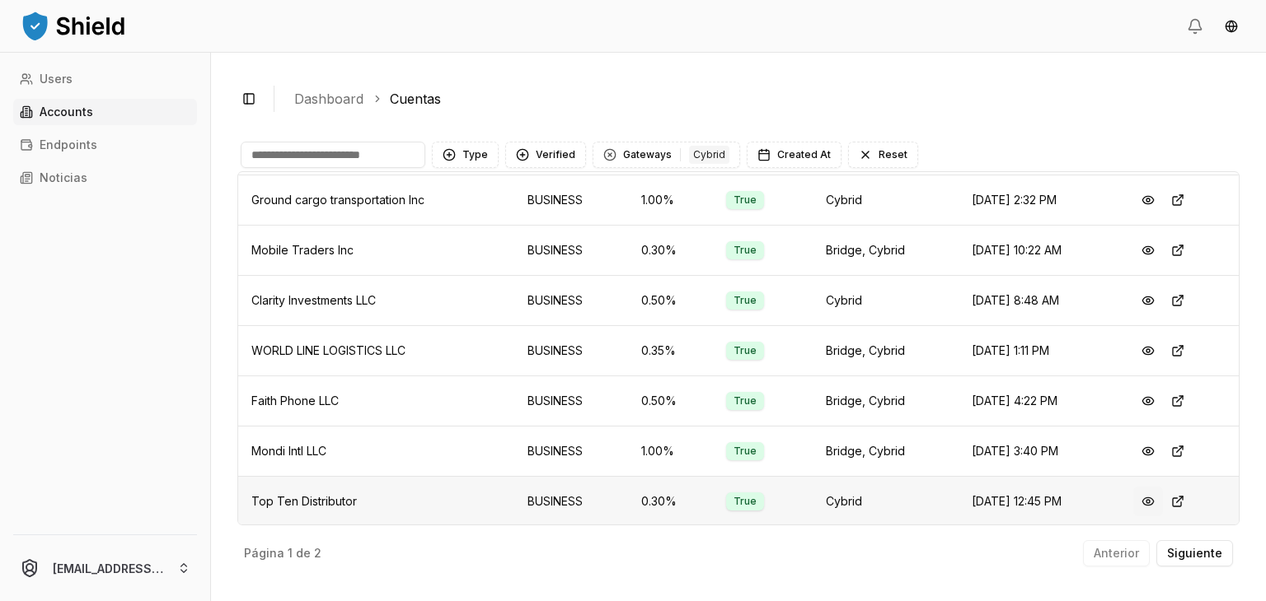
click at [1137, 498] on button at bounding box center [1148, 502] width 30 height 30
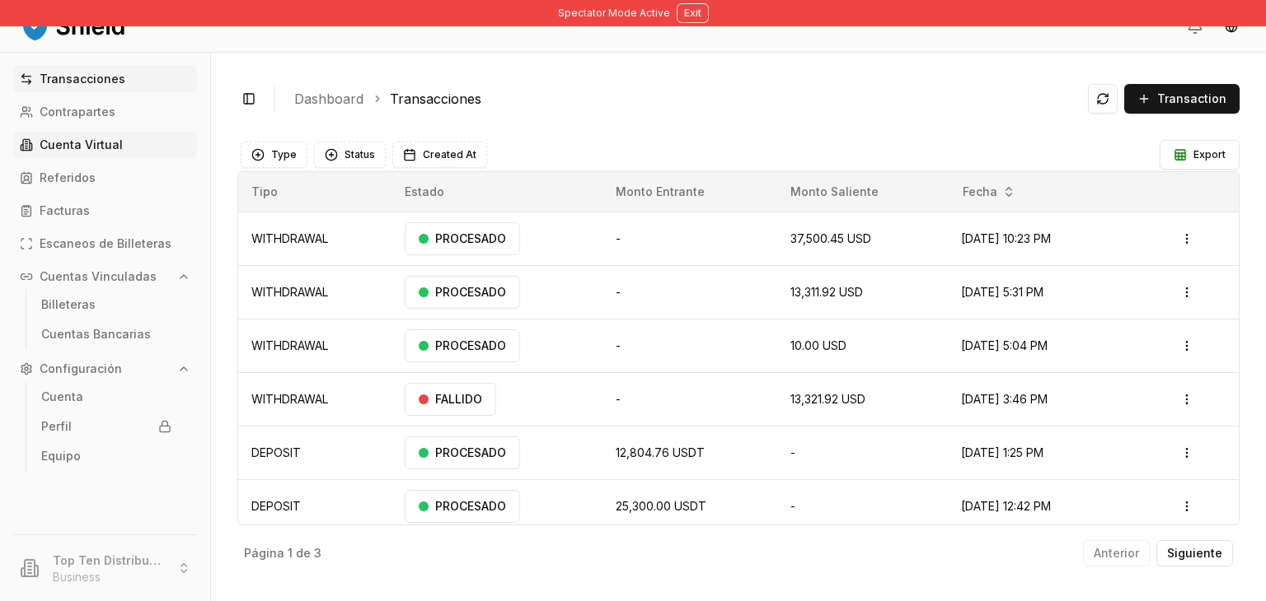
click at [99, 135] on link "Cuenta Virtual" at bounding box center [105, 145] width 184 height 26
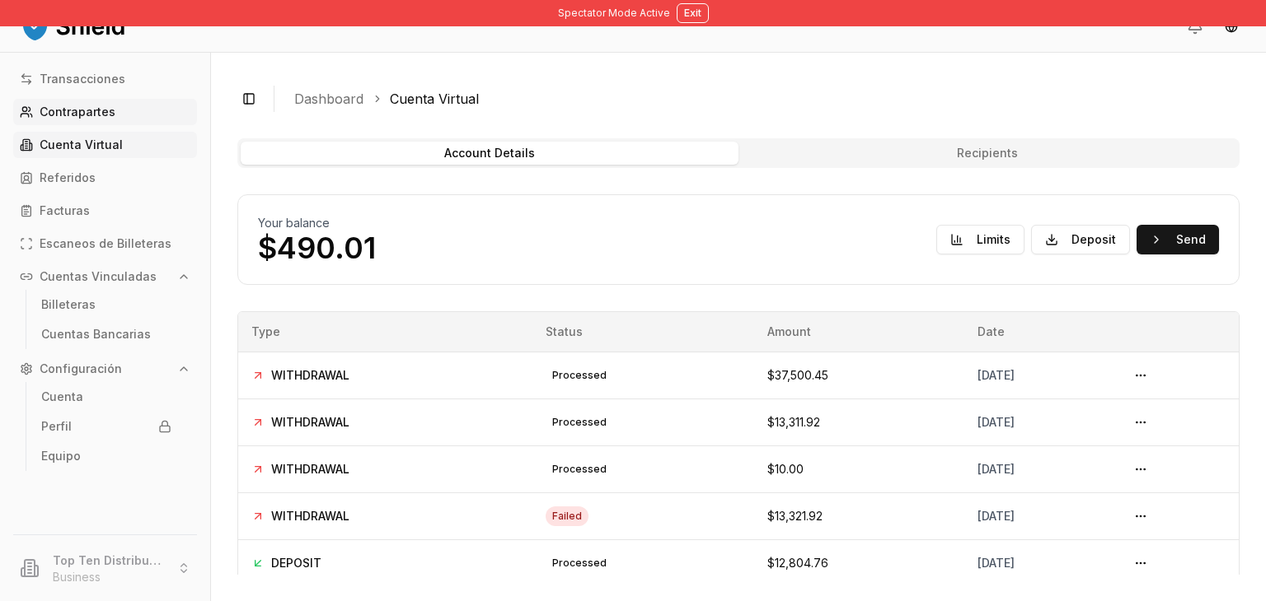
click at [65, 101] on link "Contrapartes" at bounding box center [105, 112] width 184 height 26
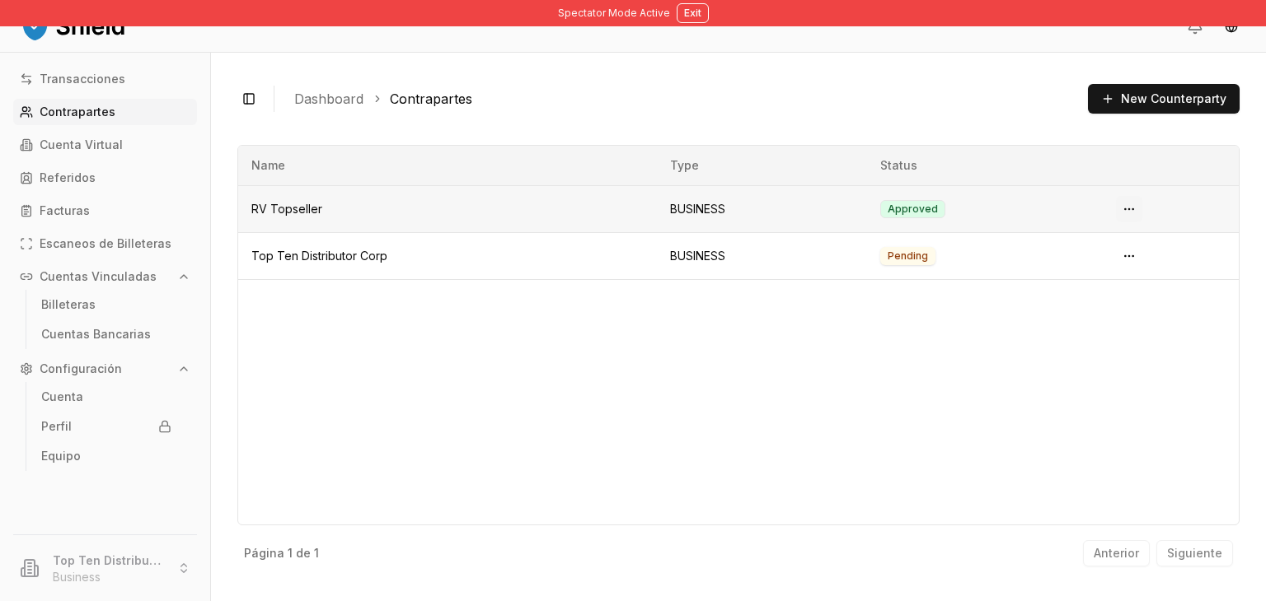
click at [1134, 213] on html "Spectator Mode Active Exit Transacciones Contrapartes Cuenta Virtual Referidos …" at bounding box center [633, 362] width 1266 height 725
click at [1081, 264] on div "View Details" at bounding box center [1084, 276] width 106 height 26
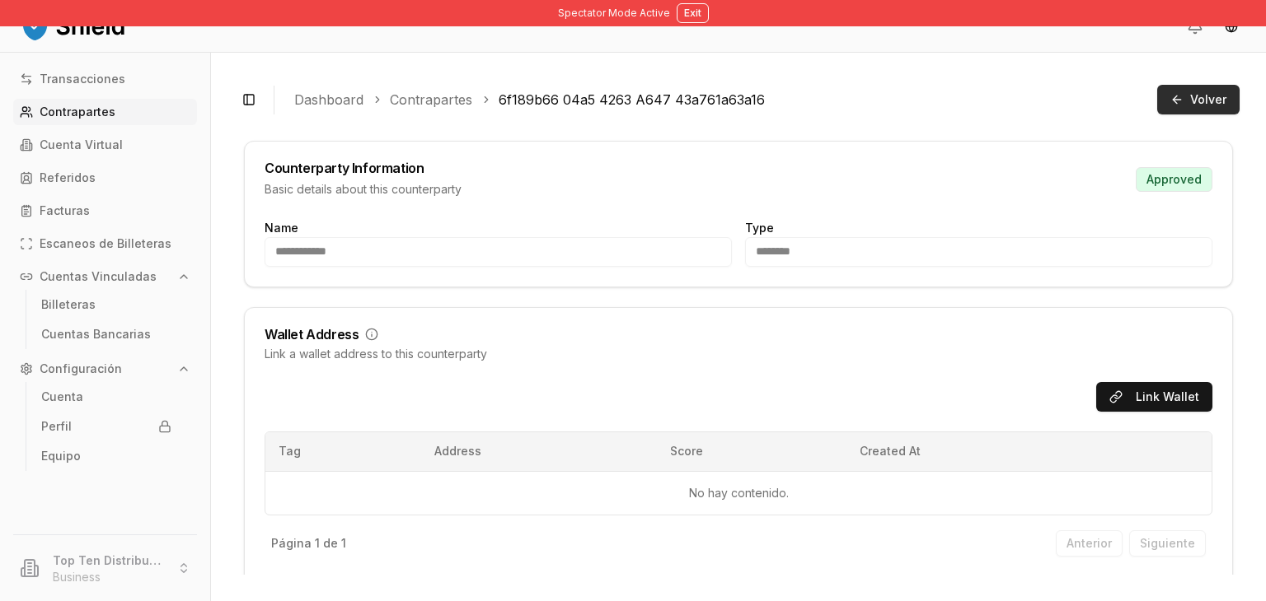
click at [1177, 96] on button "Volver" at bounding box center [1198, 100] width 82 height 30
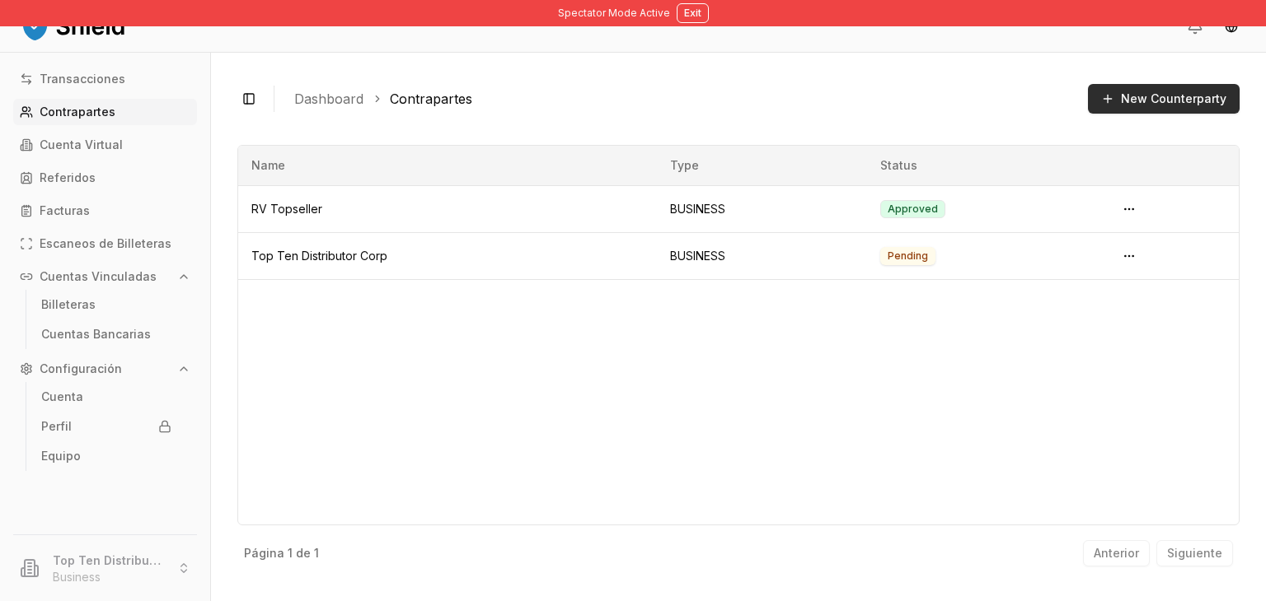
click at [1159, 96] on button "New Counterparty" at bounding box center [1164, 99] width 152 height 30
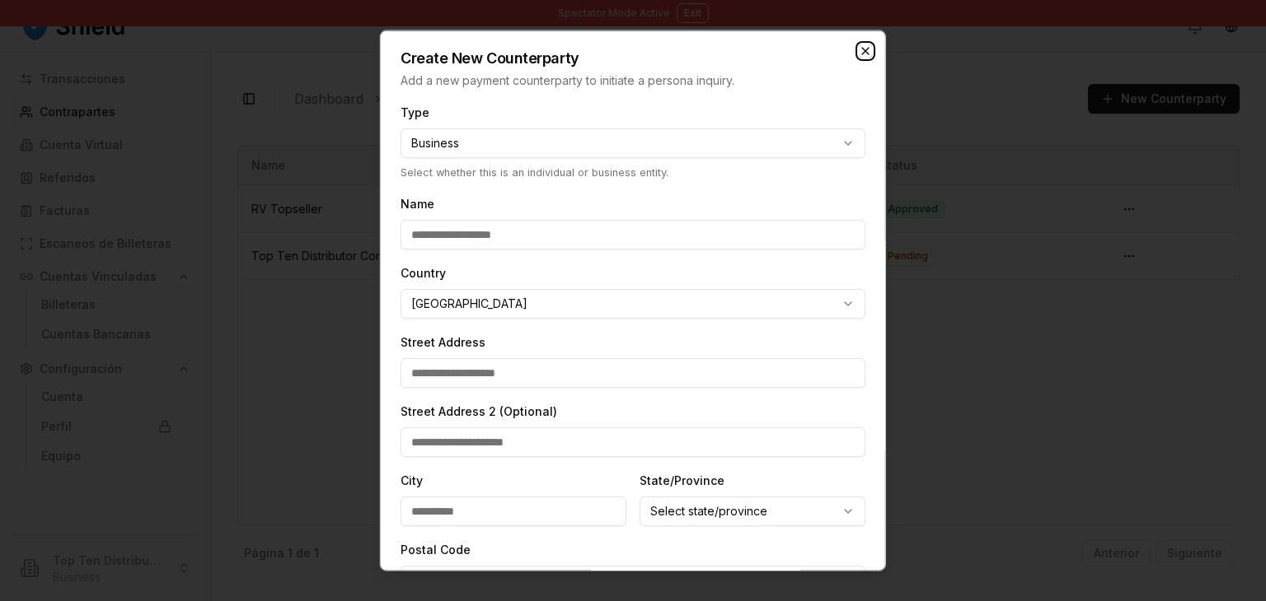
click at [862, 49] on icon "button" at bounding box center [865, 51] width 7 height 7
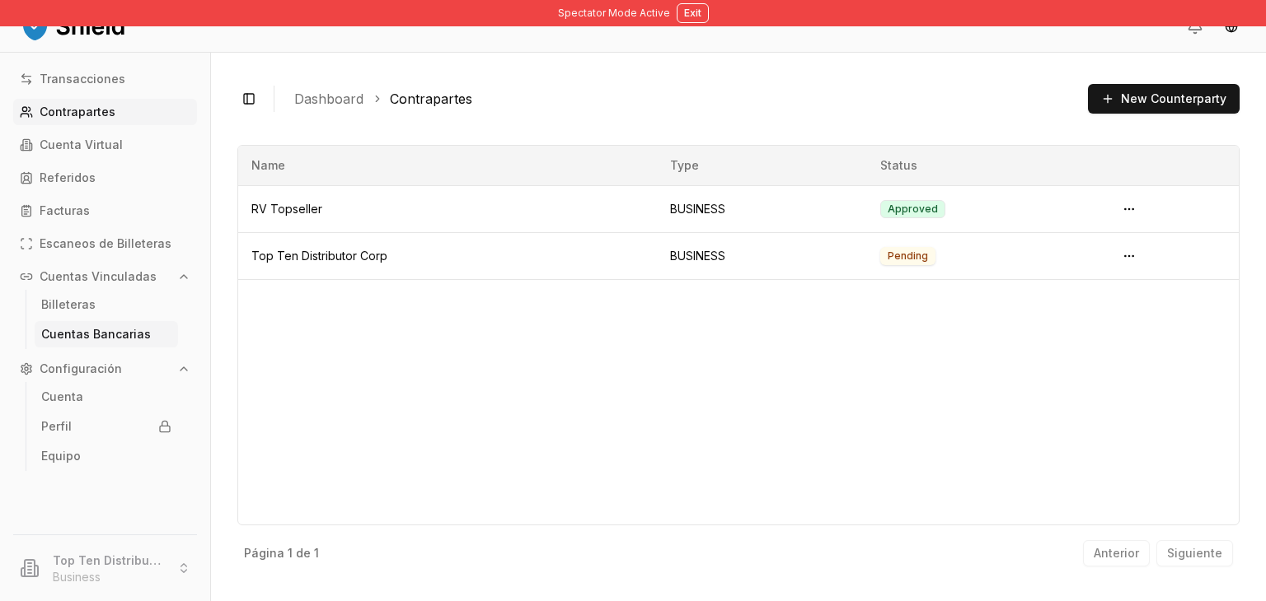
click at [109, 324] on link "Cuentas Bancarias" at bounding box center [106, 334] width 143 height 26
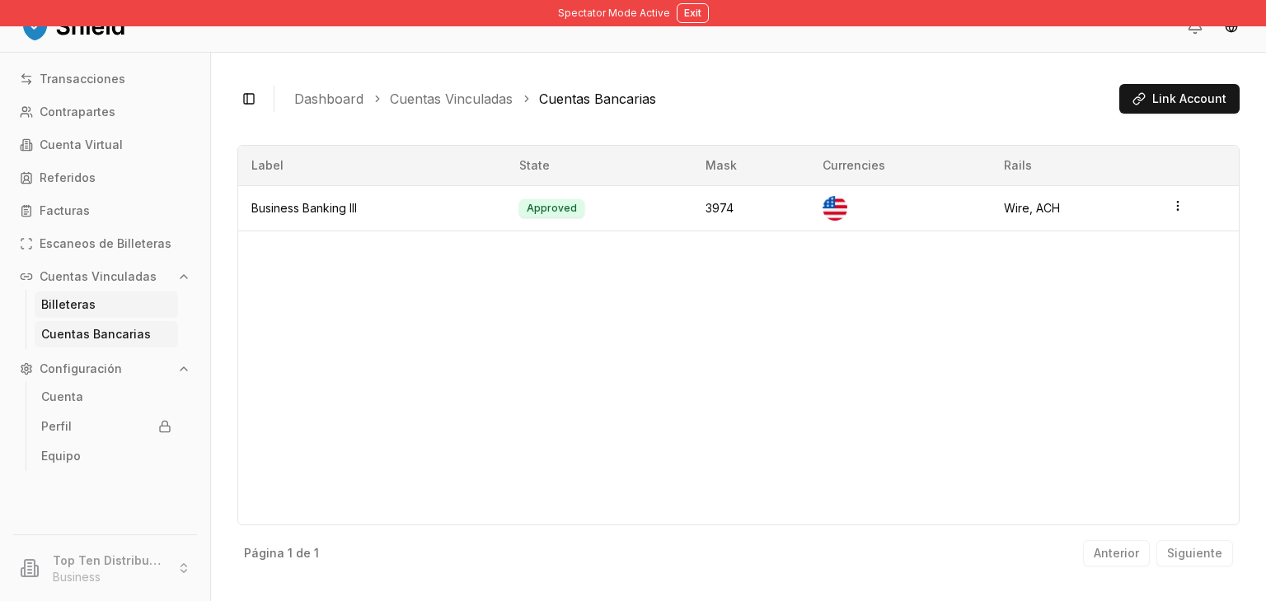
click at [85, 302] on p "Billeteras" at bounding box center [68, 305] width 54 height 12
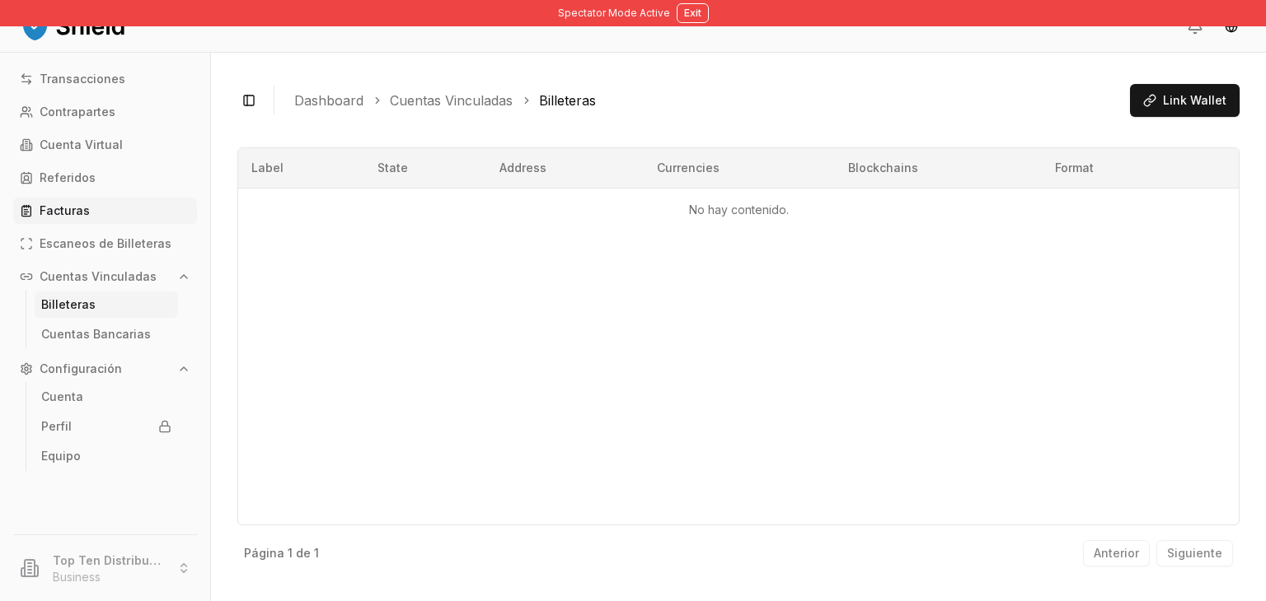
click at [114, 202] on link "Facturas" at bounding box center [105, 211] width 184 height 26
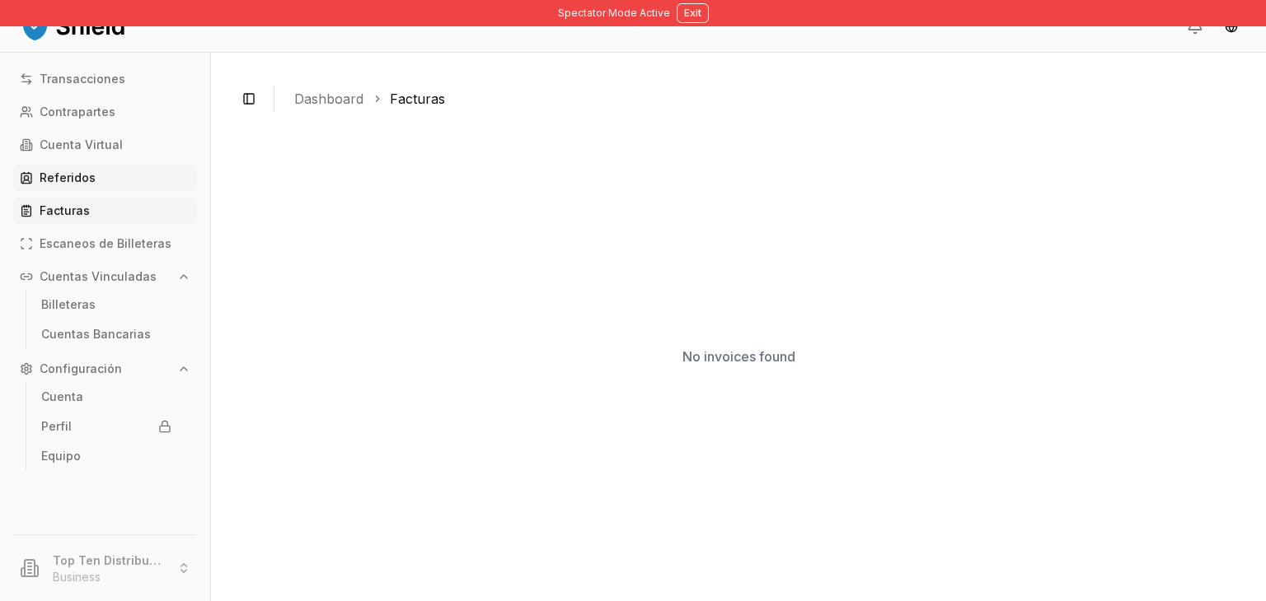
click at [94, 175] on link "Referidos" at bounding box center [105, 178] width 184 height 26
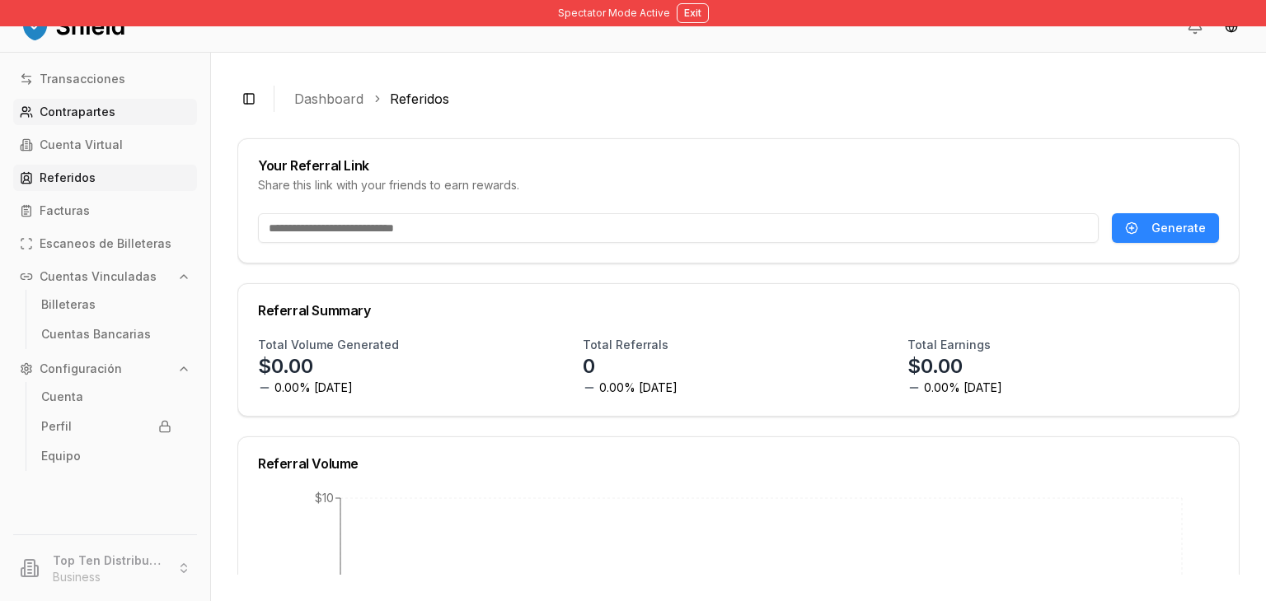
click at [71, 99] on link "Contrapartes" at bounding box center [105, 112] width 184 height 26
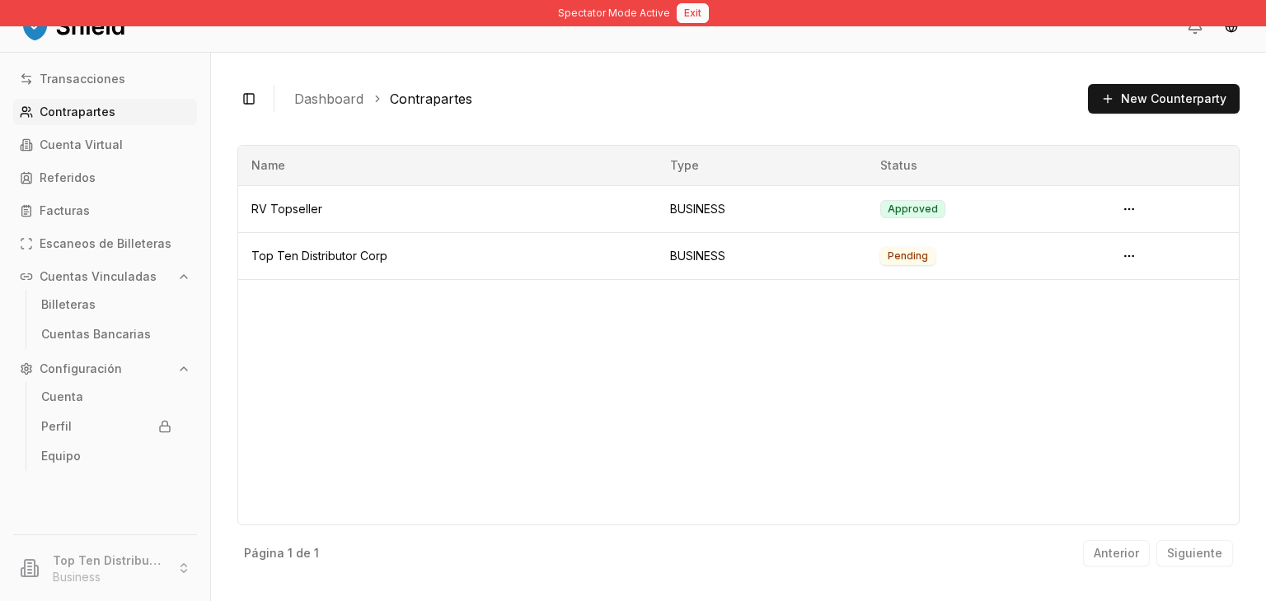
click at [685, 15] on button "Exit" at bounding box center [692, 13] width 32 height 20
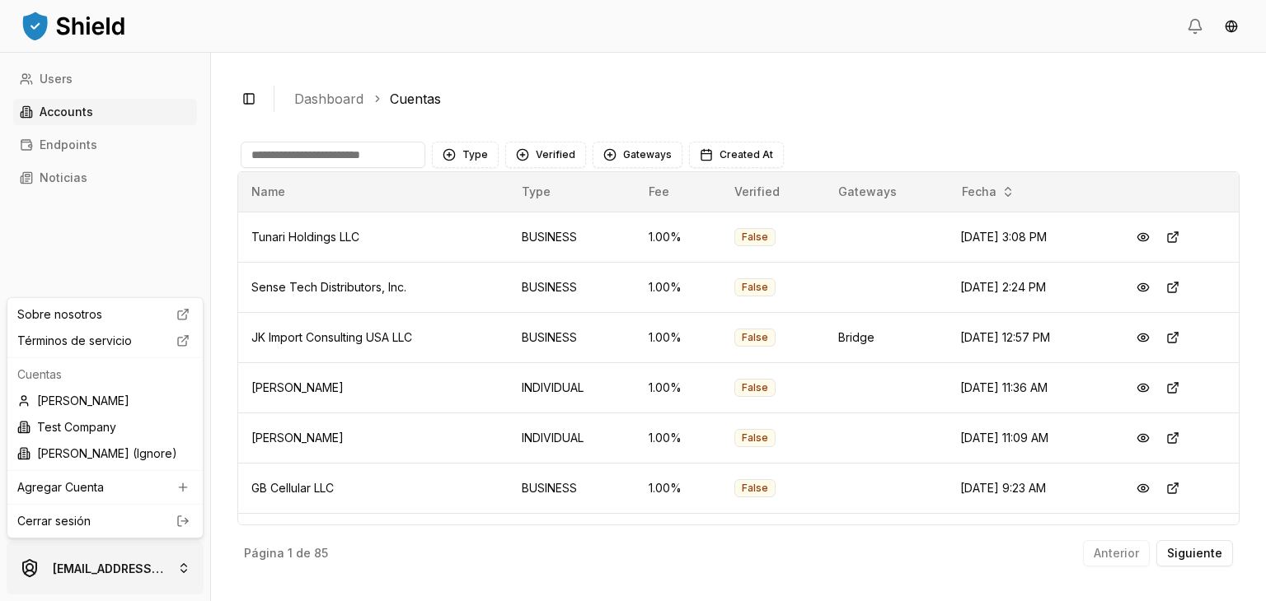
click at [133, 573] on html "Users Accounts Endpoints Noticias brandonalcocertest@gmail.com Toggle Sidebar D…" at bounding box center [633, 362] width 1266 height 725
click at [176, 518] on icon at bounding box center [183, 521] width 20 height 13
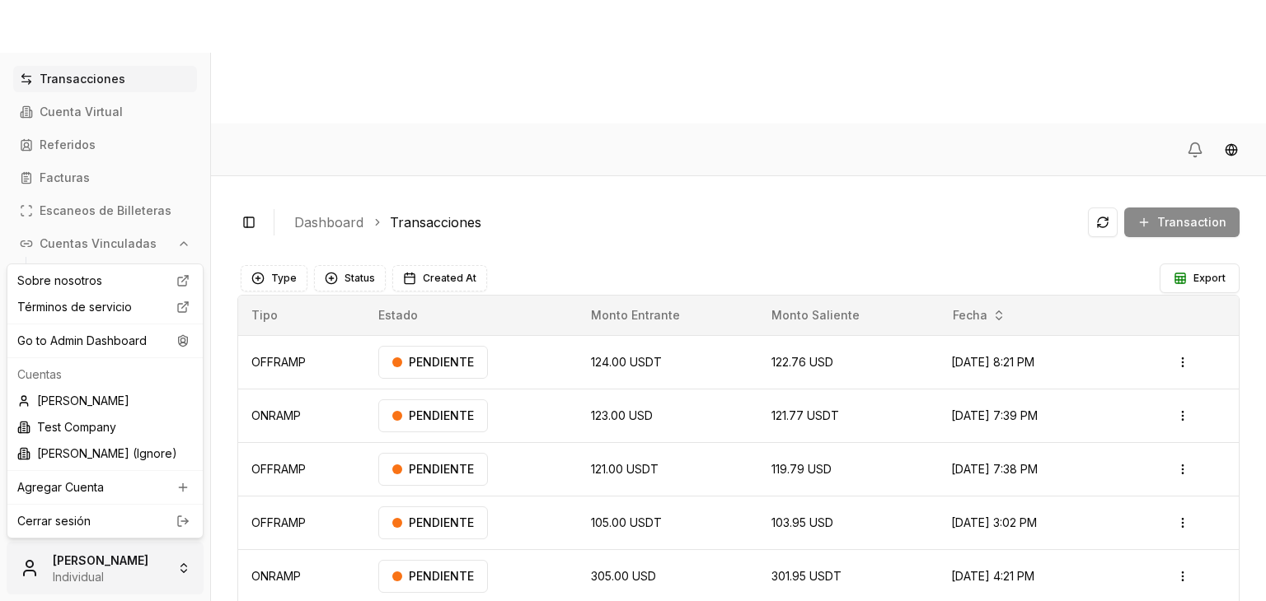
click at [98, 564] on html "Transacciones Cuenta Virtual Referidos Facturas Escaneos de Billeteras Cuentas …" at bounding box center [633, 362] width 1266 height 725
click at [131, 335] on div "Go to Admin Dashboard" at bounding box center [105, 341] width 189 height 26
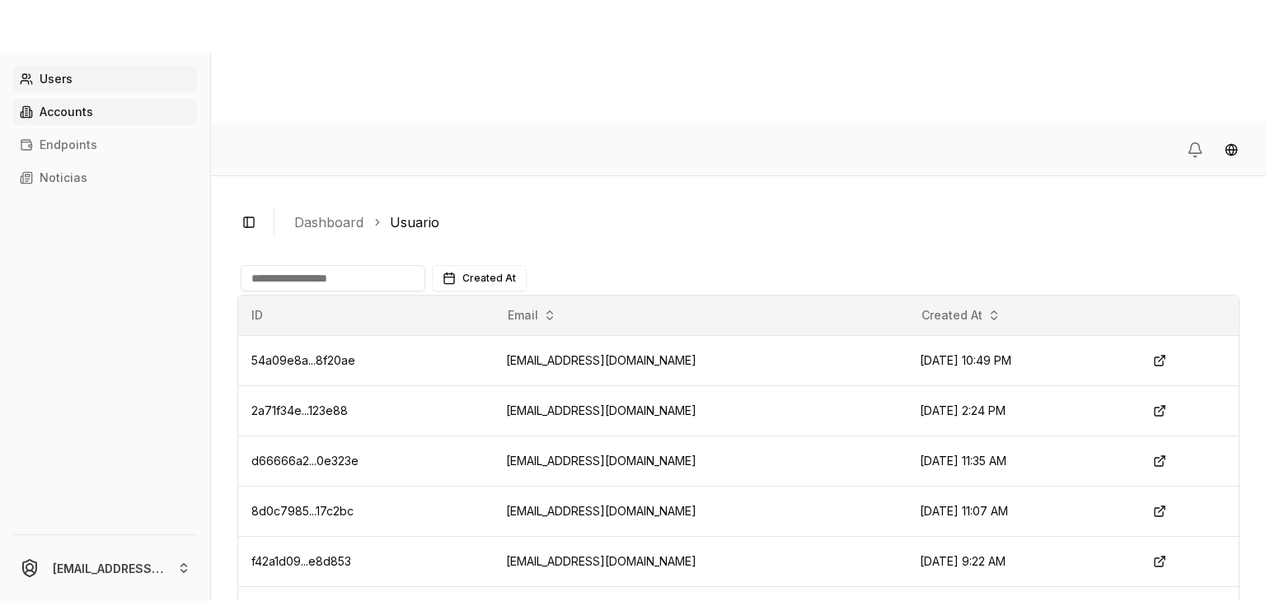
click at [59, 108] on p "Accounts" at bounding box center [67, 112] width 54 height 12
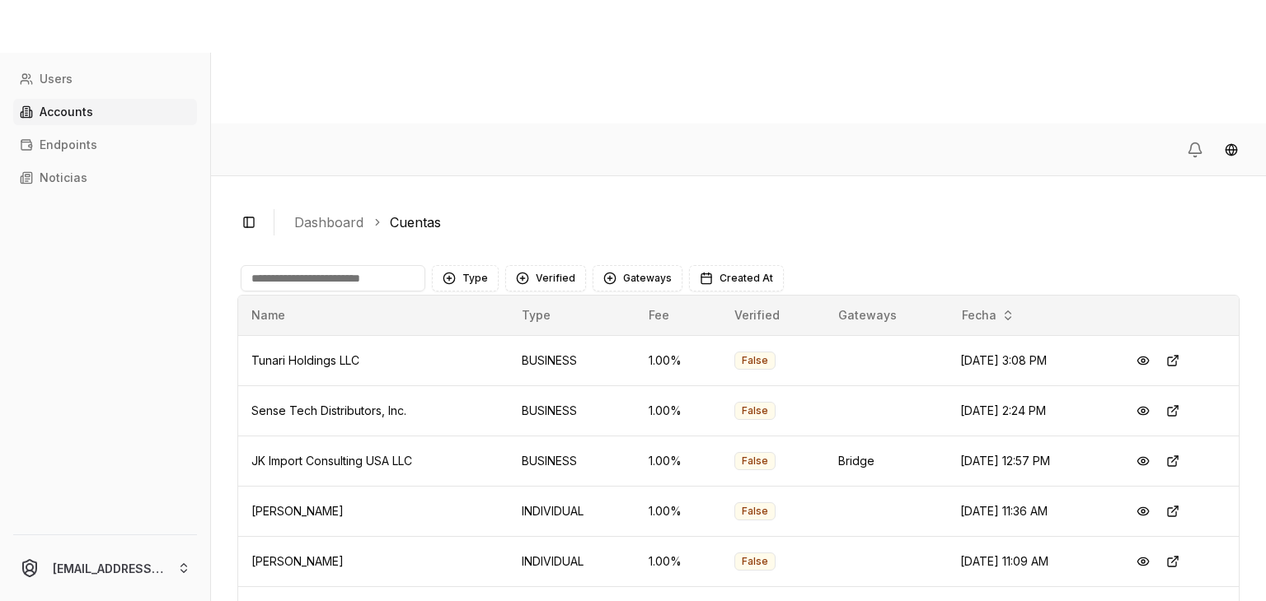
click at [299, 265] on input at bounding box center [333, 278] width 185 height 26
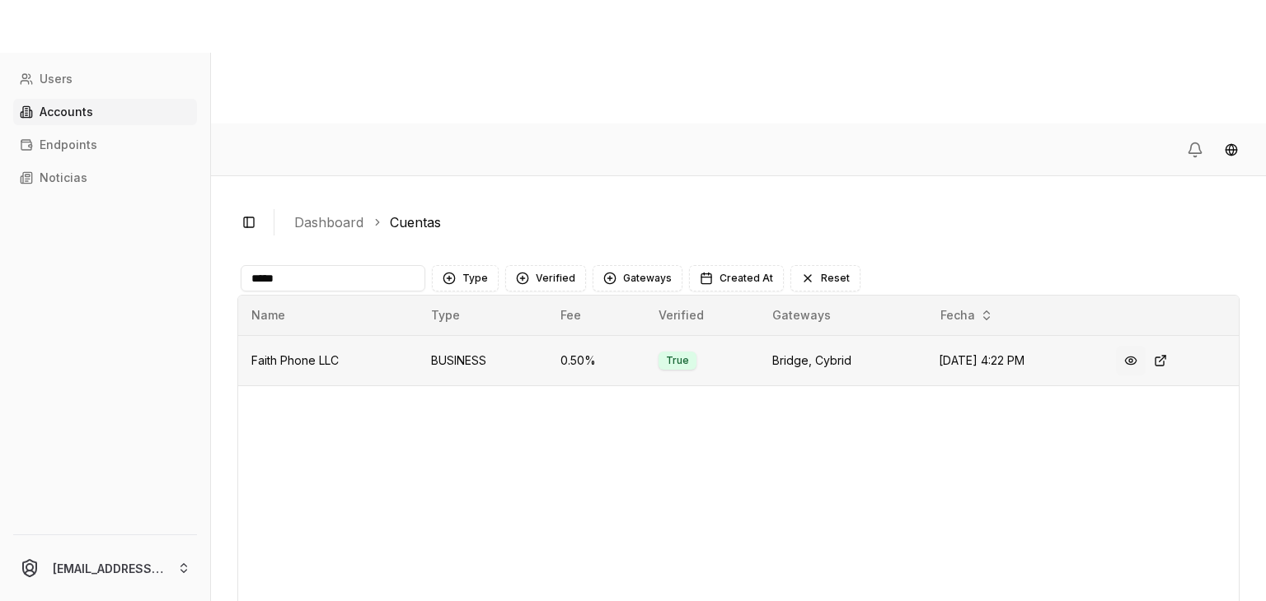
type input "*****"
click at [1132, 346] on button at bounding box center [1131, 361] width 30 height 30
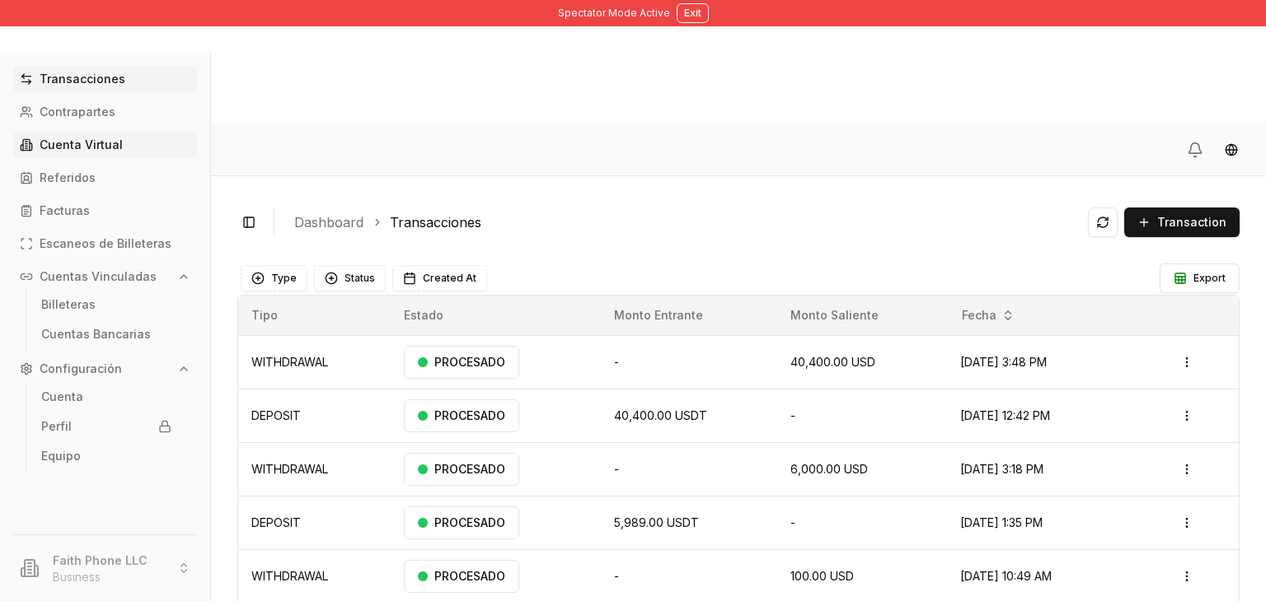
click at [74, 133] on link "Cuenta Virtual" at bounding box center [105, 145] width 184 height 26
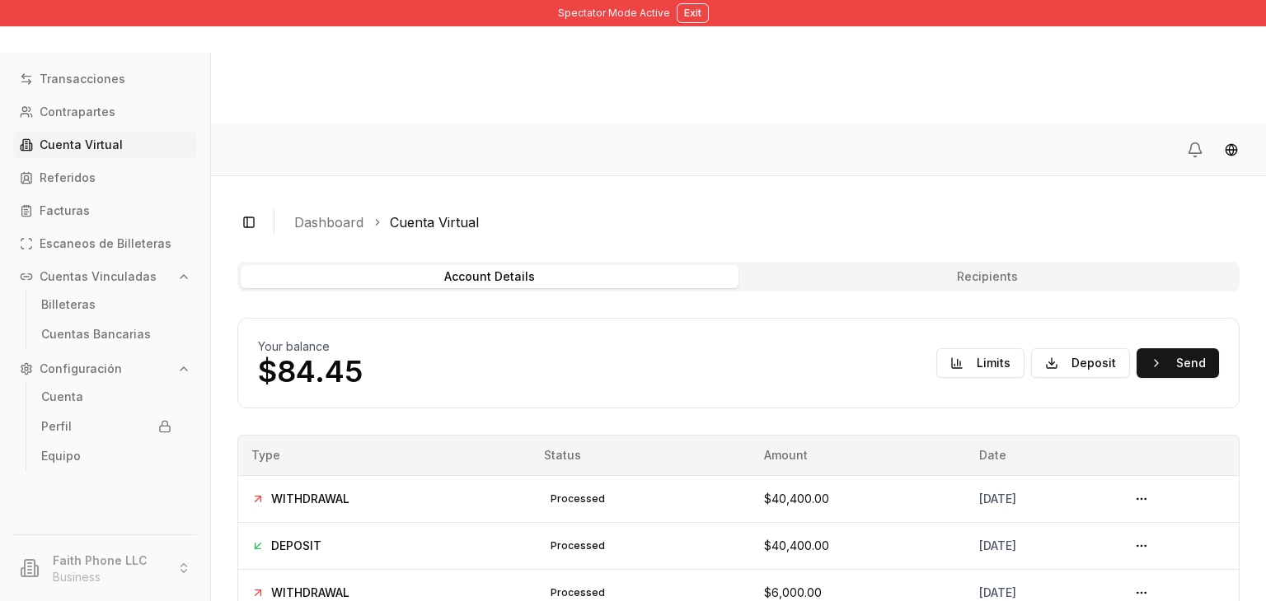
click at [143, 147] on link "Cuenta Virtual" at bounding box center [105, 145] width 184 height 26
click at [135, 84] on link "Transacciones" at bounding box center [105, 79] width 184 height 26
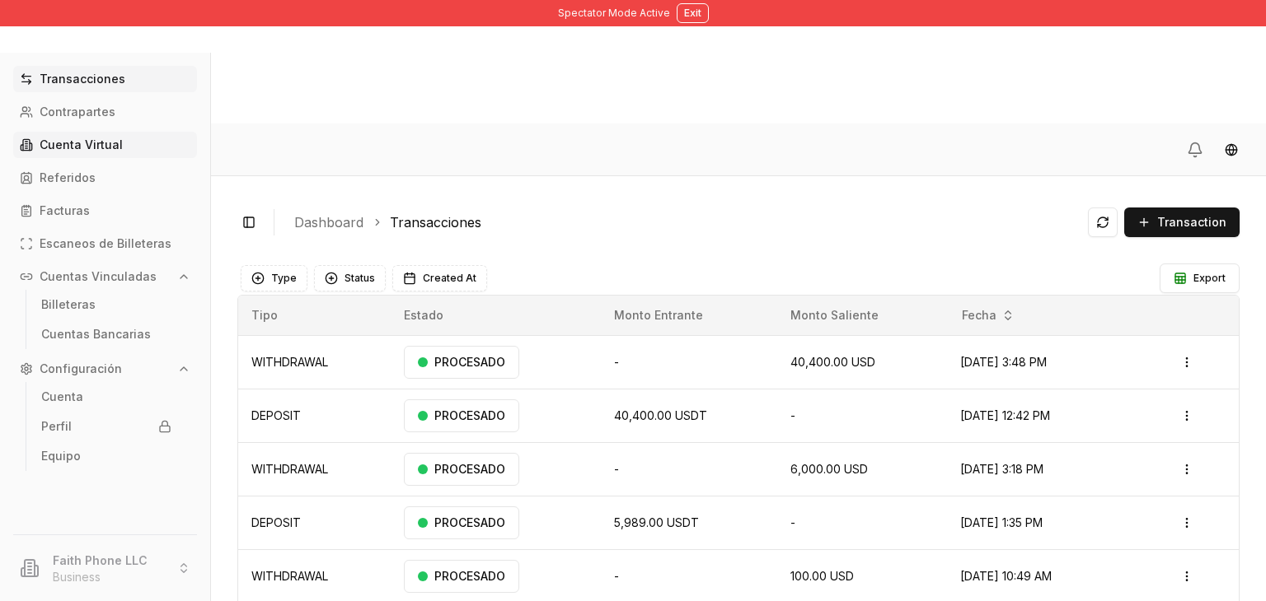
click at [123, 143] on link "Cuenta Virtual" at bounding box center [105, 145] width 184 height 26
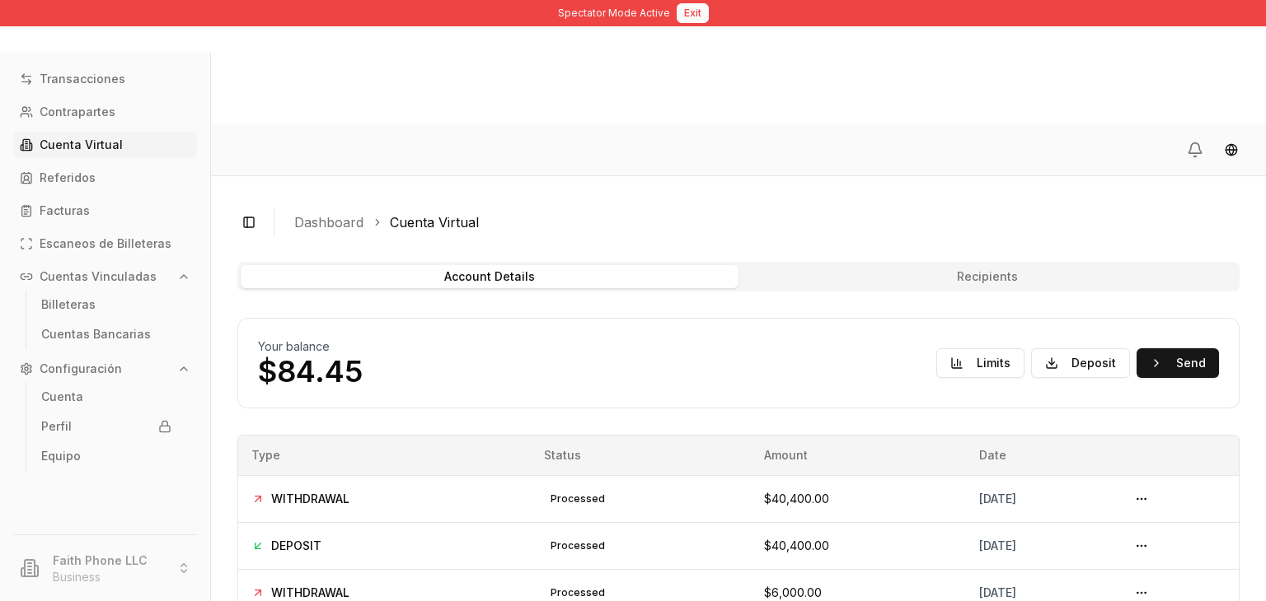
click at [679, 21] on button "Exit" at bounding box center [692, 13] width 32 height 20
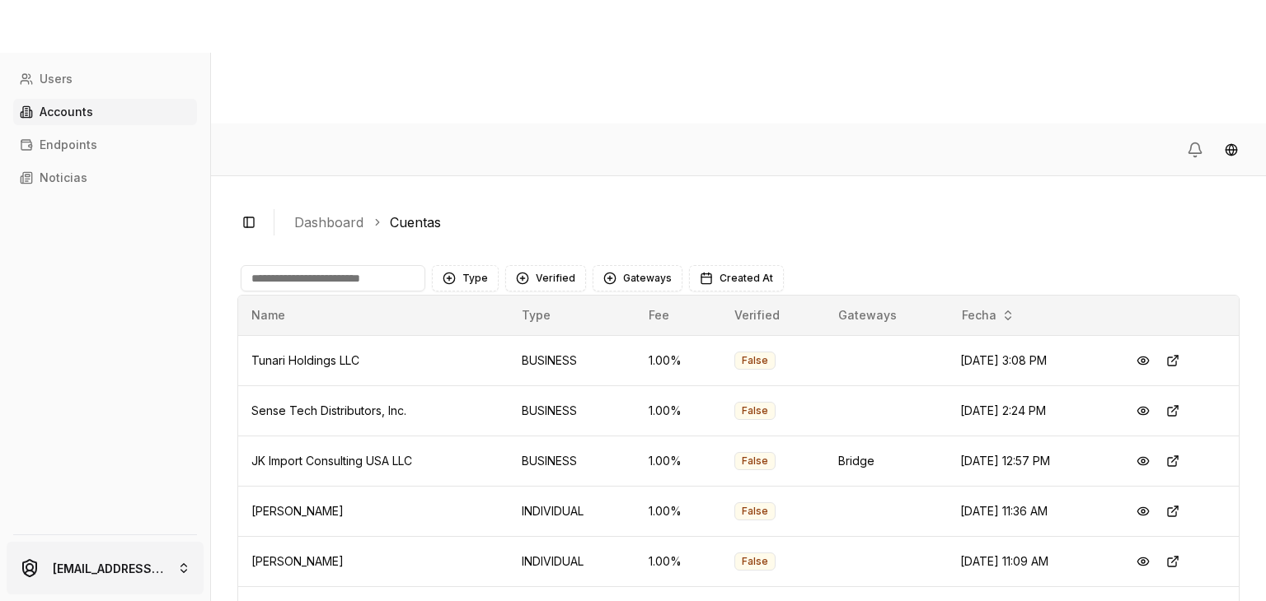
click at [137, 581] on html "Users Accounts Endpoints Noticias brandonalcocertest@gmail.com Toggle Sidebar D…" at bounding box center [633, 362] width 1266 height 725
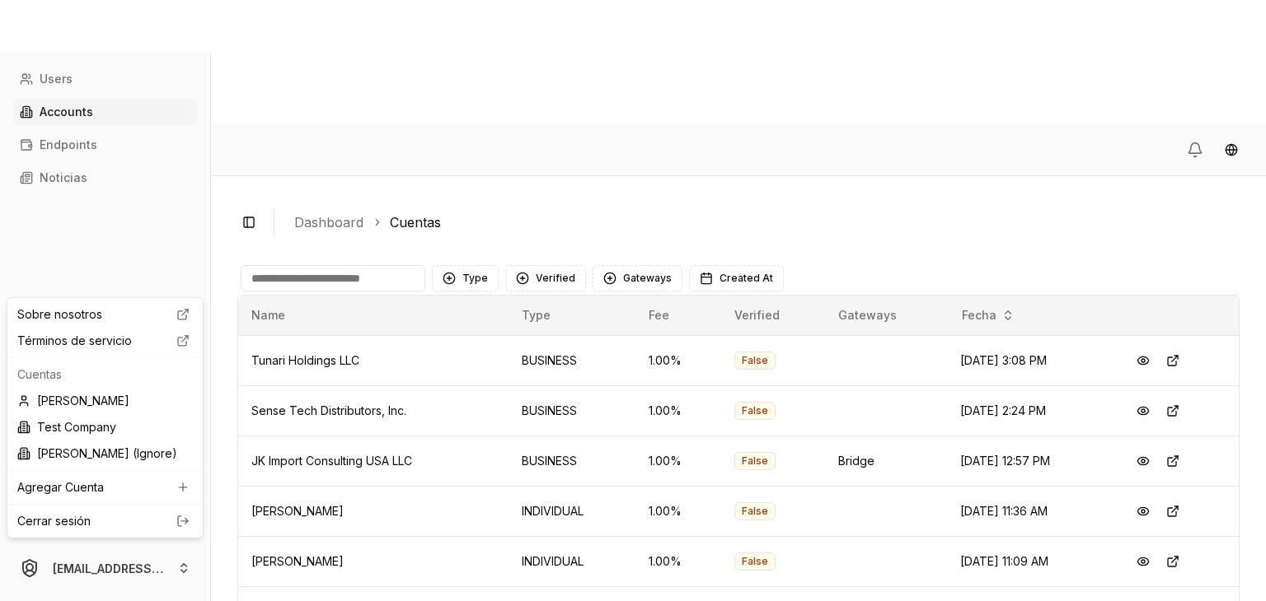
click at [158, 522] on link "Cerrar sesión" at bounding box center [104, 521] width 175 height 16
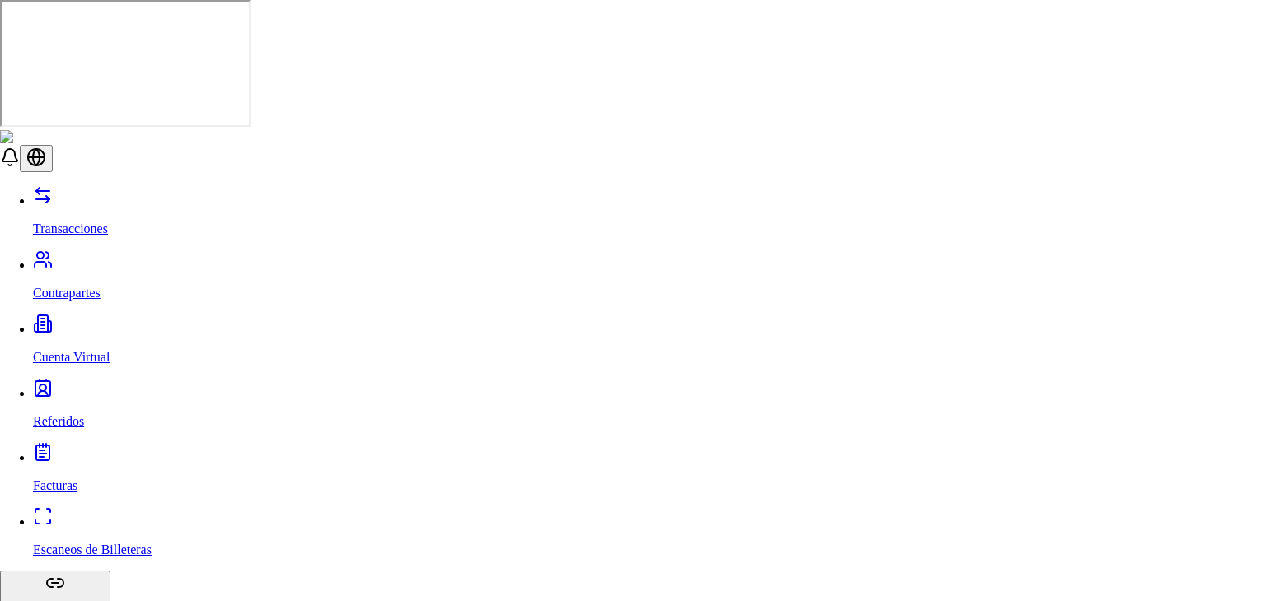
click at [1083, 240] on div "View Details" at bounding box center [1089, 235] width 88 height 23
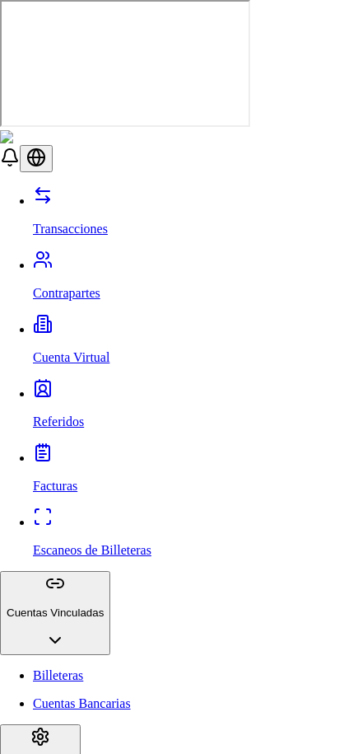
scroll to position [0, 0]
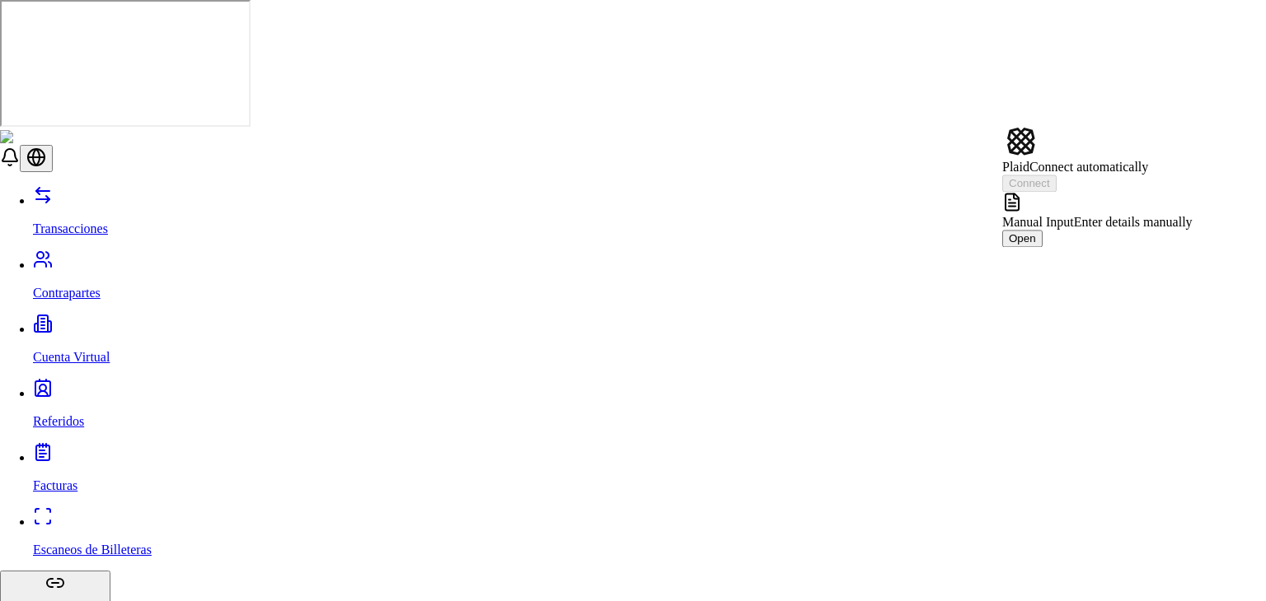
click at [1074, 215] on span "Manual Input" at bounding box center [1038, 222] width 72 height 14
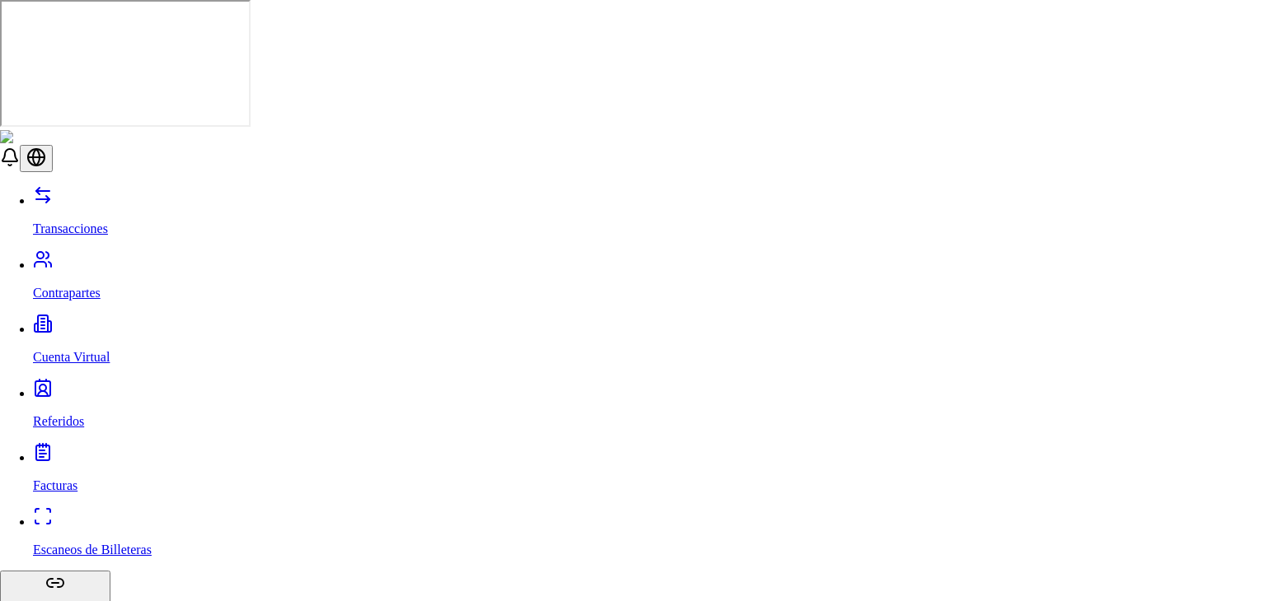
type input "*******"
type input "**********"
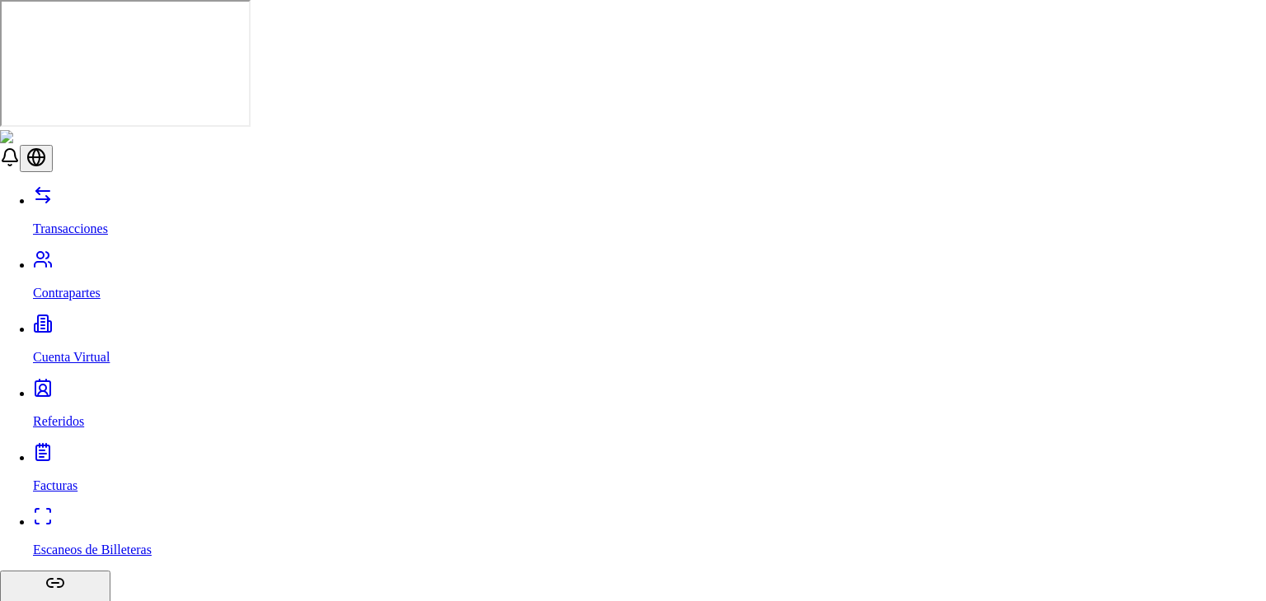
drag, startPoint x: 438, startPoint y: 377, endPoint x: 452, endPoint y: 369, distance: 15.5
drag, startPoint x: 452, startPoint y: 369, endPoint x: 508, endPoint y: 377, distance: 56.5
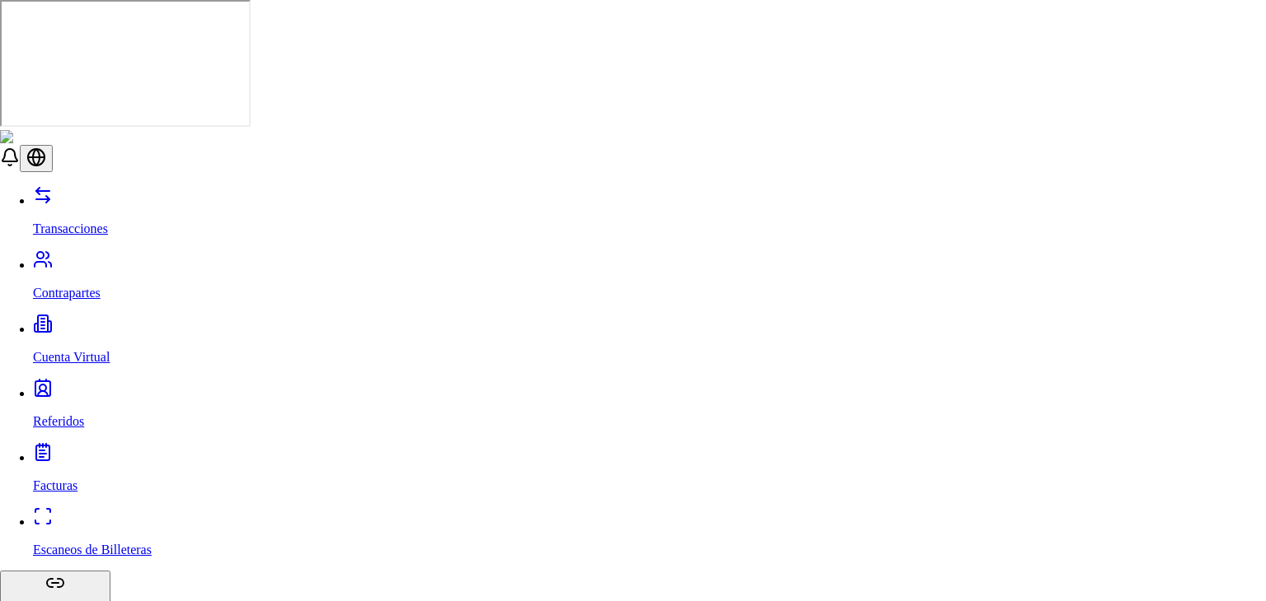
type input "**********"
type input "*********"
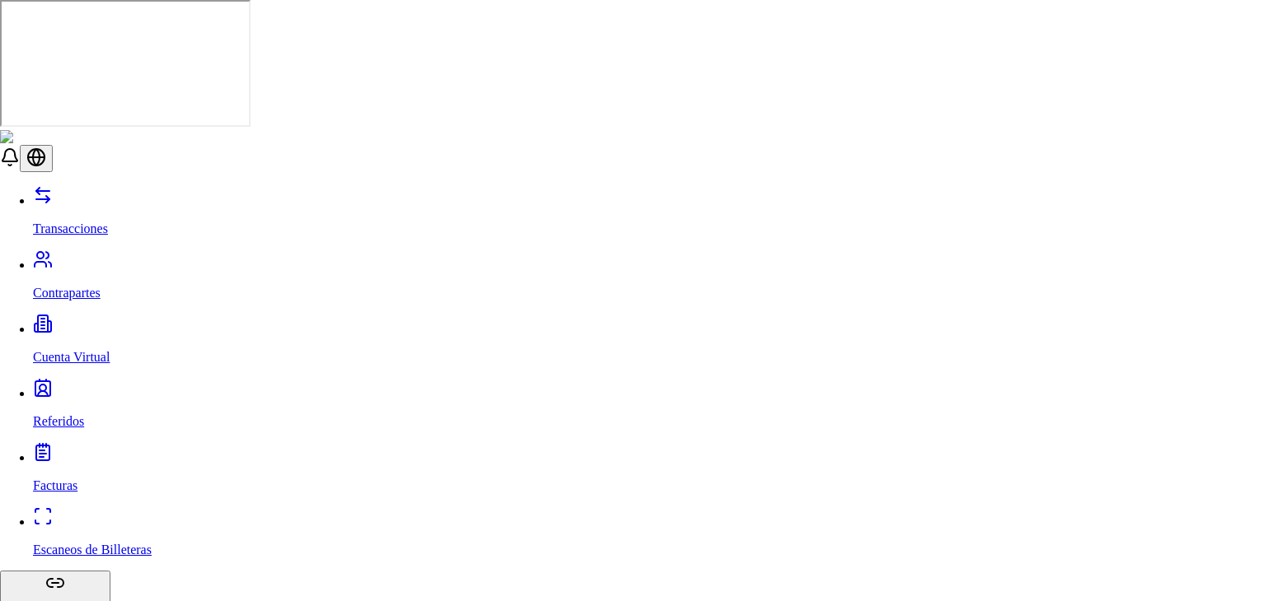
type input "*****"
type input "******"
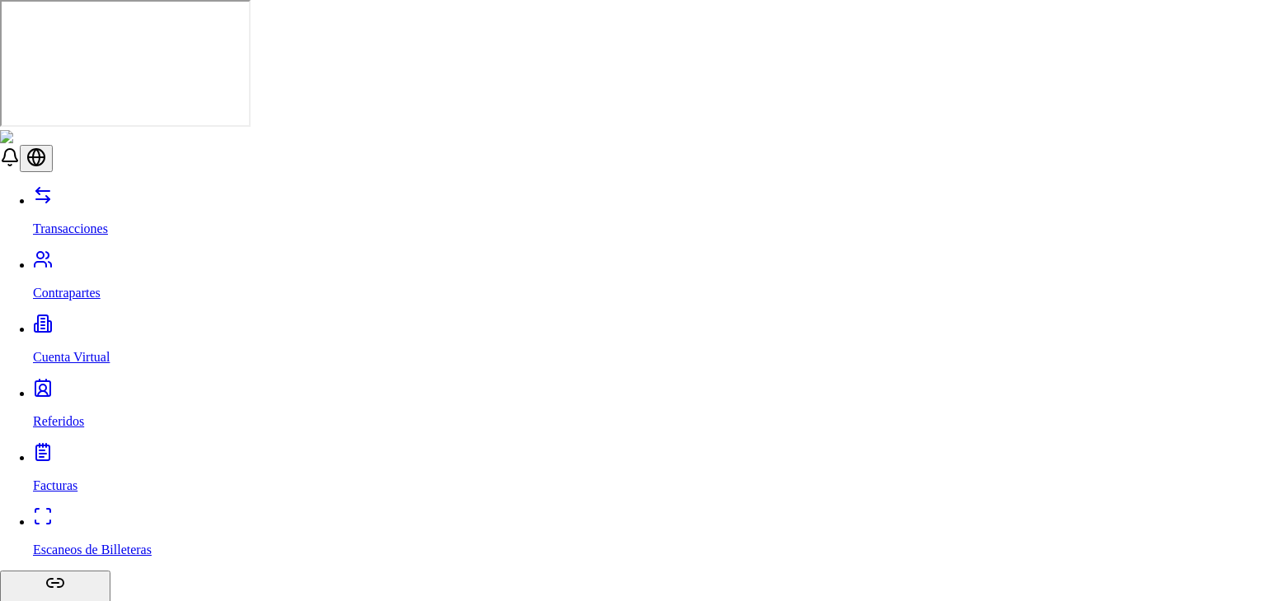
type input "**********"
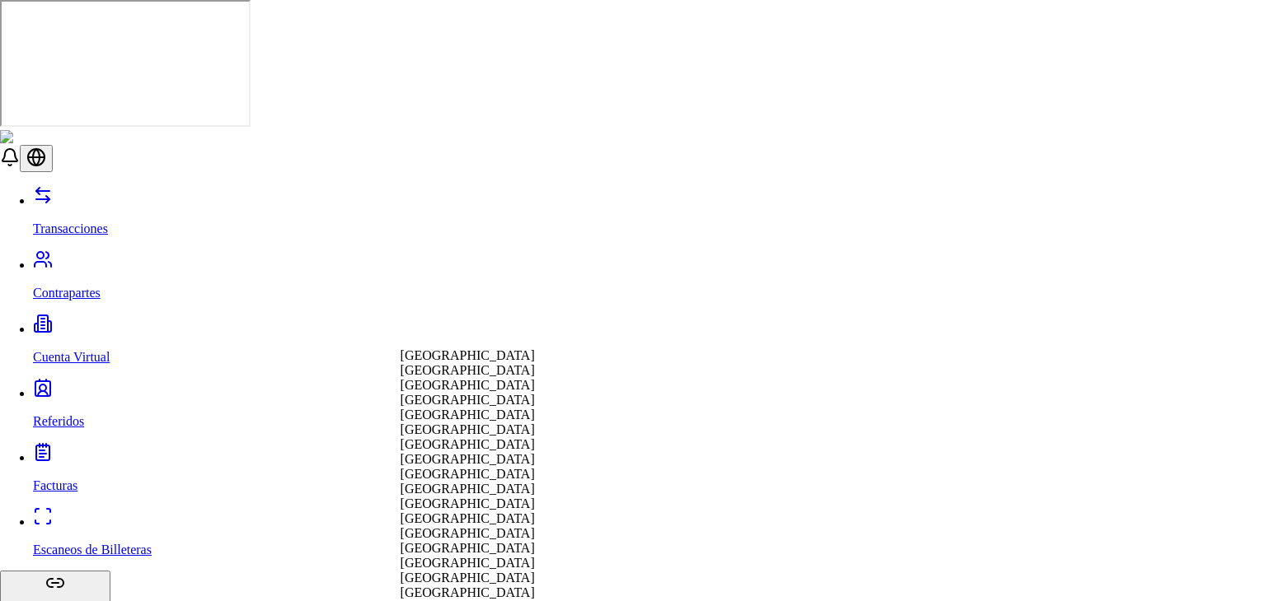
select select "**"
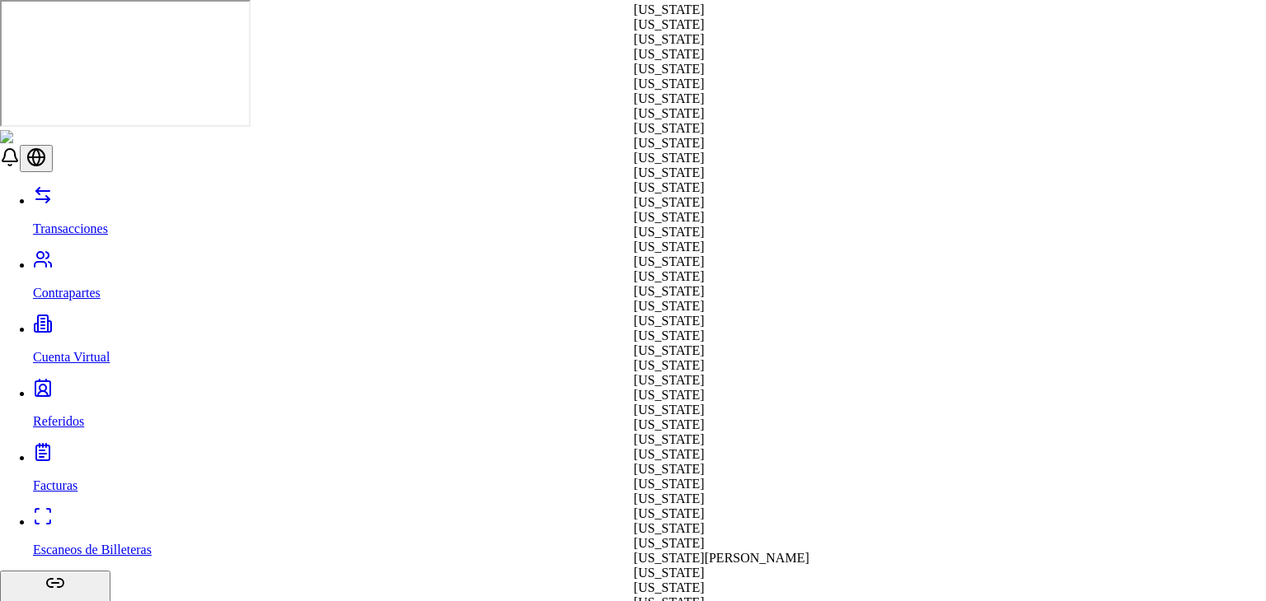
select select "**"
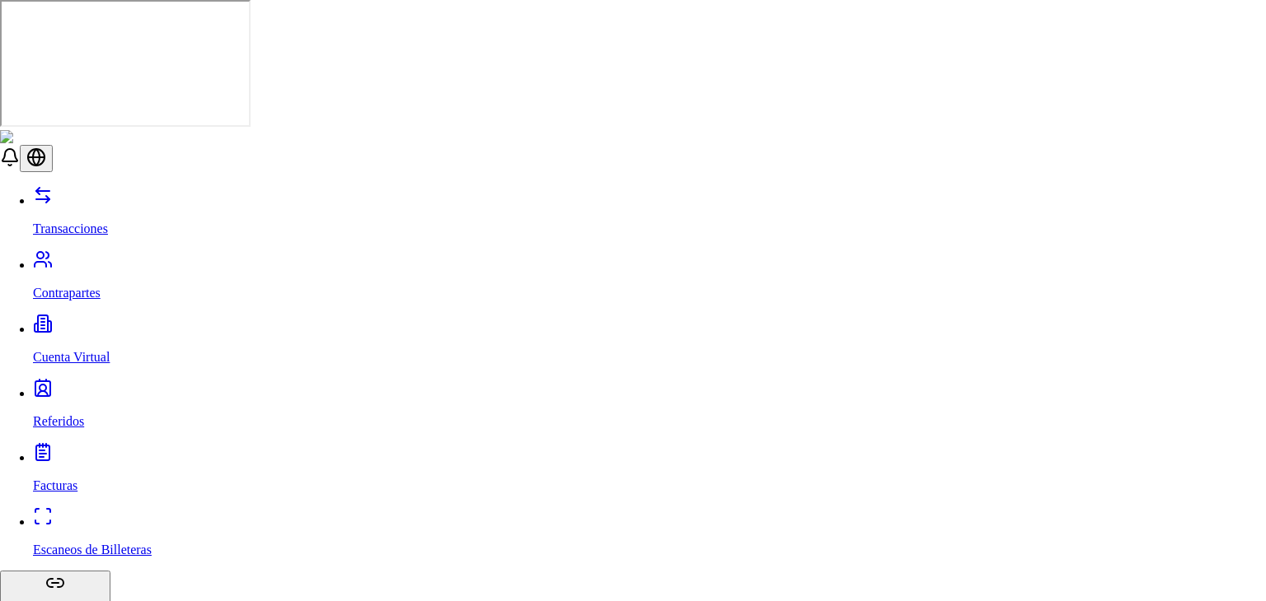
scroll to position [652, 0]
type input "********"
type input "*****"
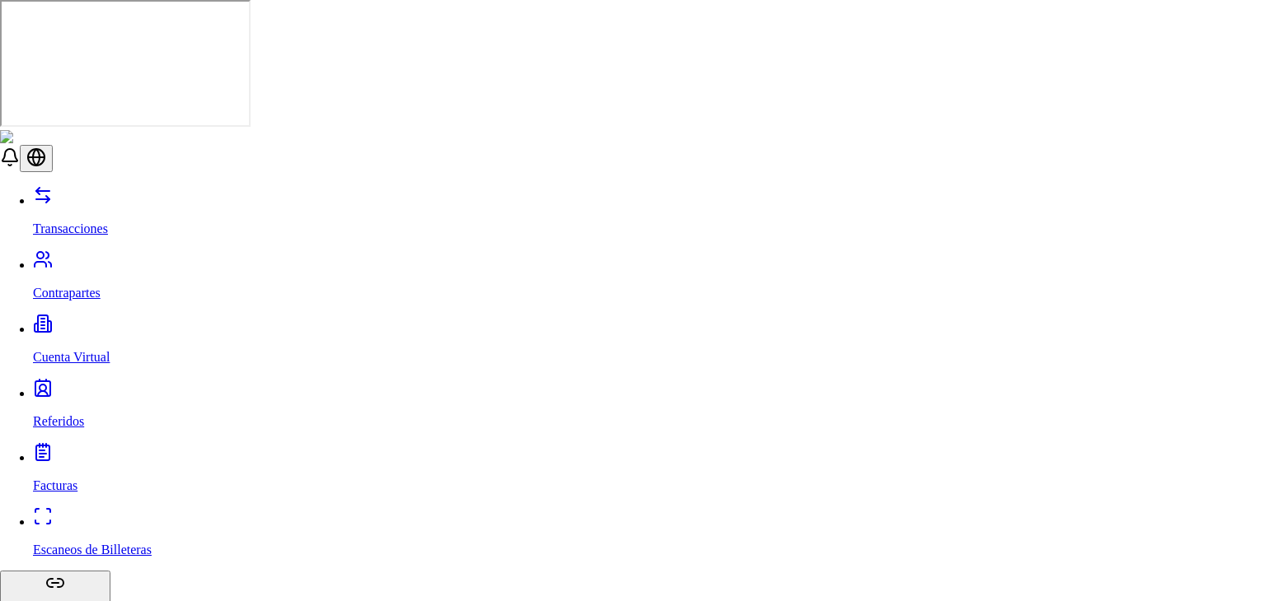
click at [1096, 144] on div "View Details" at bounding box center [1089, 144] width 88 height 23
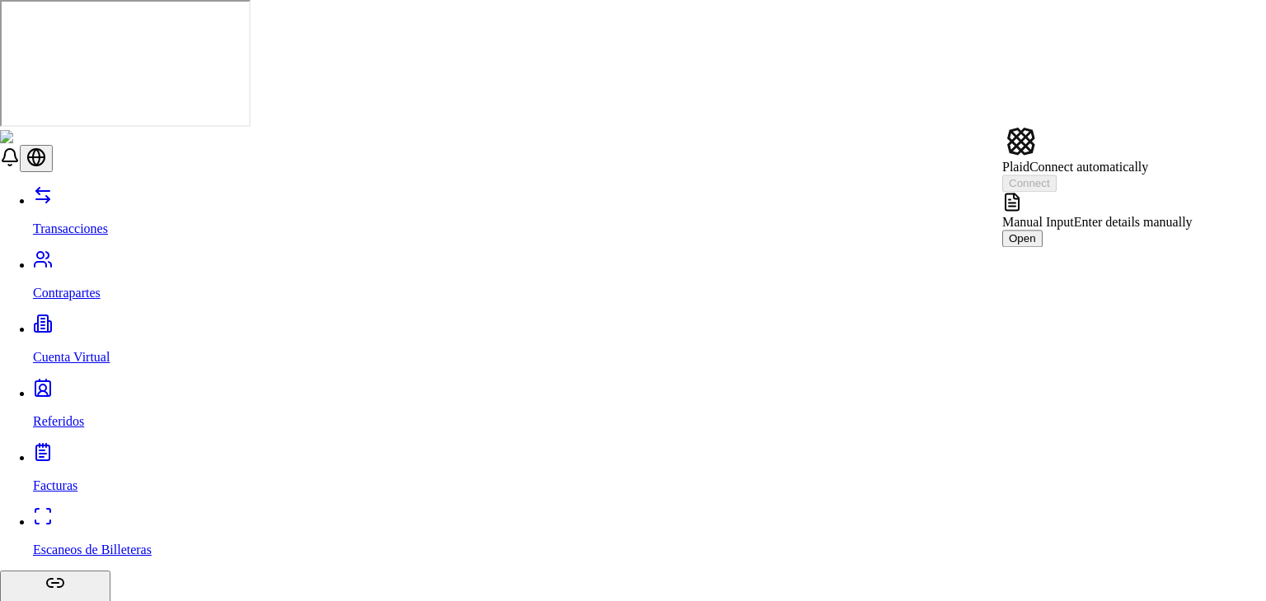
click at [1056, 215] on div "Manual Input Enter details manually Open" at bounding box center [1097, 219] width 190 height 55
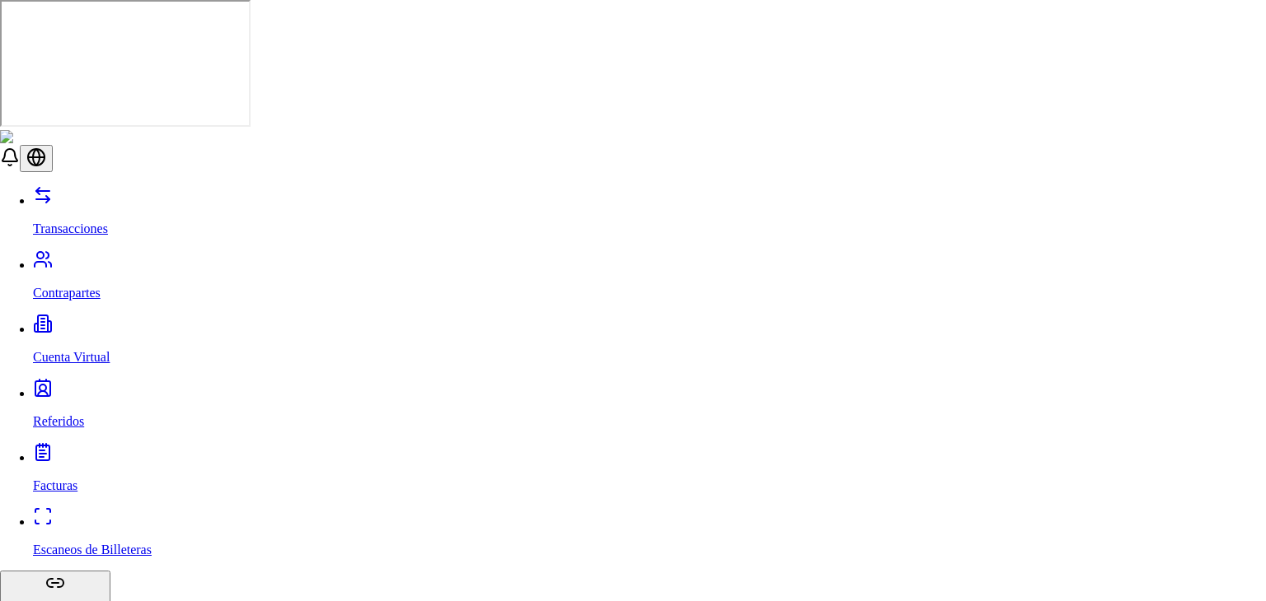
scroll to position [674, 0]
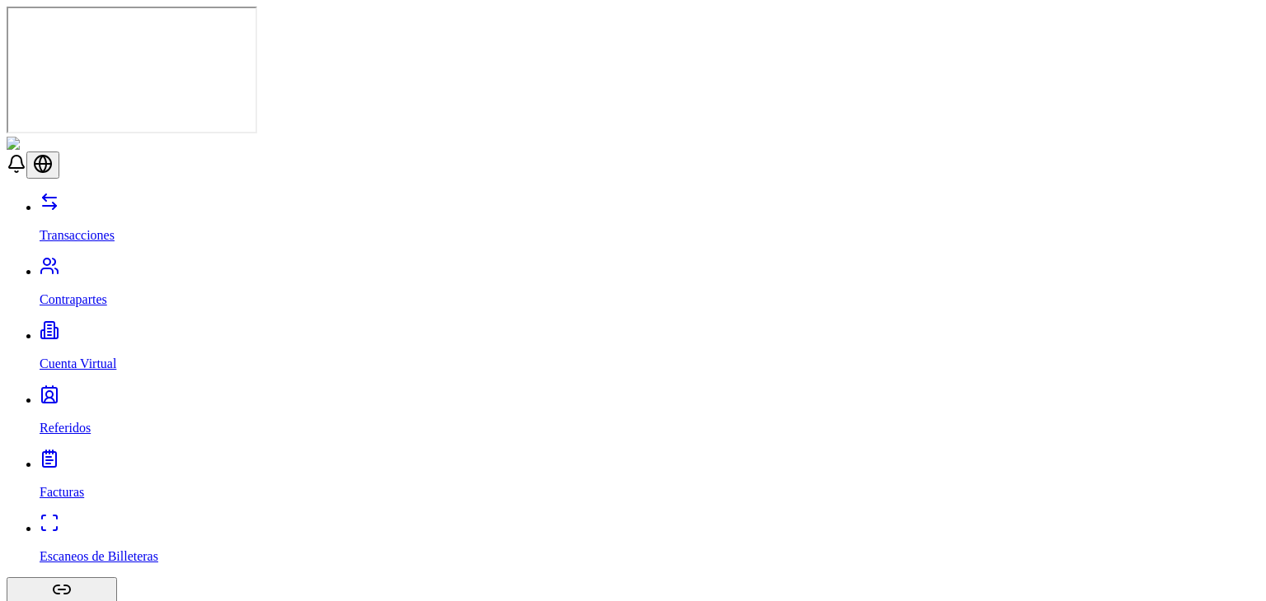
click at [125, 200] on link "Transacciones" at bounding box center [649, 221] width 1219 height 43
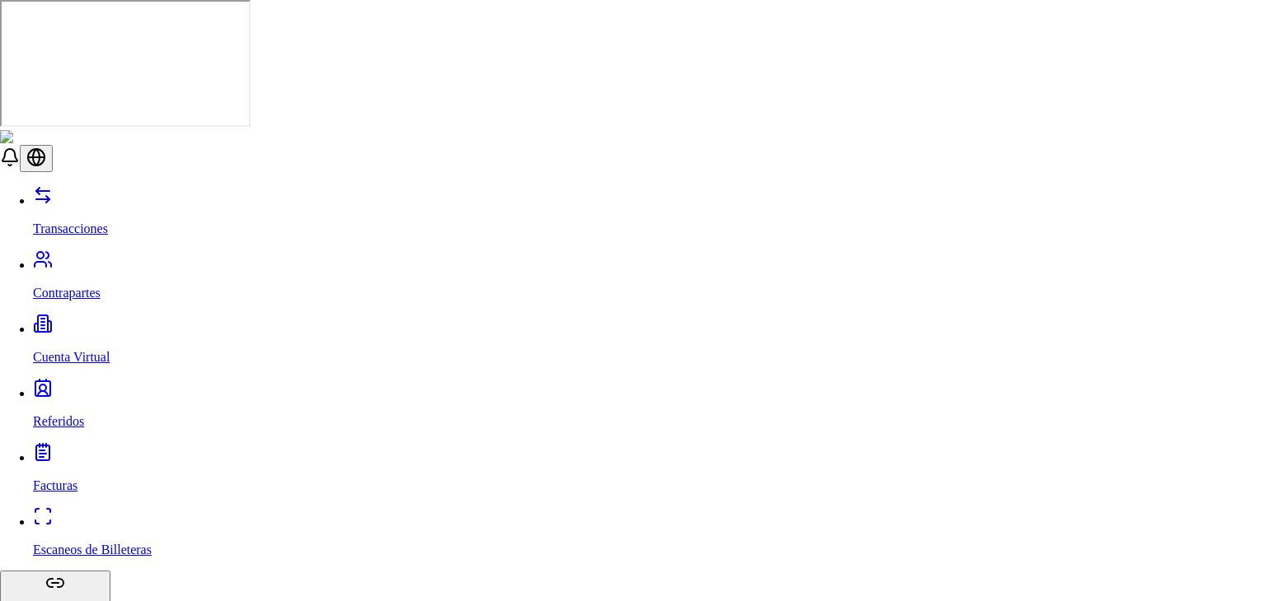
type input "***"
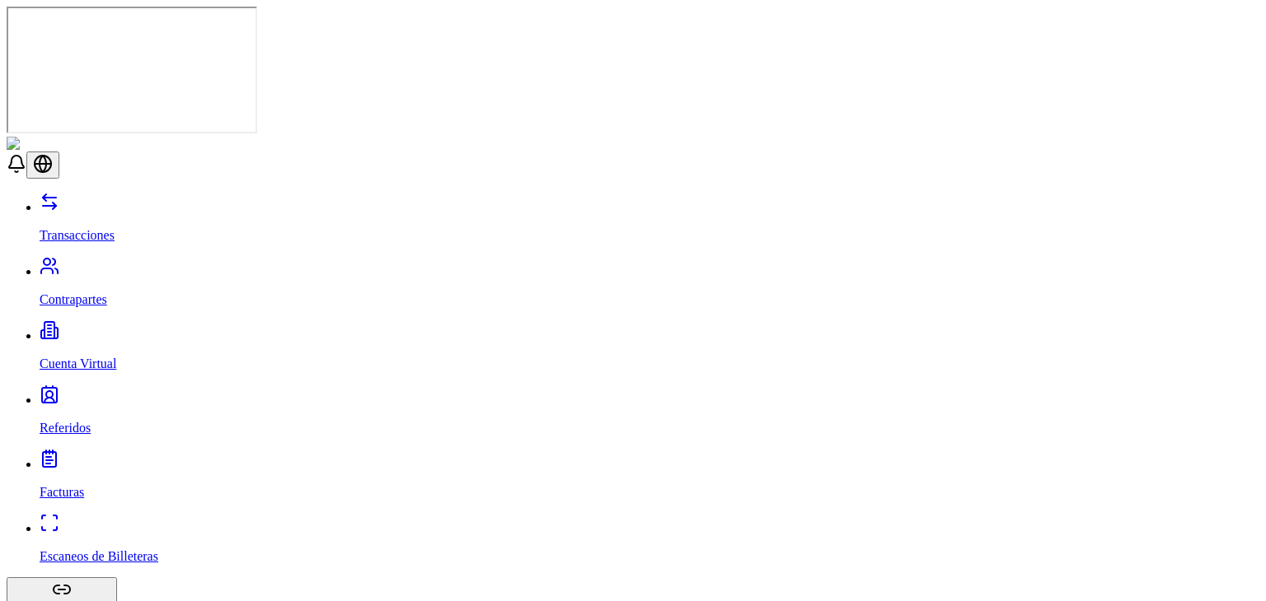
drag, startPoint x: 1139, startPoint y: 115, endPoint x: 1153, endPoint y: 105, distance: 16.5
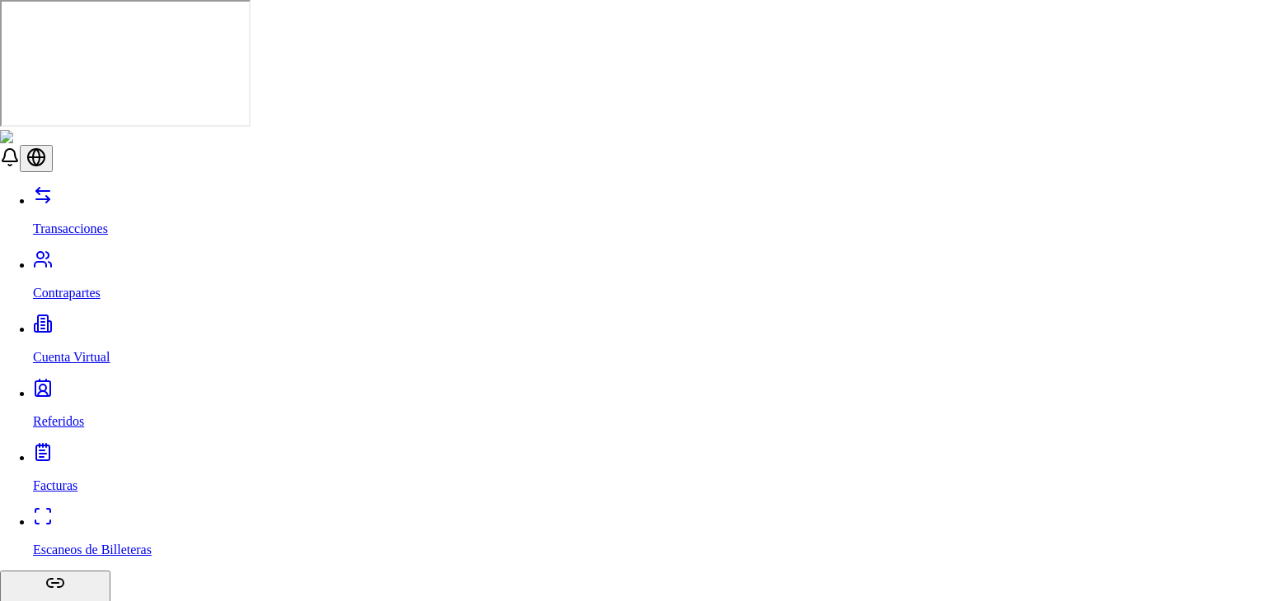
select select "********"
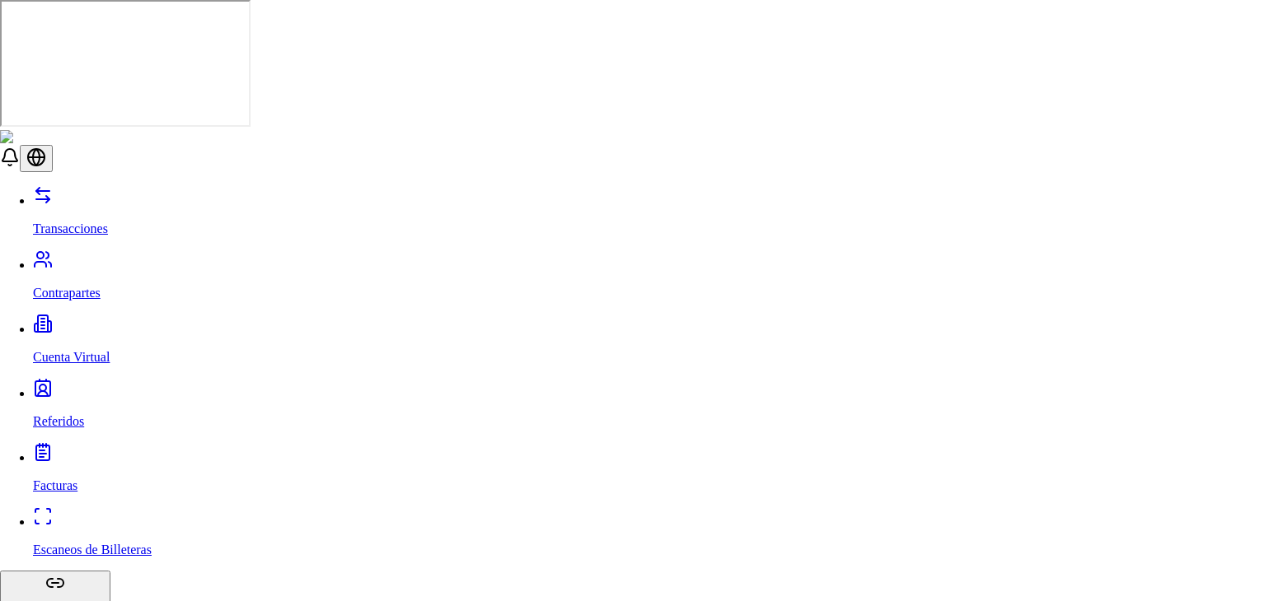
type input "***"
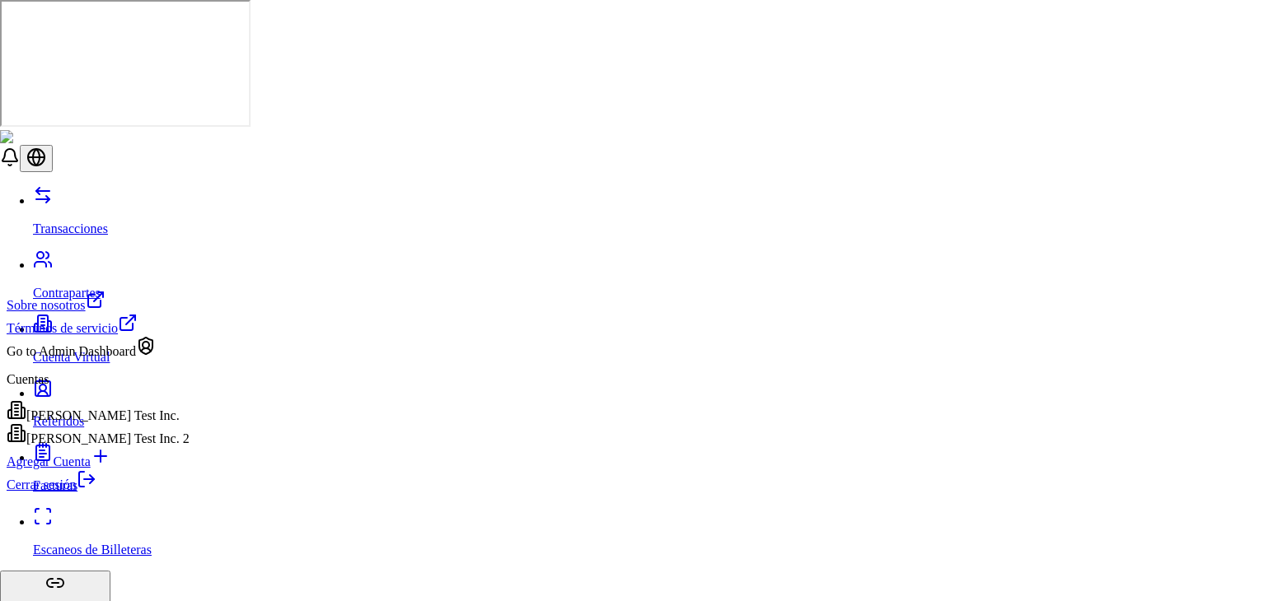
click at [96, 492] on link "Cerrar sesión" at bounding box center [52, 485] width 90 height 14
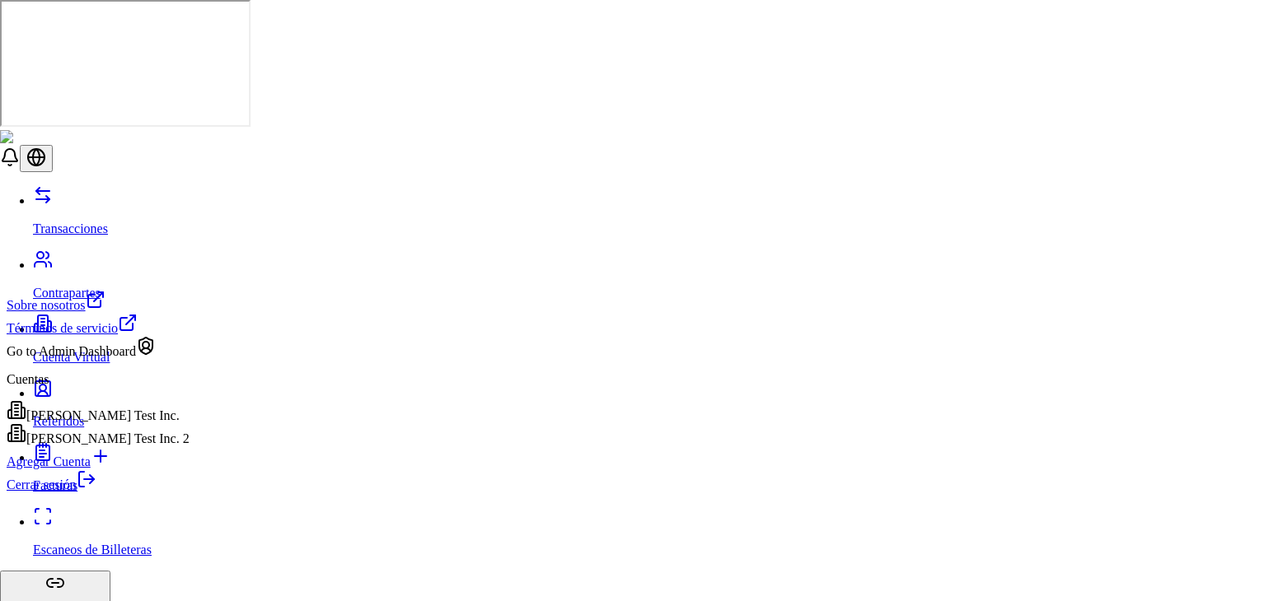
click at [147, 376] on div "Sobre nosotros Términos de servicio Go to Admin Dashboard [PERSON_NAME] Test In…" at bounding box center [98, 391] width 183 height 203
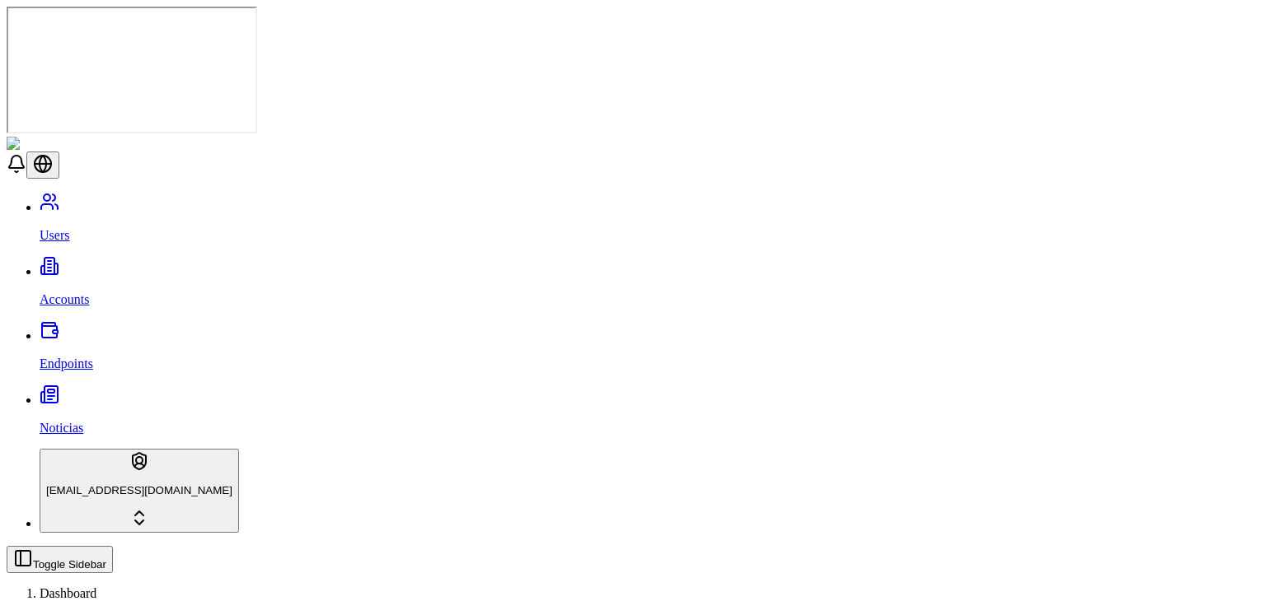
click at [89, 292] on p "Accounts" at bounding box center [649, 299] width 1219 height 15
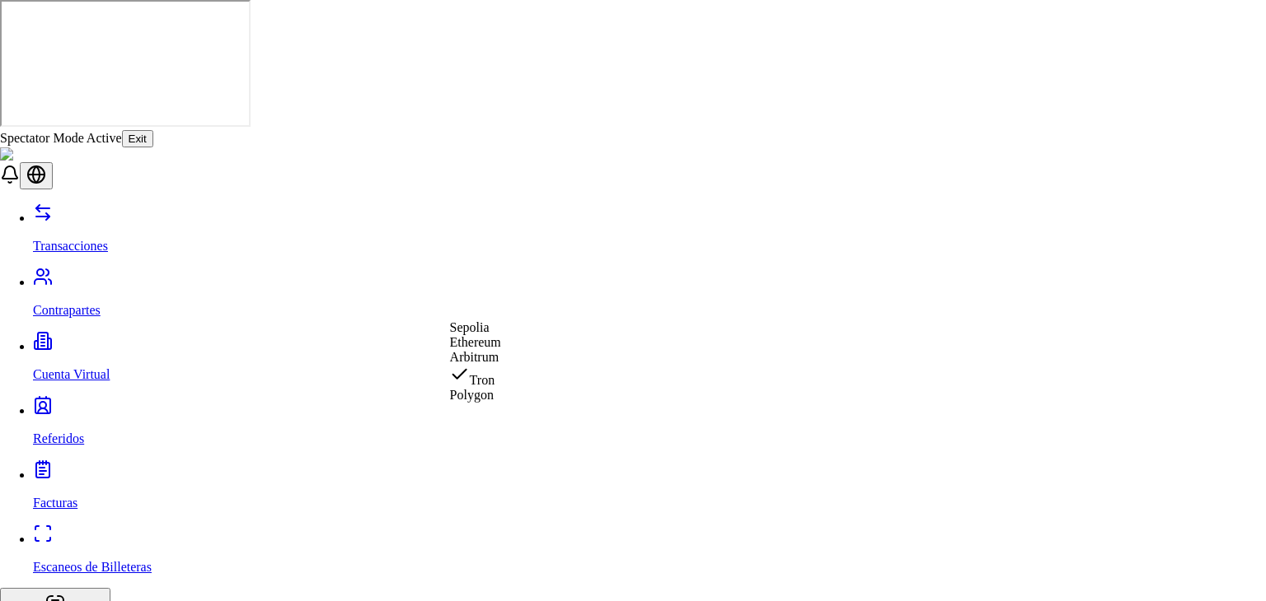
select select "********"
type input "***"
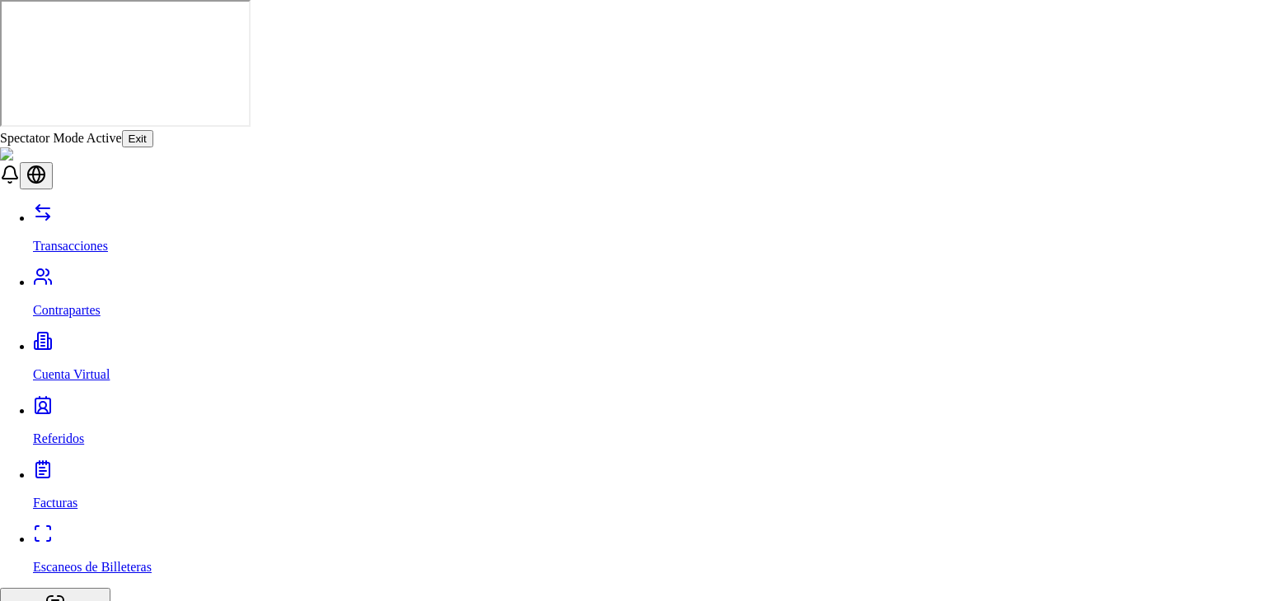
select select "***"
drag, startPoint x: 488, startPoint y: 306, endPoint x: 484, endPoint y: 318, distance: 12.0
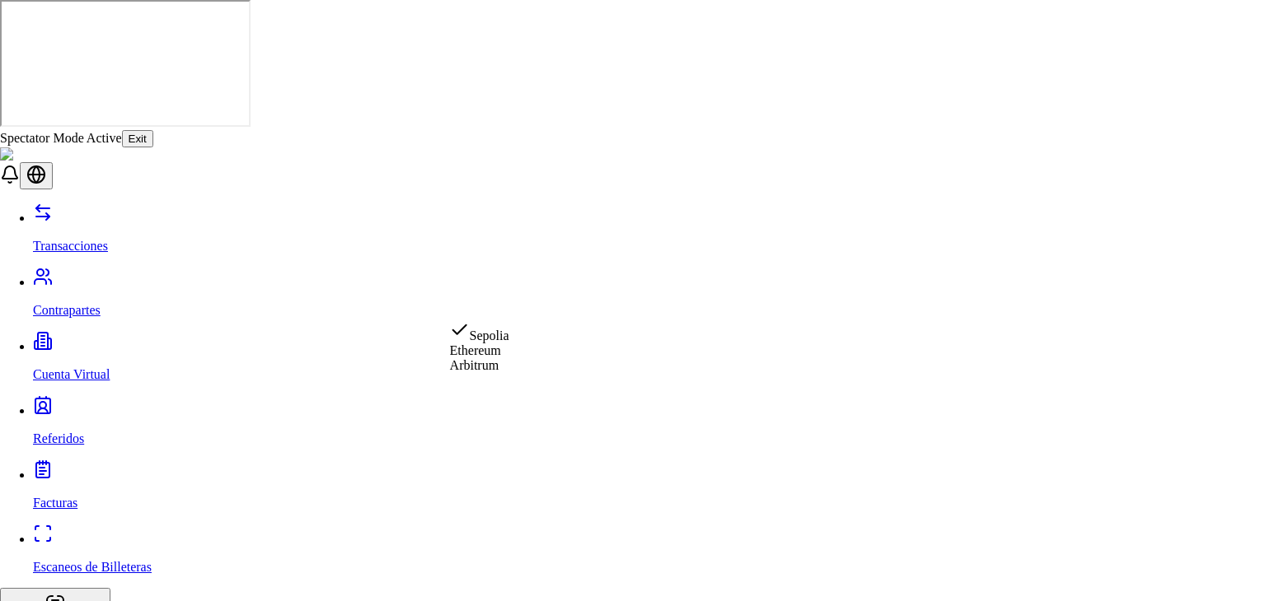
select select "********"
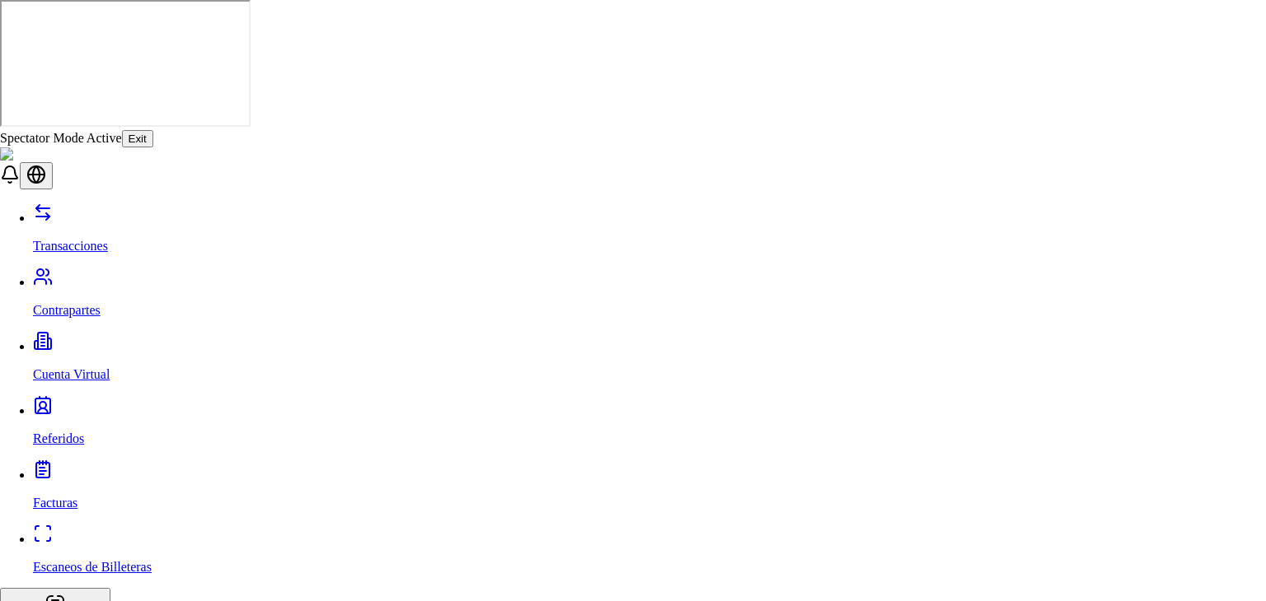
scroll to position [218, 0]
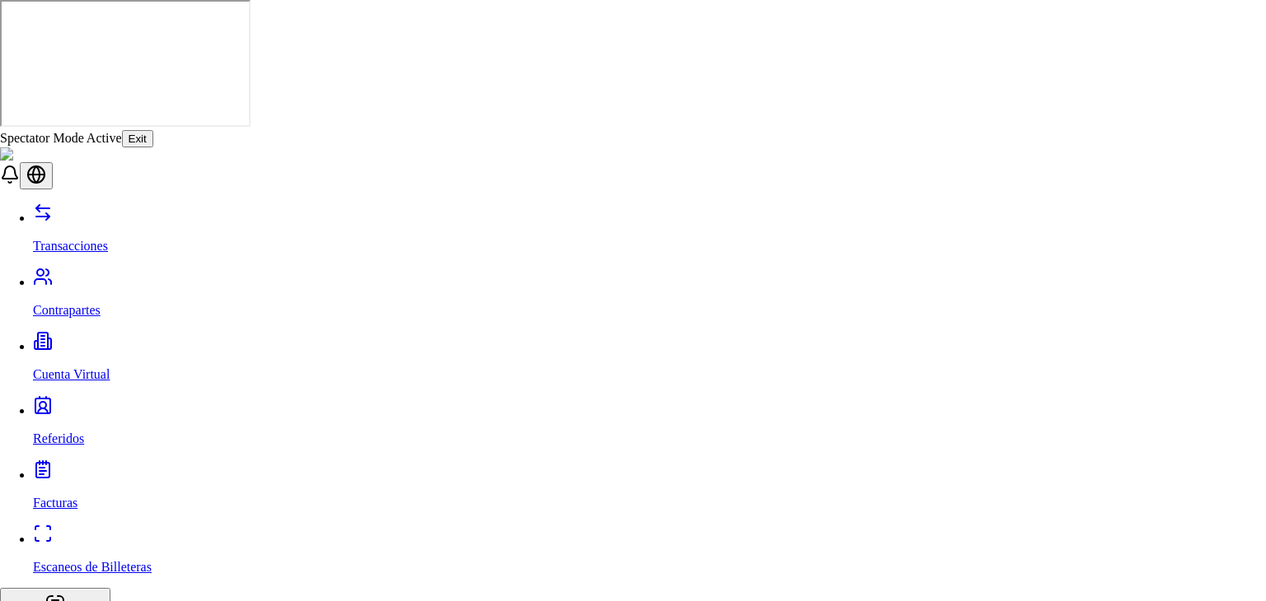
scroll to position [0, 0]
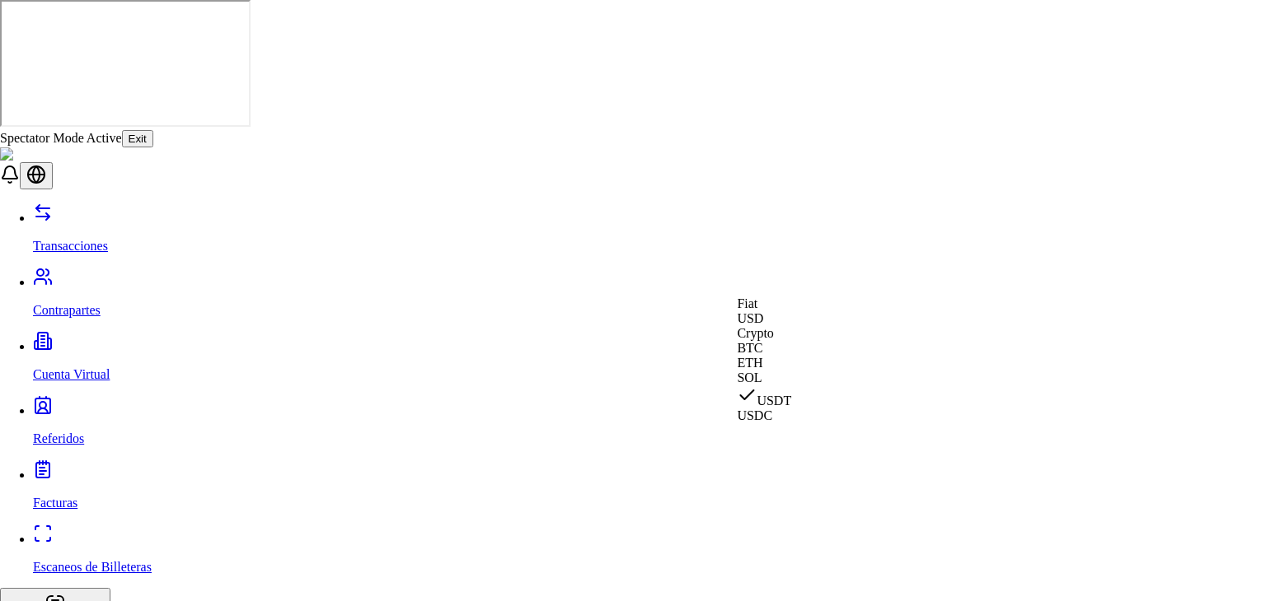
select select "***"
type input "**"
